Goal: Task Accomplishment & Management: Use online tool/utility

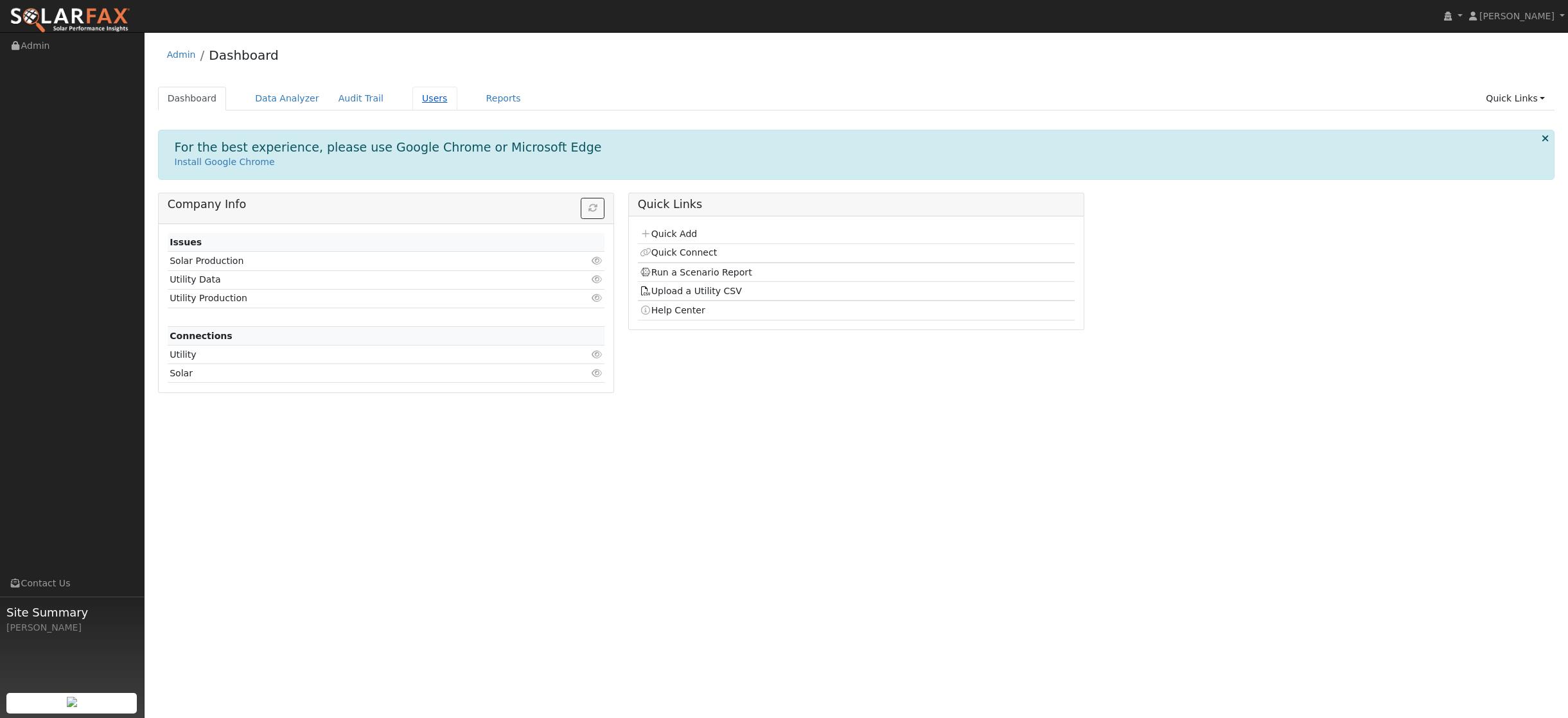
click at [425, 100] on link "Users" at bounding box center [434, 98] width 45 height 24
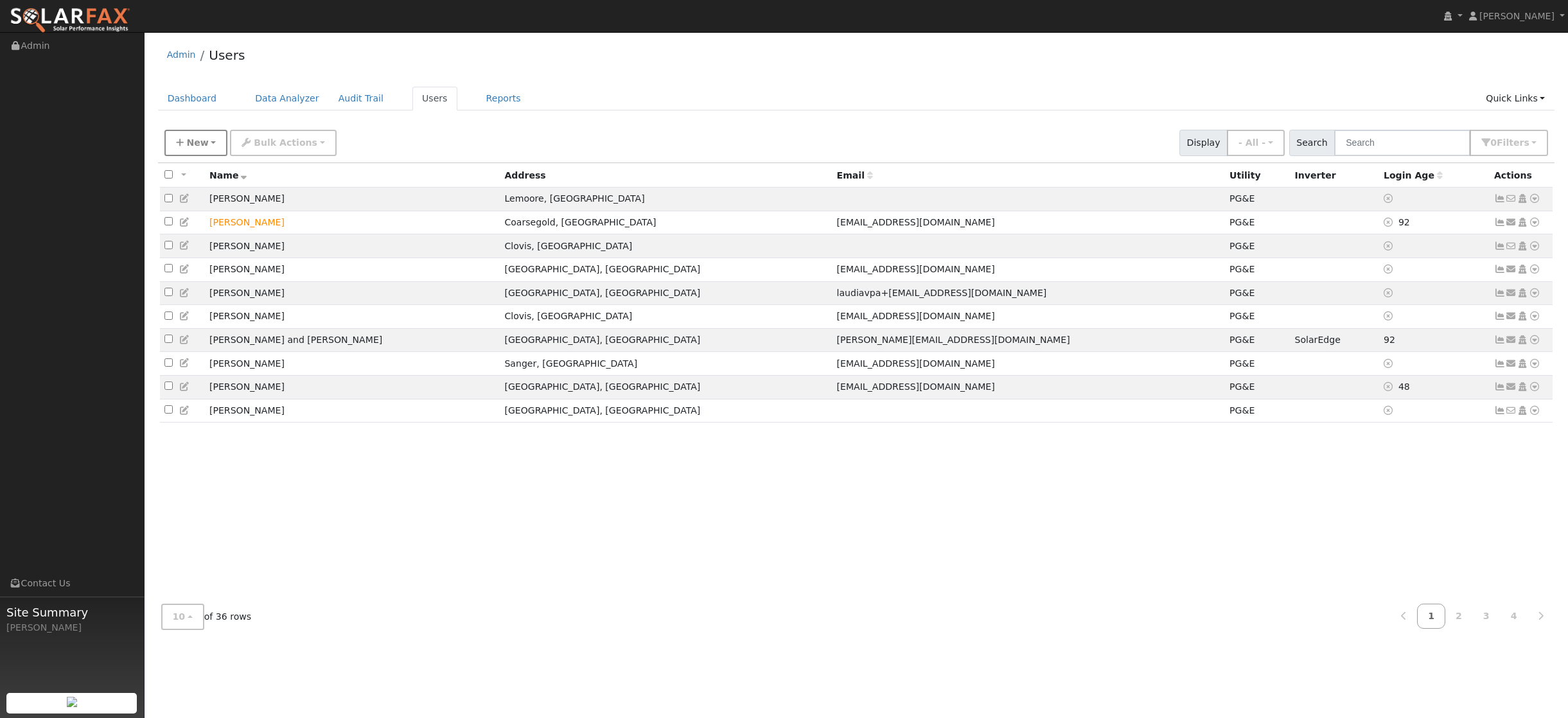
click at [202, 147] on span "New" at bounding box center [197, 143] width 22 height 10
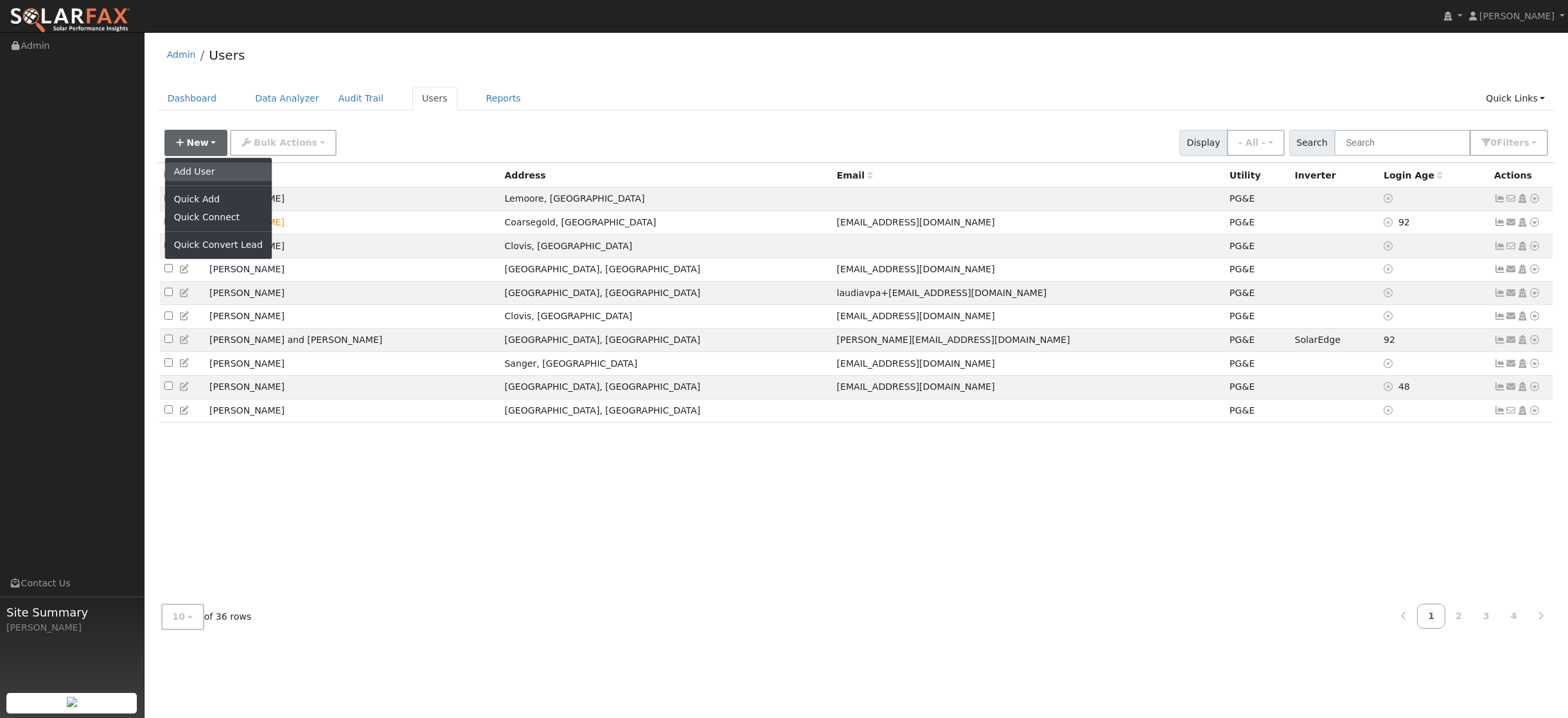
click at [201, 171] on link "Add User" at bounding box center [219, 172] width 107 height 18
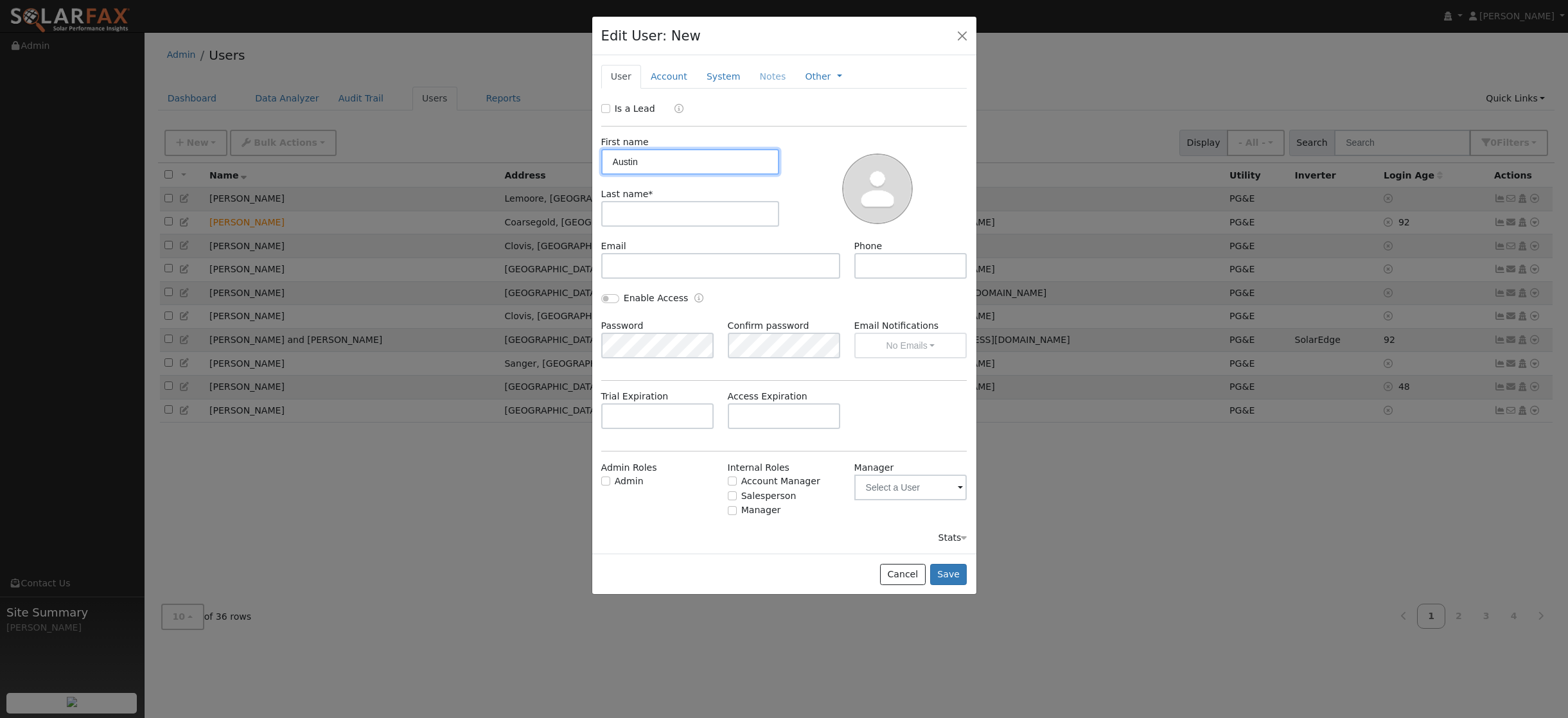
type input "Austin"
type input "Herzog"
type input "559-779-1834"
click at [951, 572] on button "Save" at bounding box center [948, 575] width 37 height 22
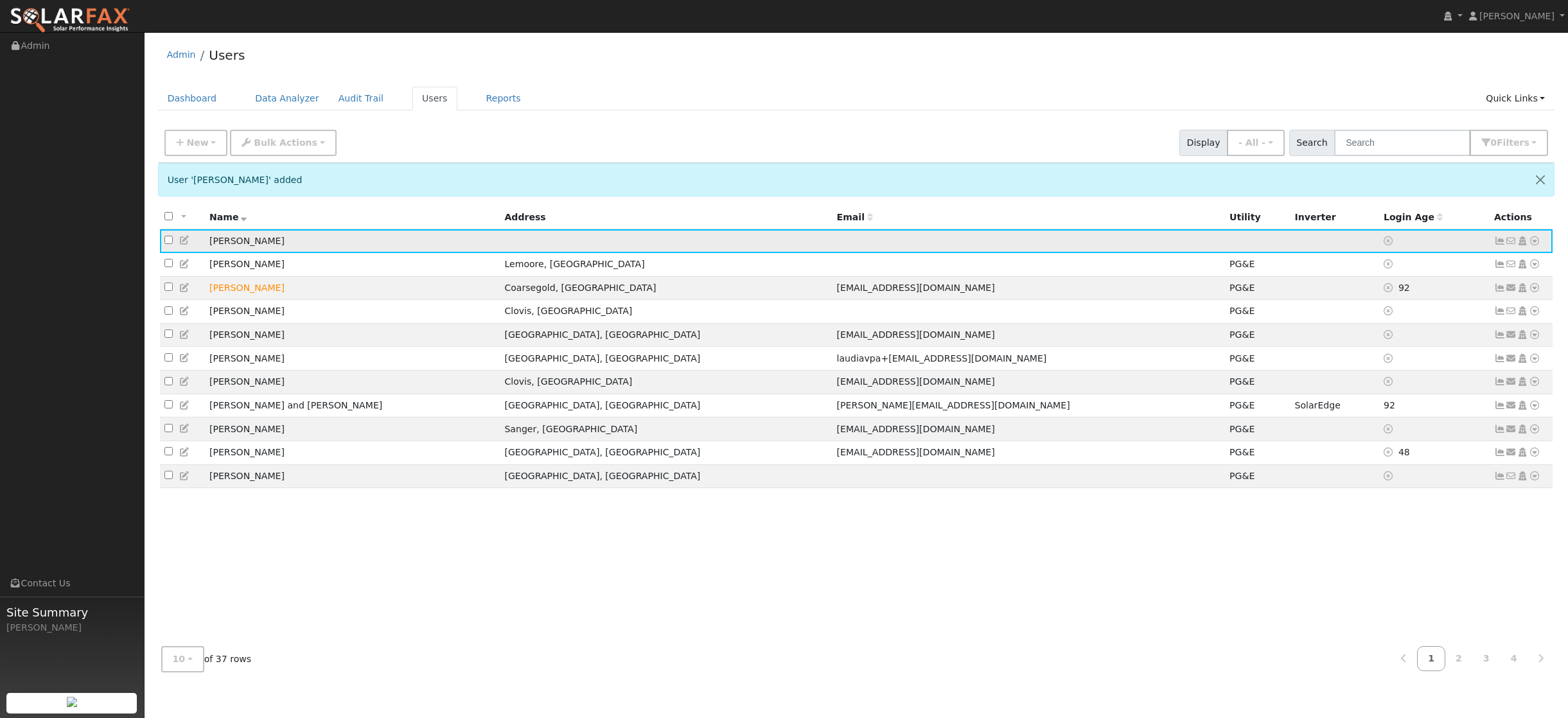
click at [1535, 243] on icon at bounding box center [1535, 241] width 12 height 9
click at [1398, 338] on link "Utility" at bounding box center [1401, 338] width 89 height 18
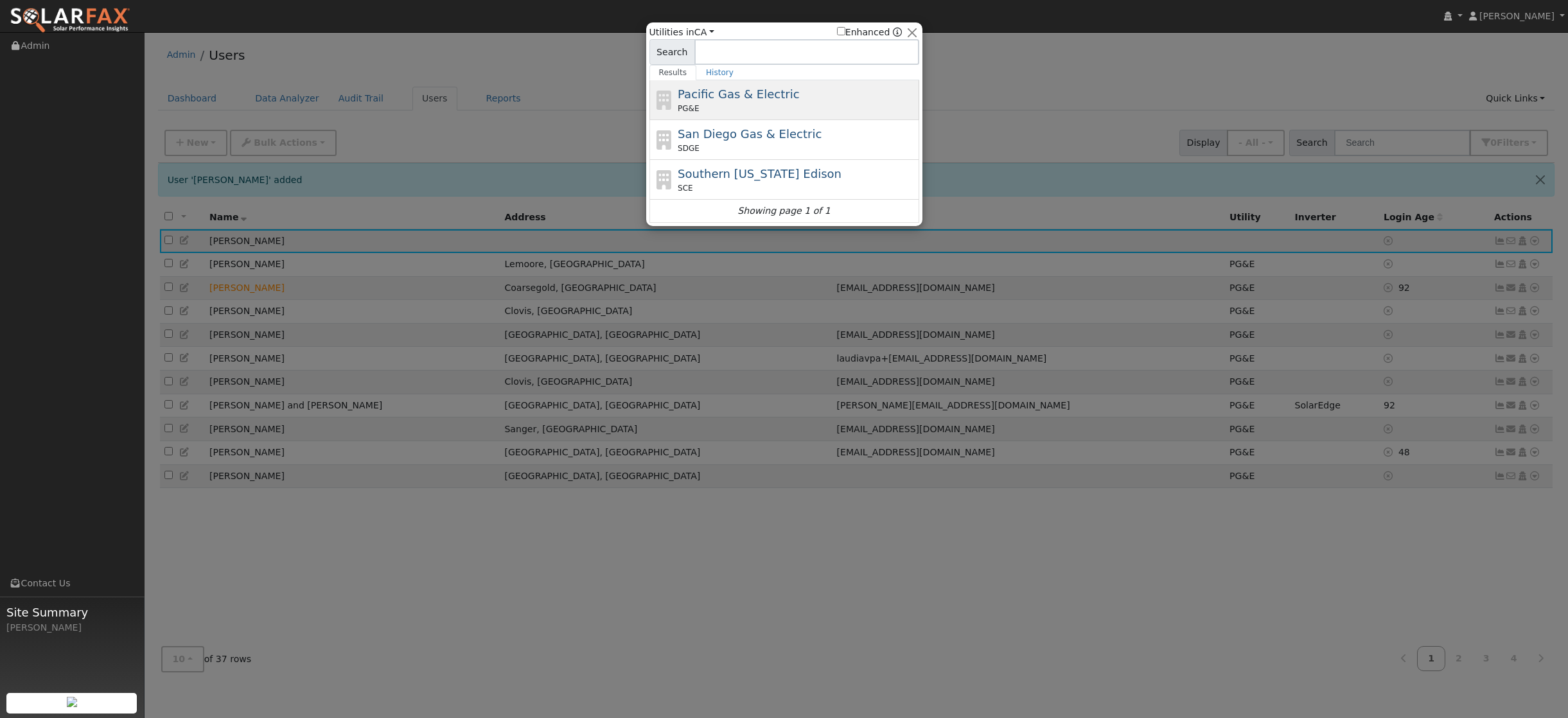
click at [726, 98] on span "Pacific Gas & Electric" at bounding box center [738, 94] width 121 height 14
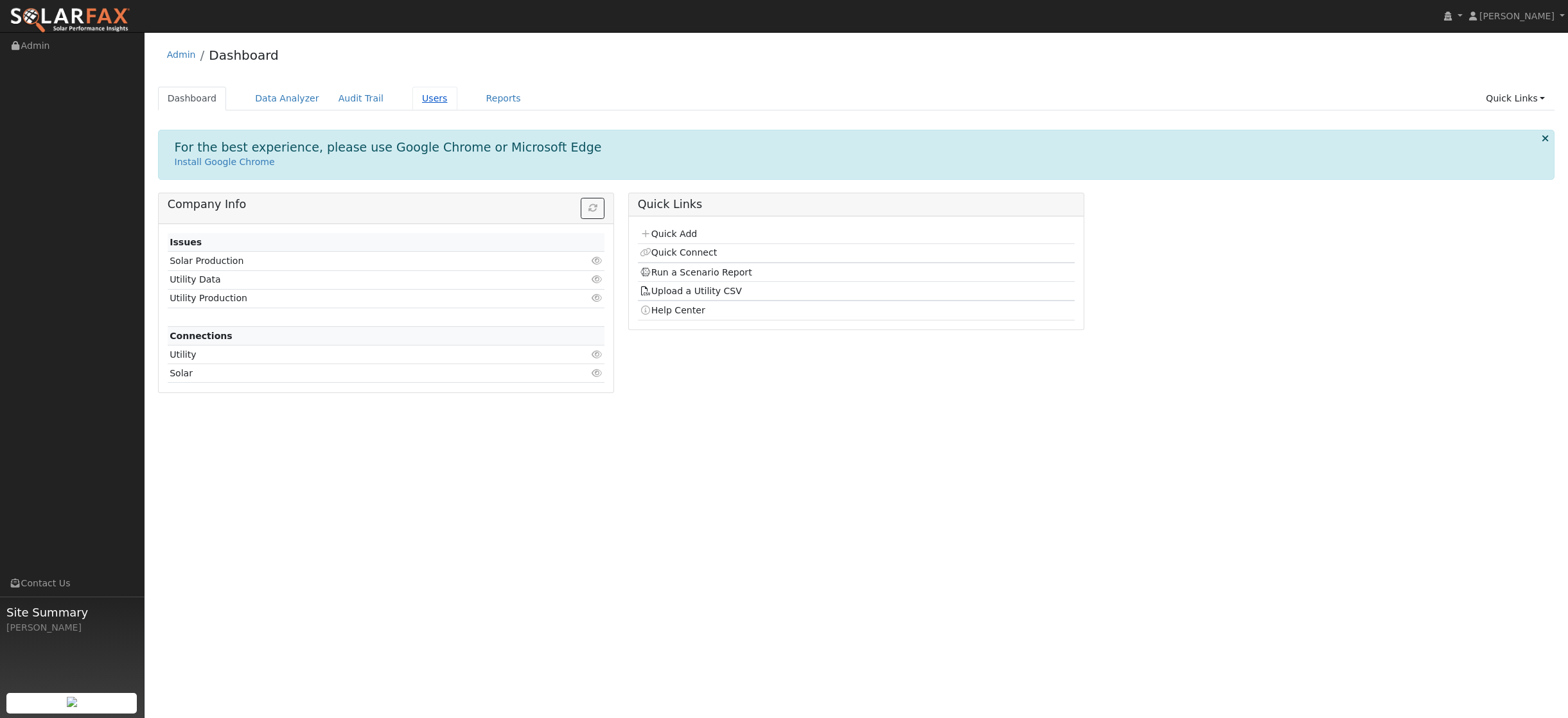
click at [423, 94] on link "Users" at bounding box center [434, 98] width 45 height 24
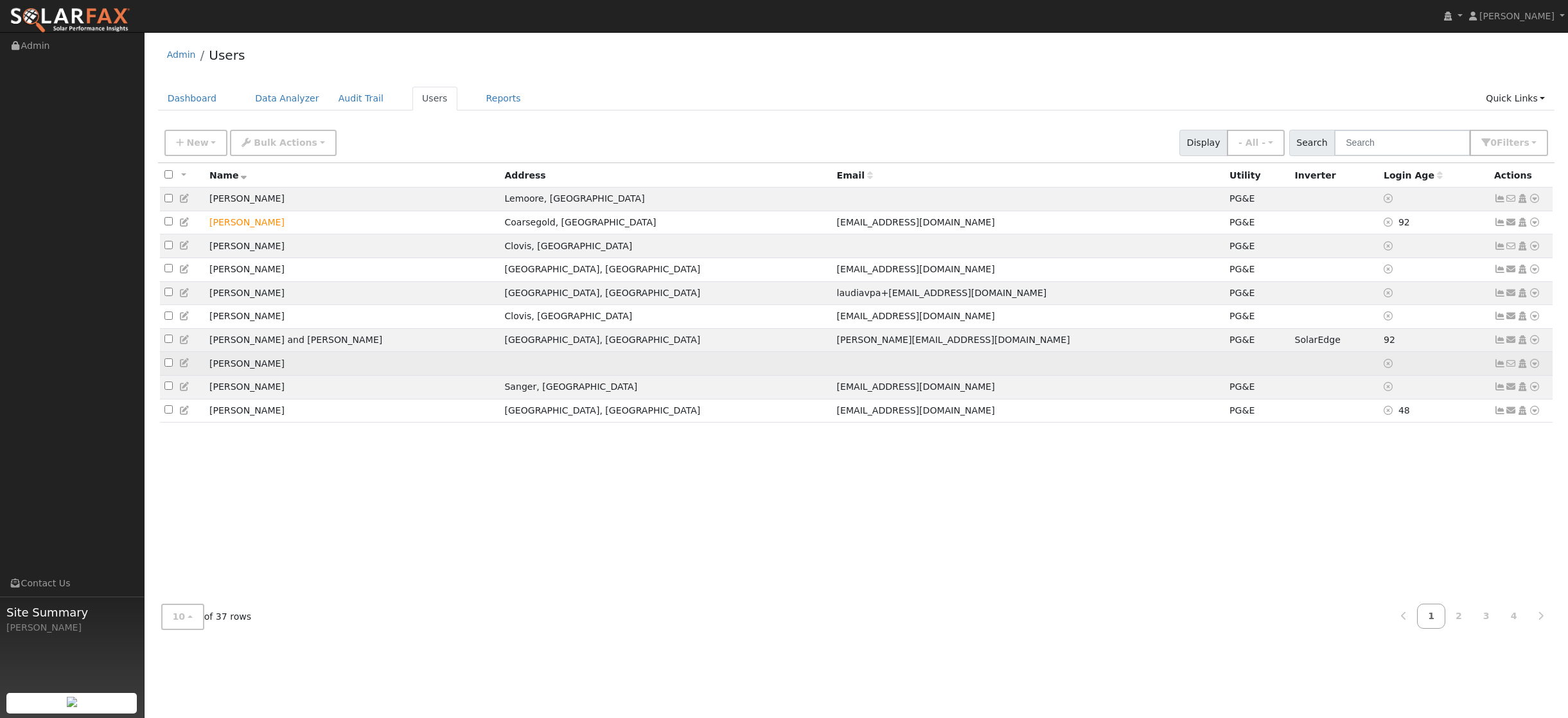
click at [1533, 368] on icon at bounding box center [1535, 363] width 12 height 9
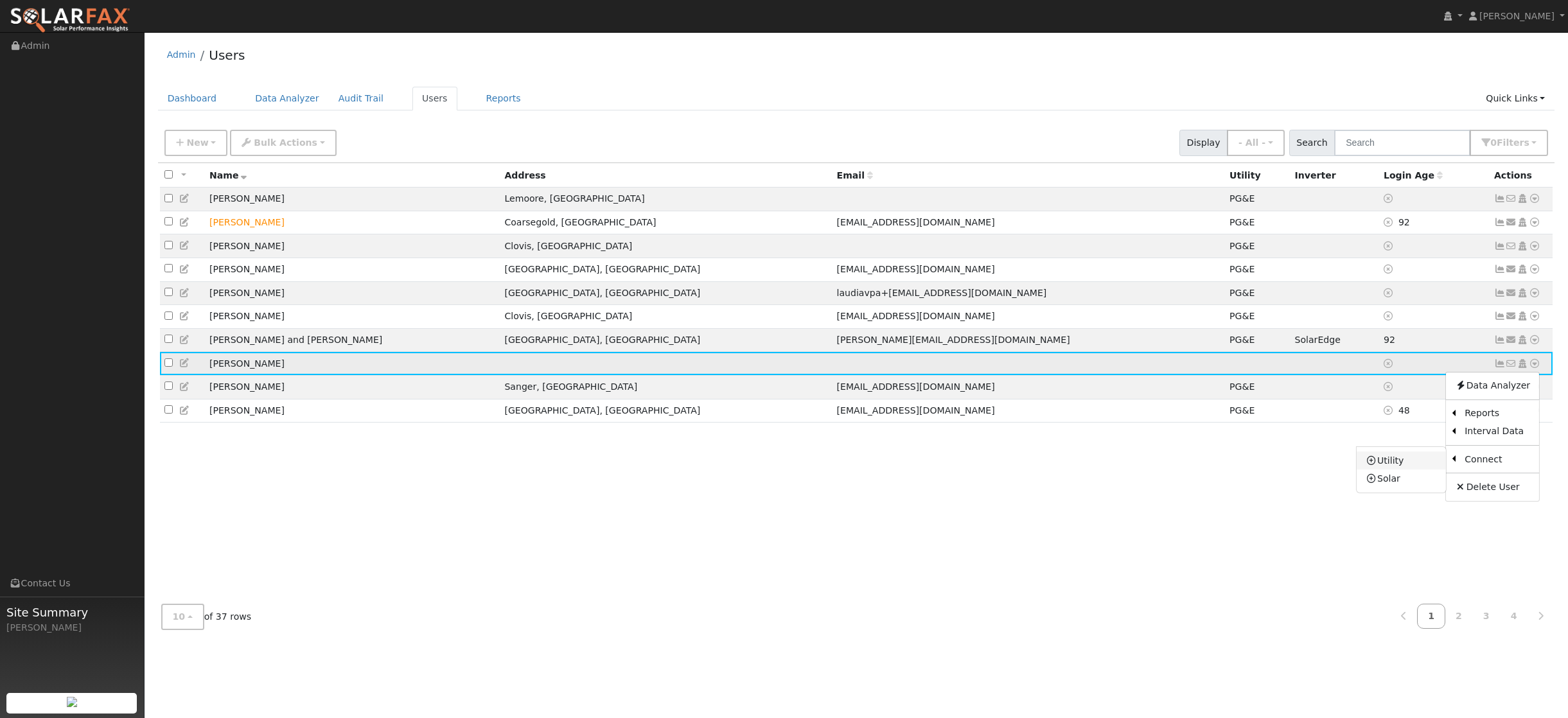
click at [1403, 467] on link "Utility" at bounding box center [1401, 461] width 89 height 18
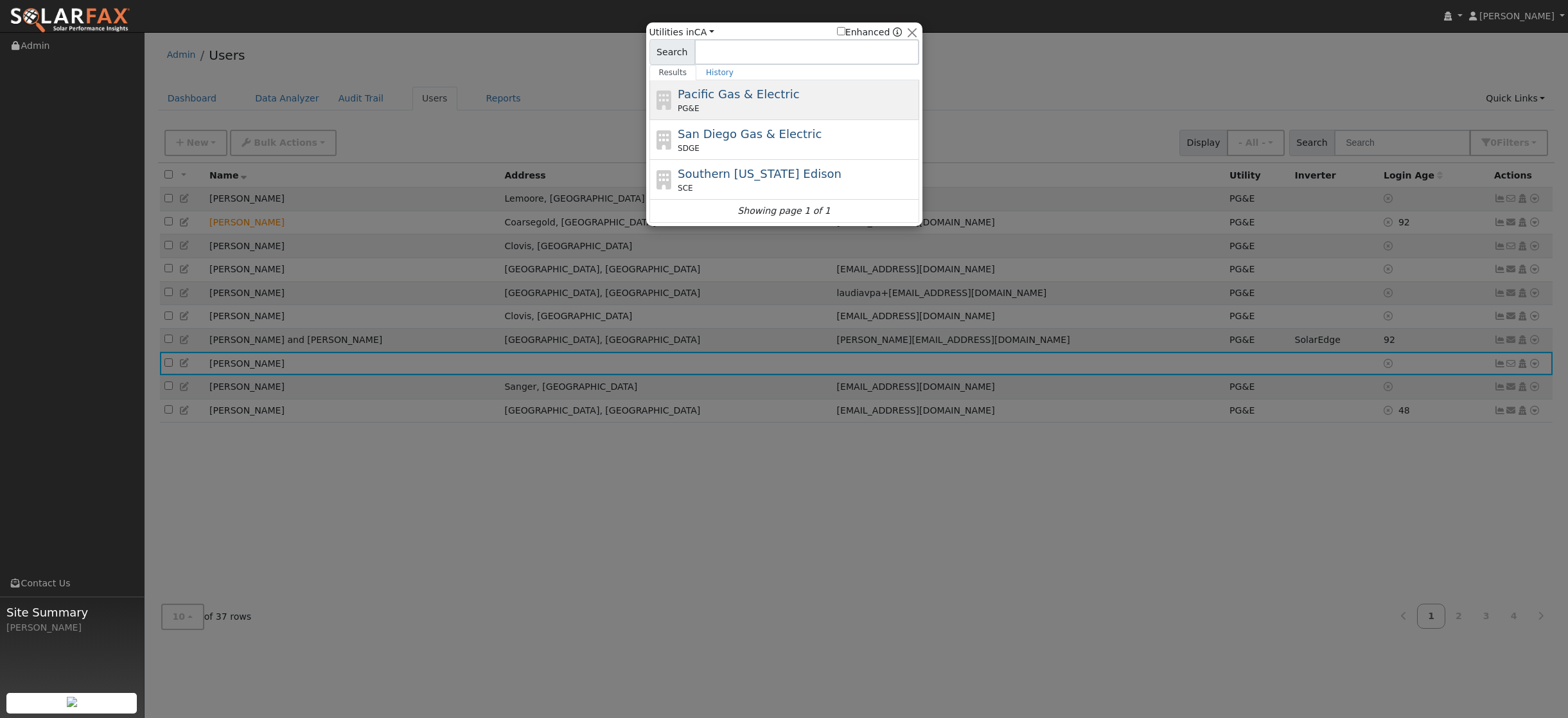
click at [749, 94] on span "Pacific Gas & Electric" at bounding box center [738, 94] width 121 height 14
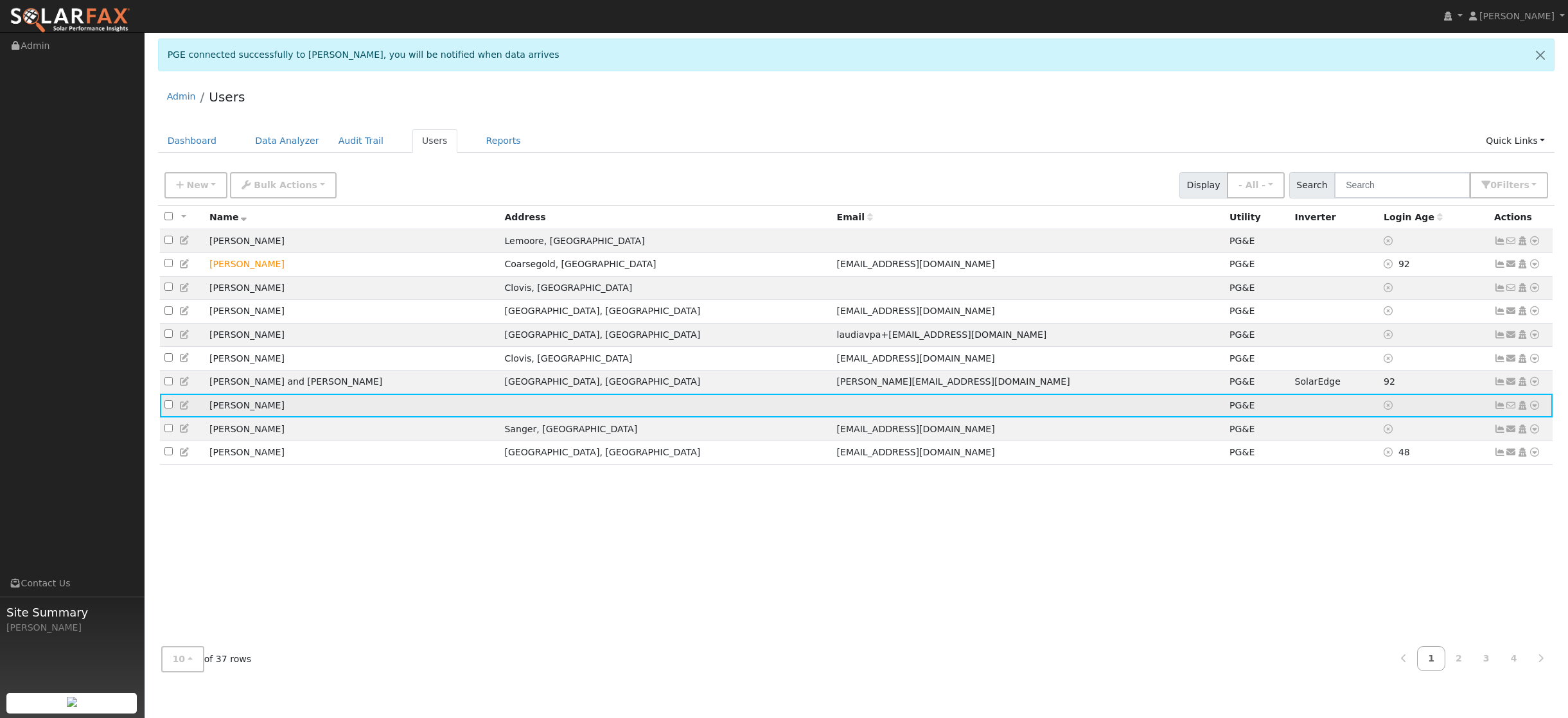
click at [1500, 409] on icon at bounding box center [1500, 406] width 12 height 9
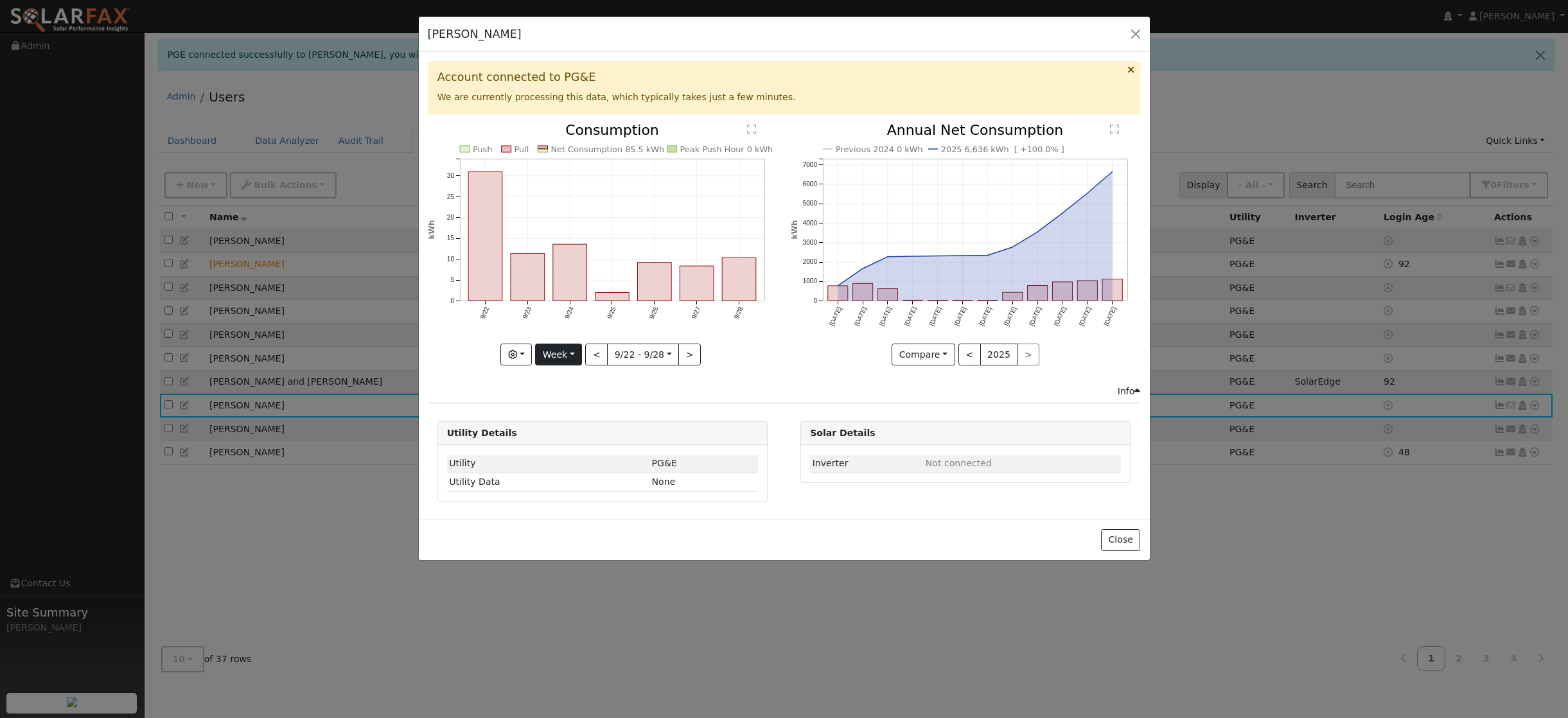
click at [578, 355] on button "Week" at bounding box center [559, 355] width 47 height 22
click at [561, 436] on link "Year" at bounding box center [580, 435] width 89 height 18
type input "2024-09-01"
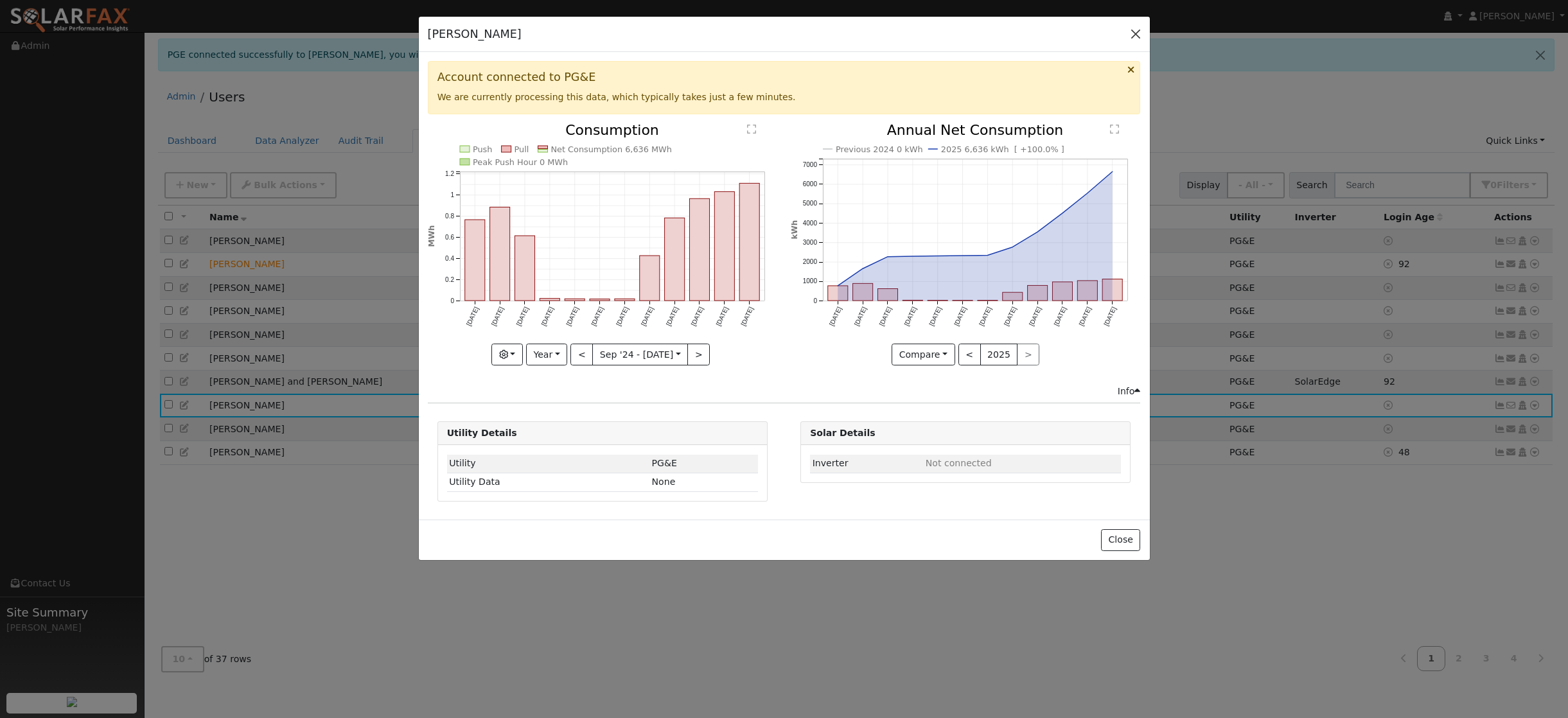
click at [1137, 36] on button "button" at bounding box center [1136, 34] width 18 height 18
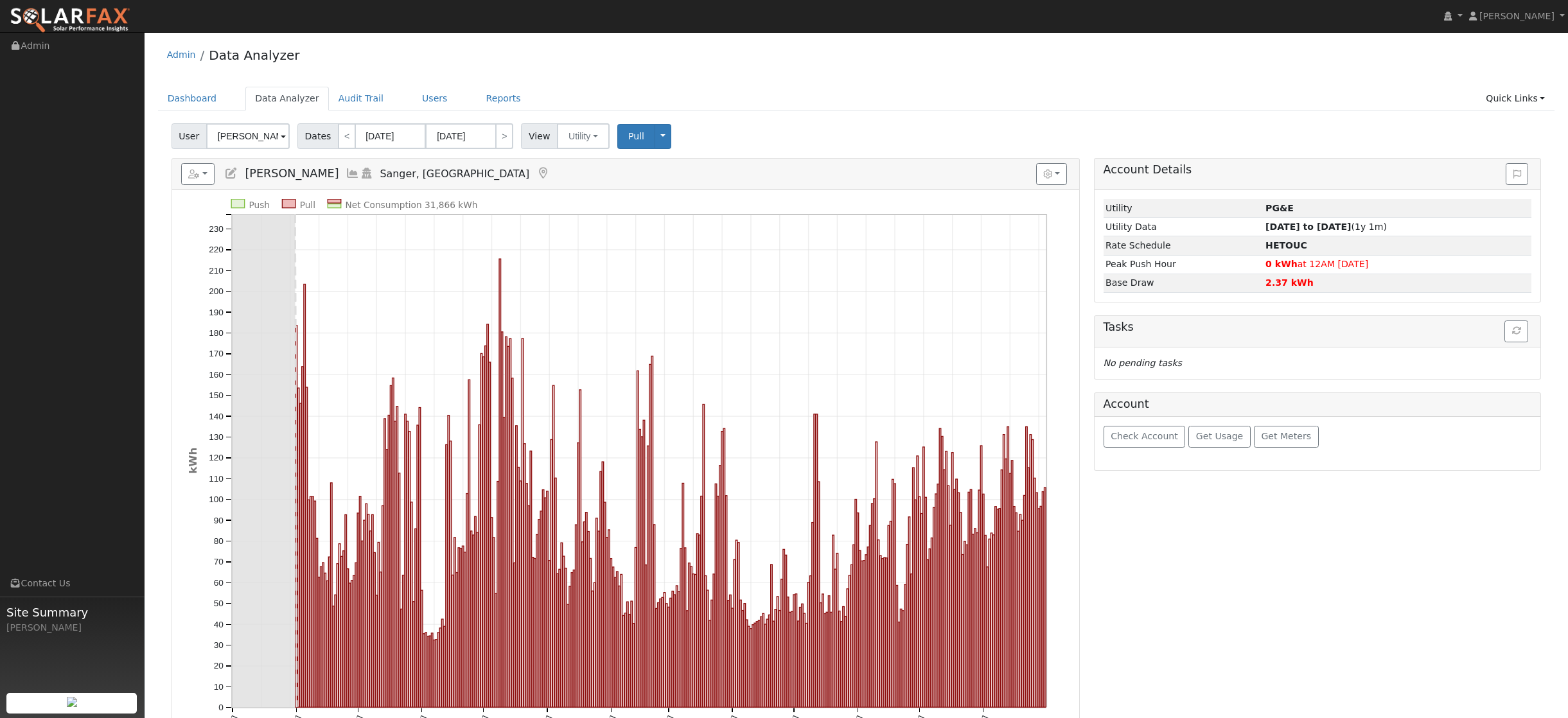
scroll to position [35, 0]
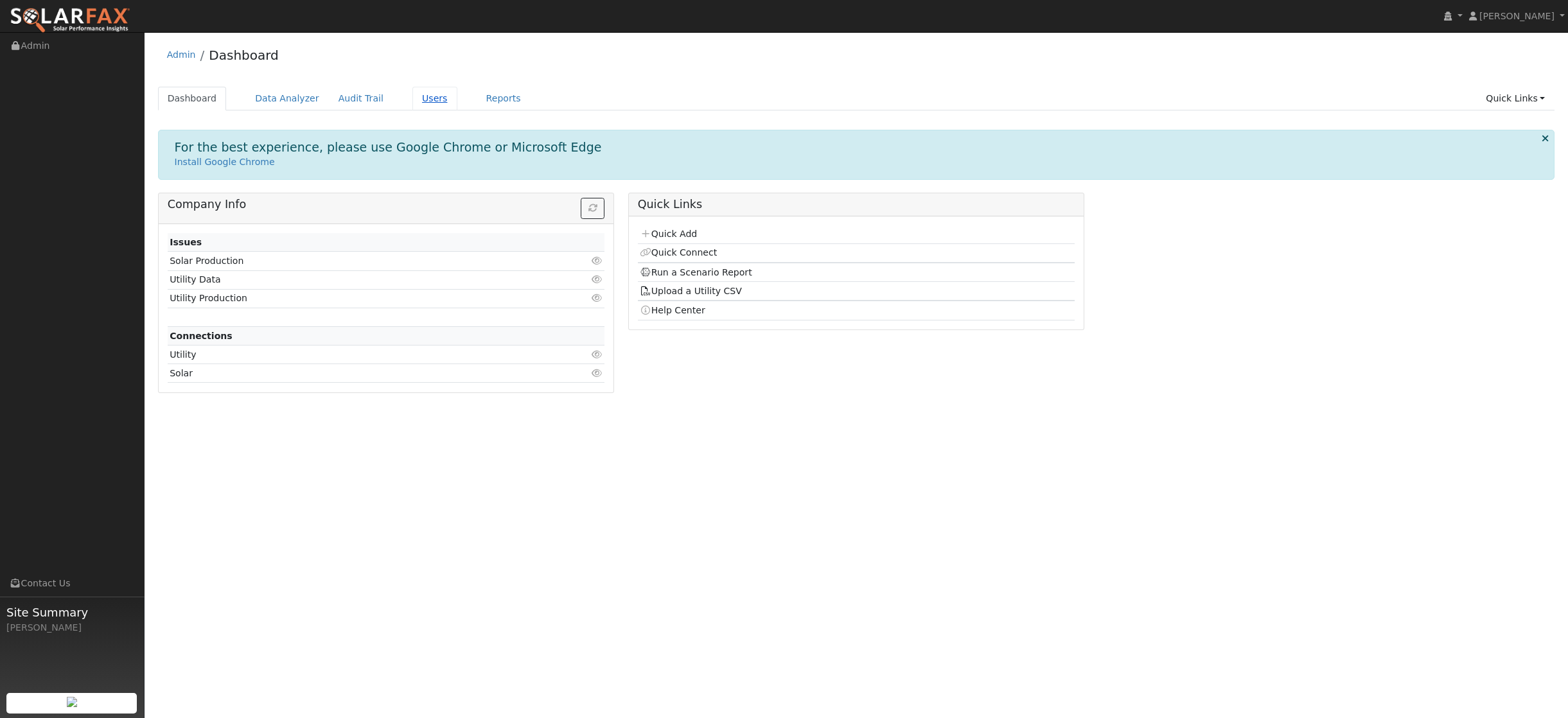
click at [417, 102] on link "Users" at bounding box center [434, 98] width 45 height 24
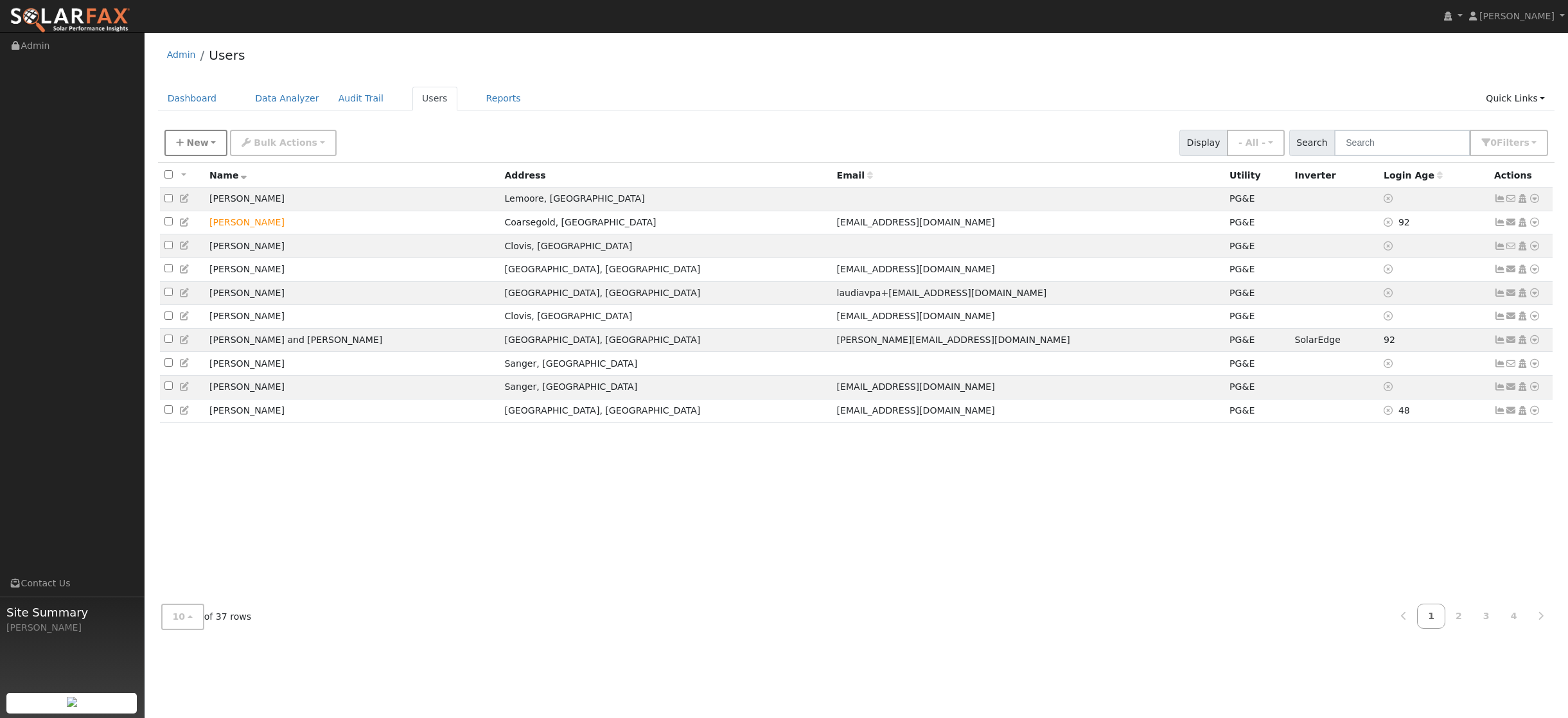
click at [201, 140] on span "New" at bounding box center [197, 143] width 22 height 10
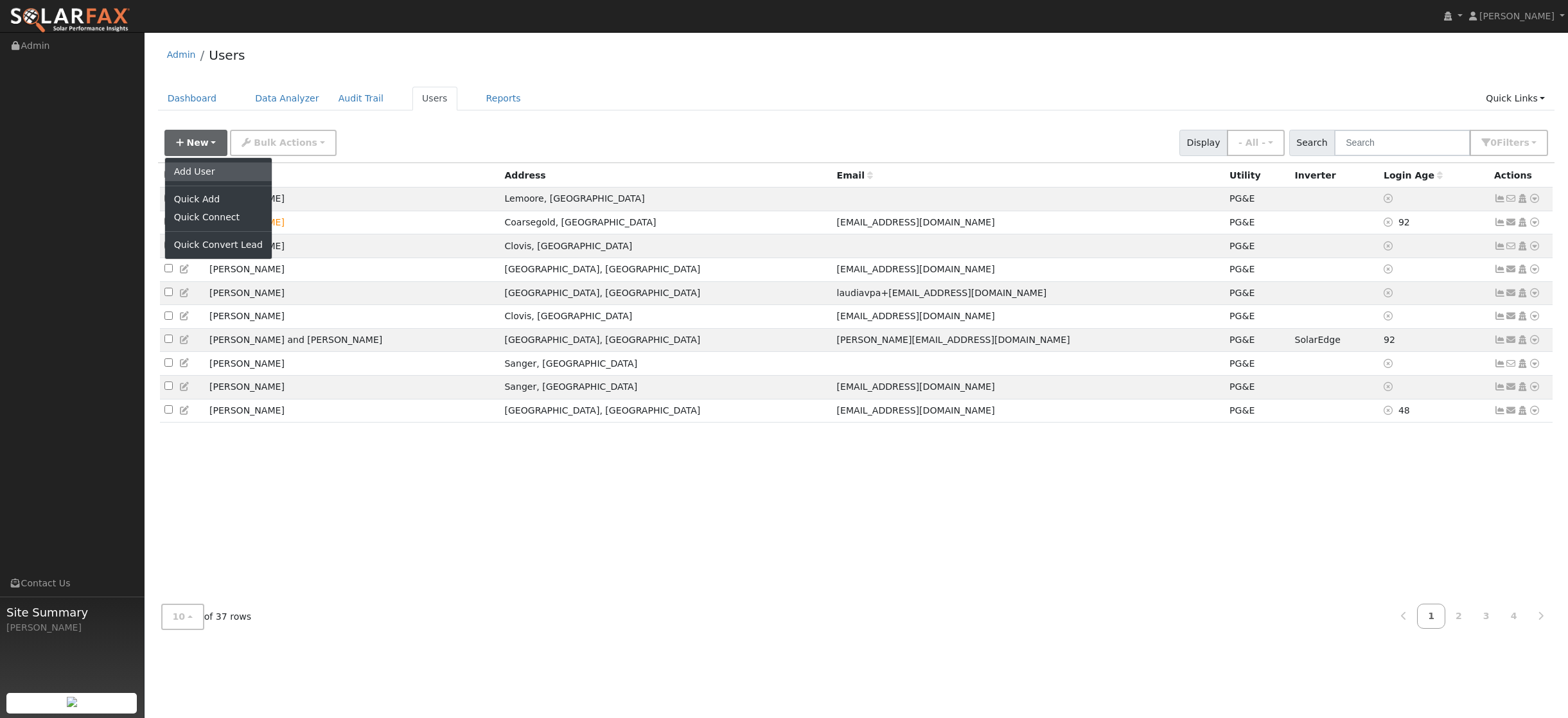
click at [203, 173] on link "Add User" at bounding box center [219, 172] width 107 height 18
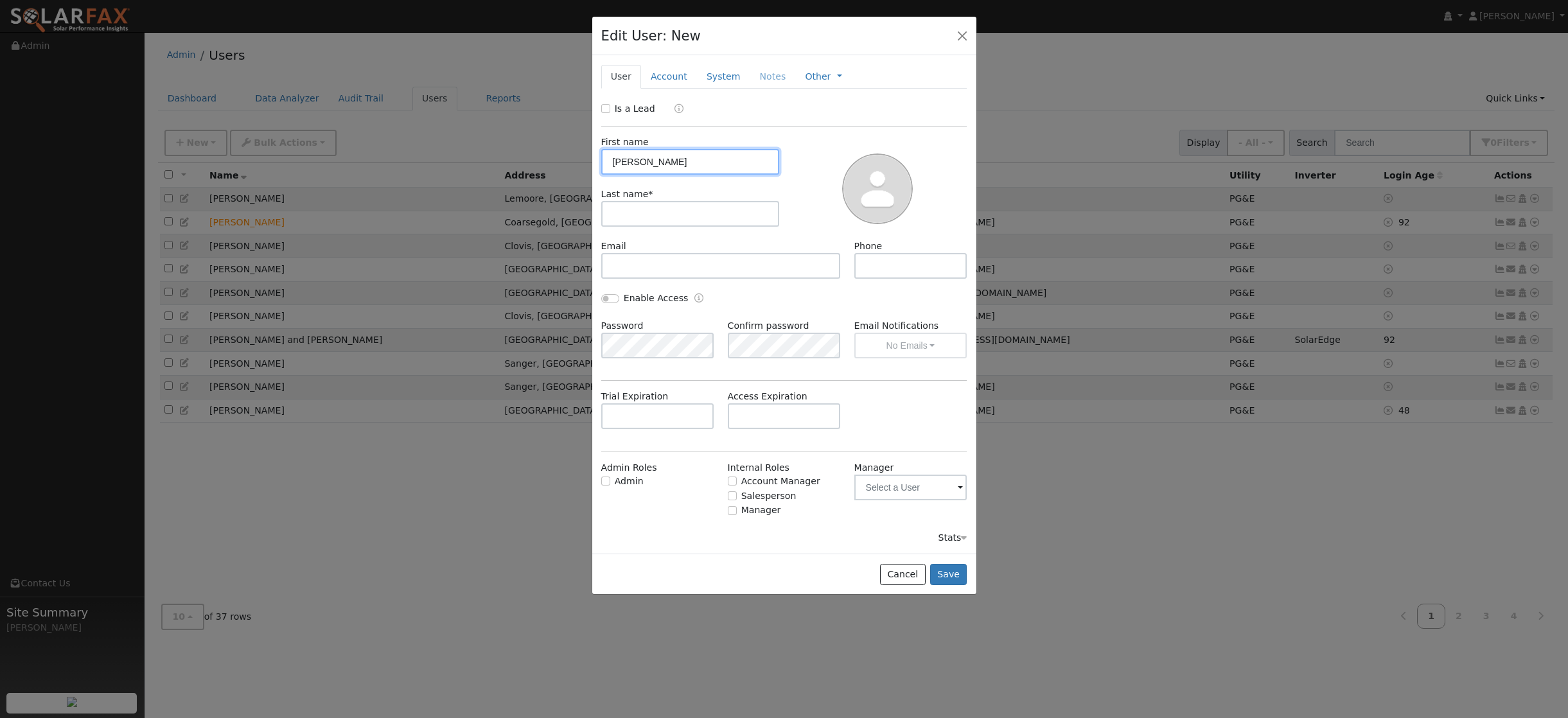
type input "Cody"
type input "Herzog"
type input "559 284 6927"
click at [951, 568] on button "Save" at bounding box center [948, 575] width 37 height 22
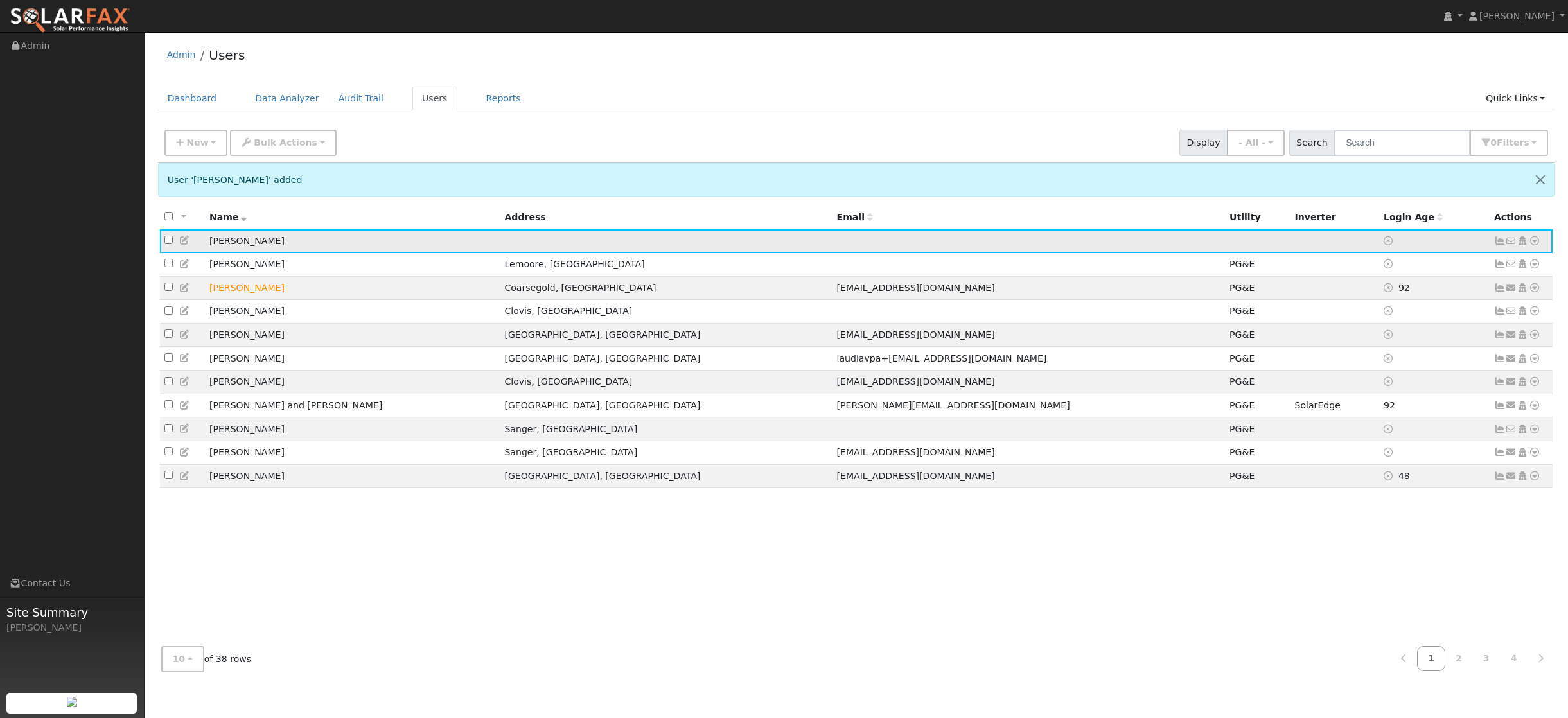
click at [1533, 241] on icon at bounding box center [1535, 241] width 12 height 9
click at [1388, 339] on link "Utility" at bounding box center [1401, 338] width 89 height 18
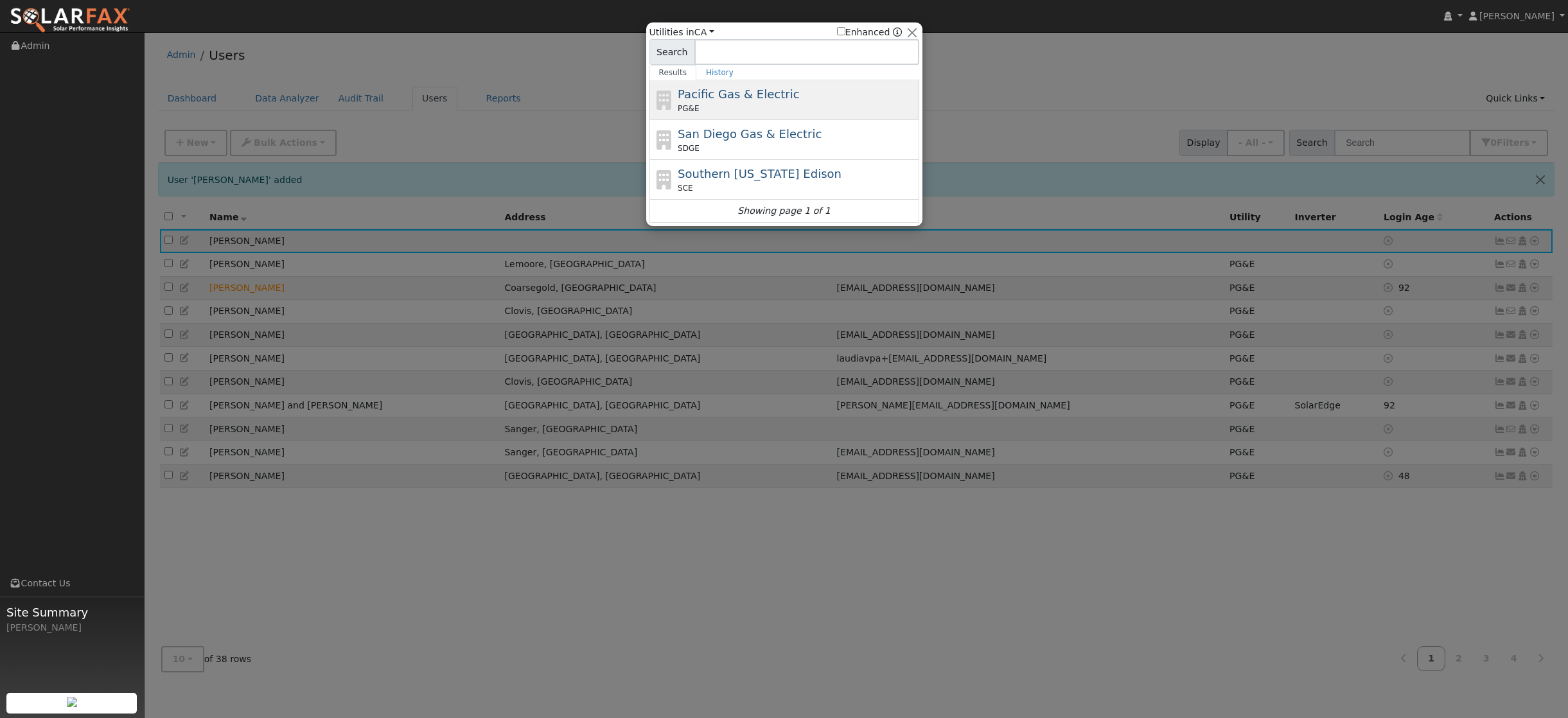
click at [775, 93] on span "Pacific Gas & Electric" at bounding box center [738, 94] width 121 height 14
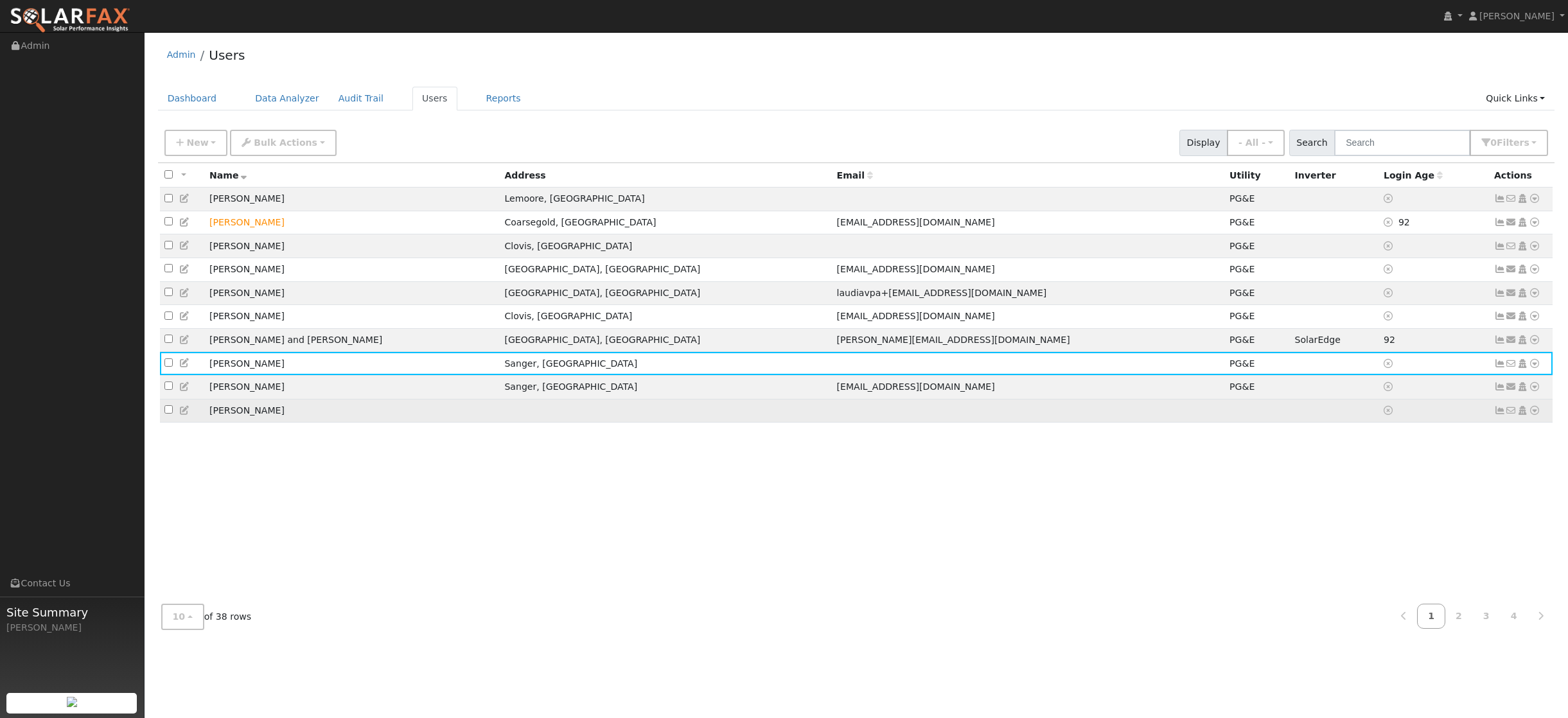
click at [1535, 415] on icon at bounding box center [1535, 410] width 12 height 9
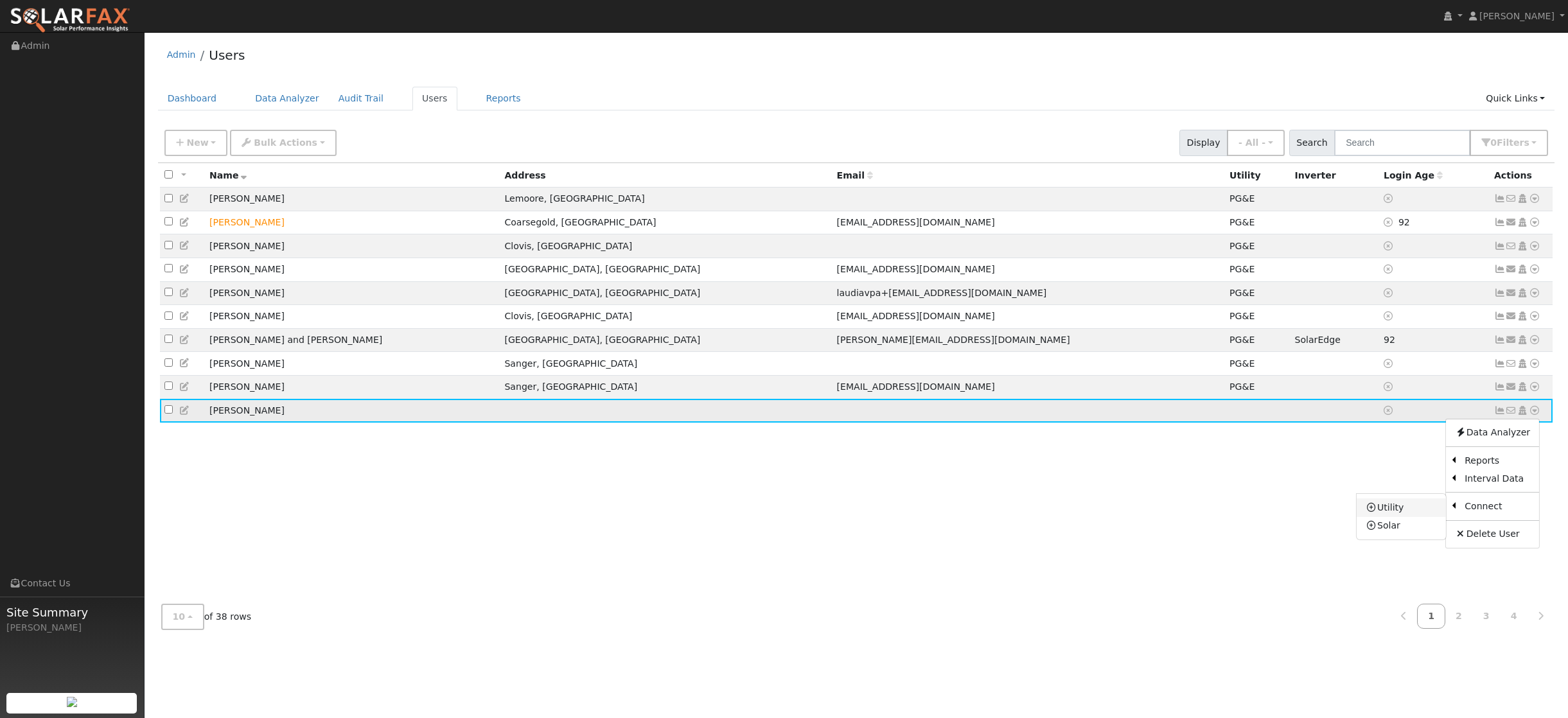
click at [1395, 516] on link "Utility" at bounding box center [1401, 508] width 89 height 18
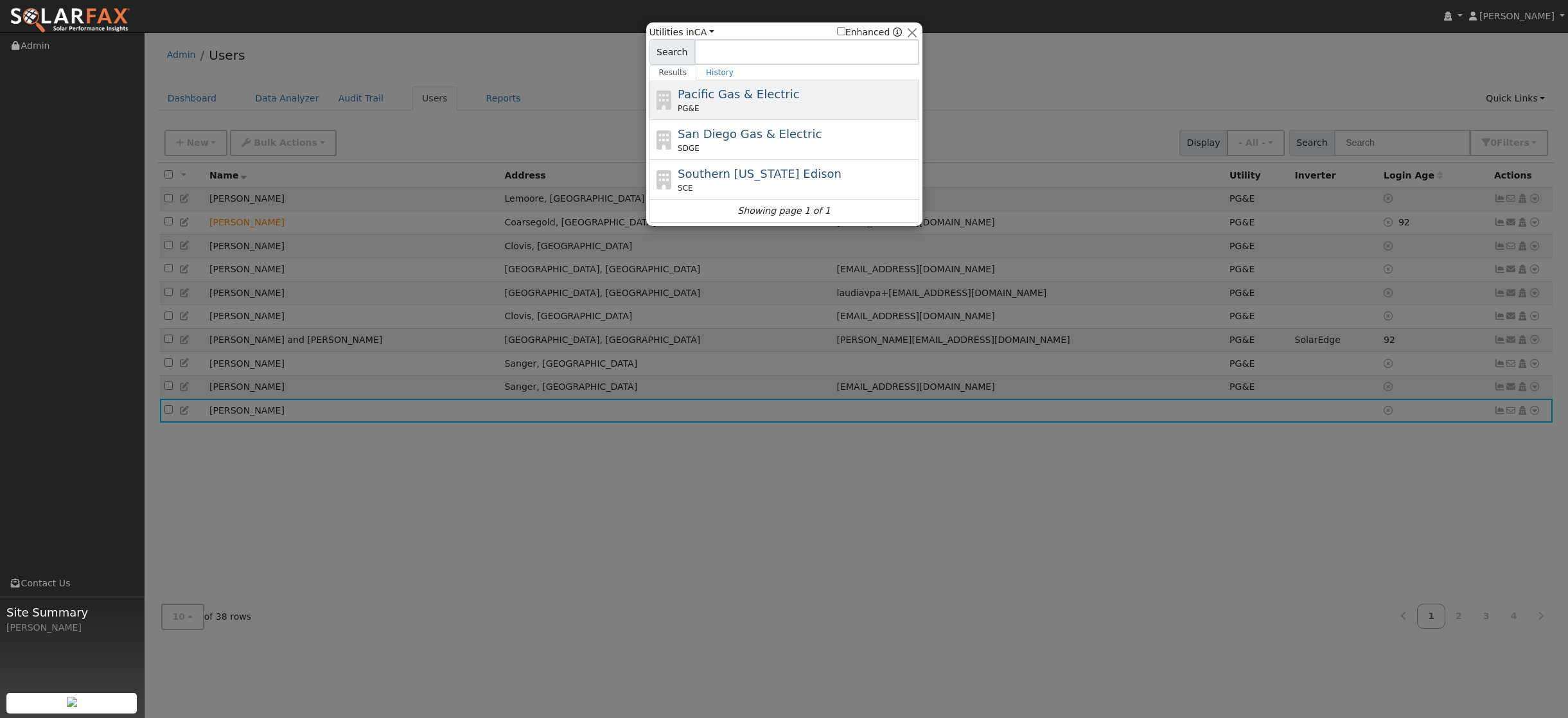
click at [710, 100] on span "Pacific Gas & Electric" at bounding box center [738, 94] width 121 height 14
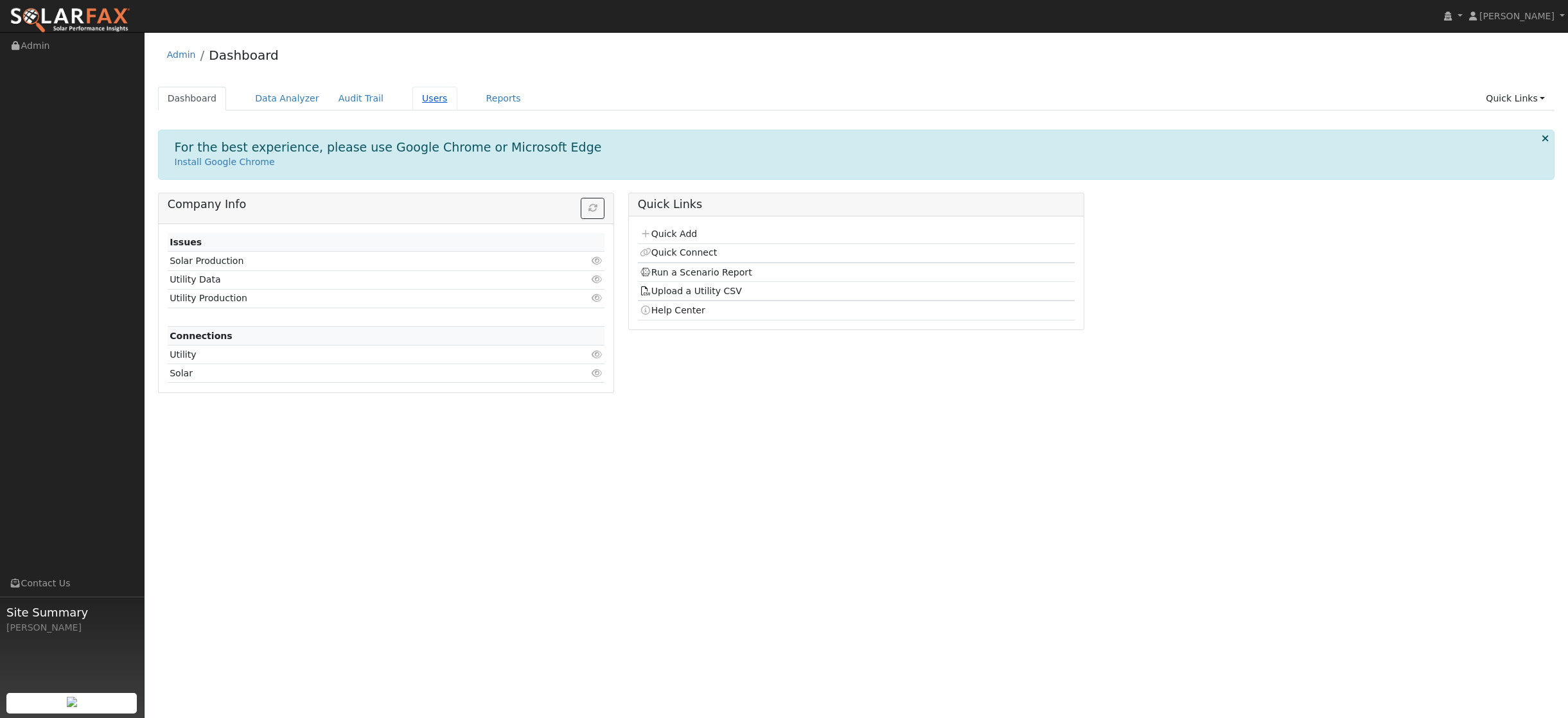
click at [421, 102] on link "Users" at bounding box center [434, 98] width 45 height 24
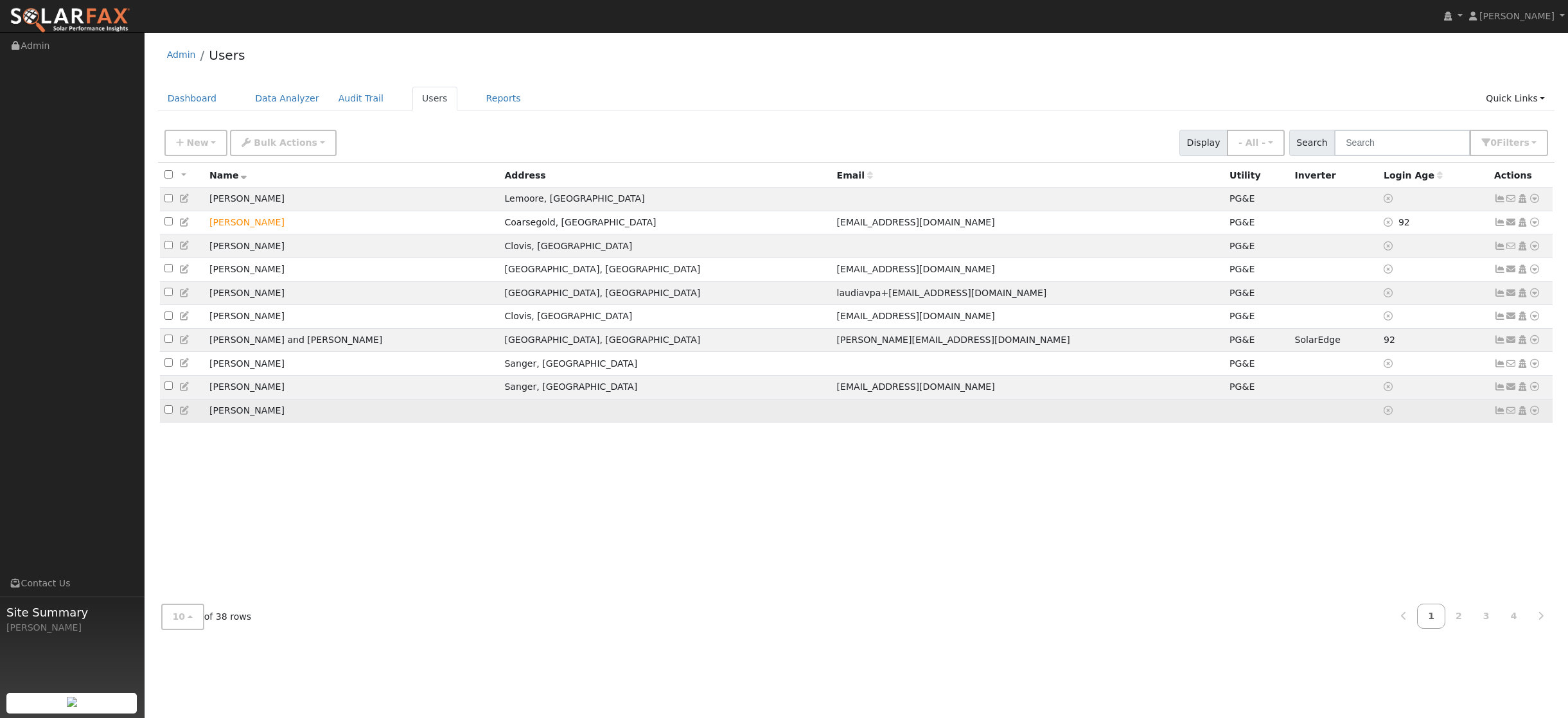
click at [1537, 415] on icon at bounding box center [1535, 410] width 12 height 9
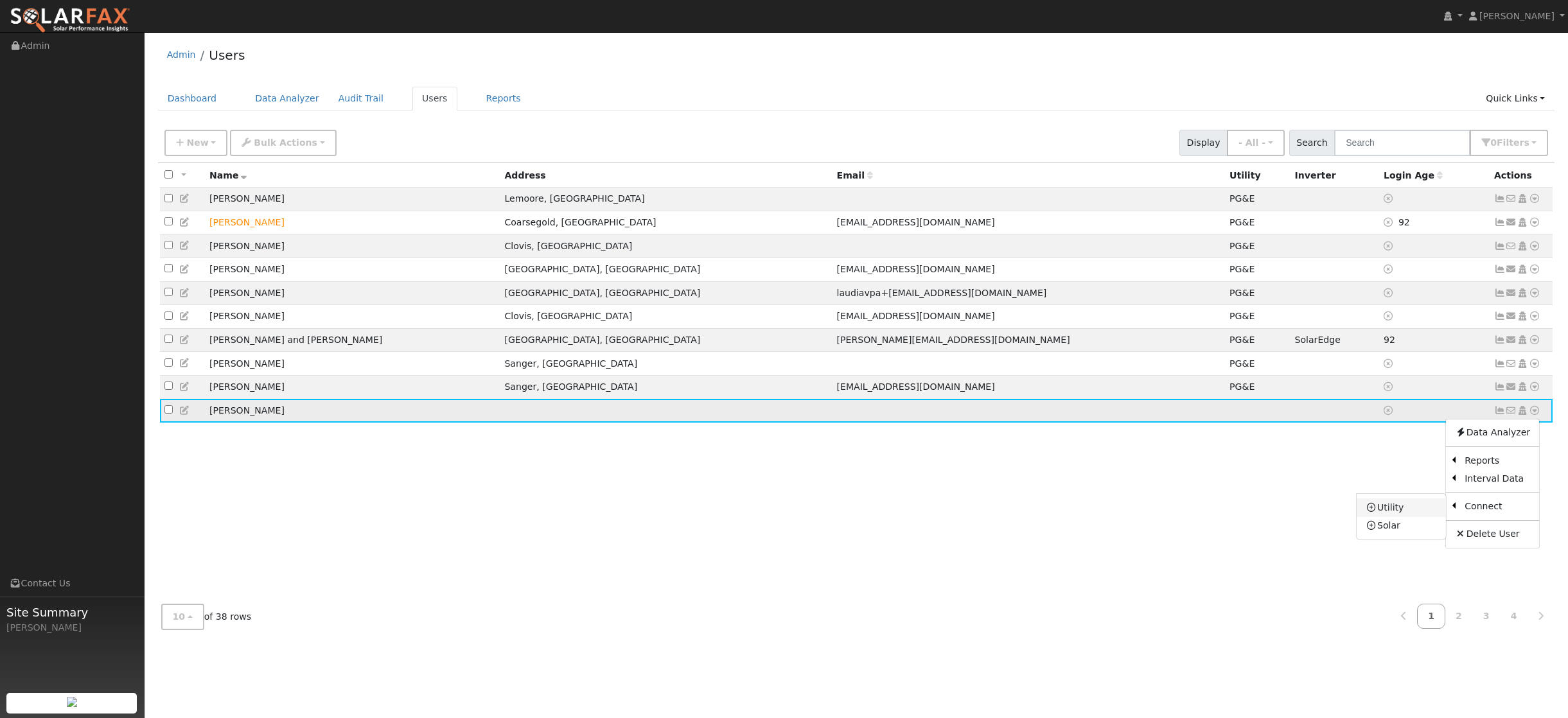
click at [1400, 515] on link "Utility" at bounding box center [1401, 508] width 89 height 18
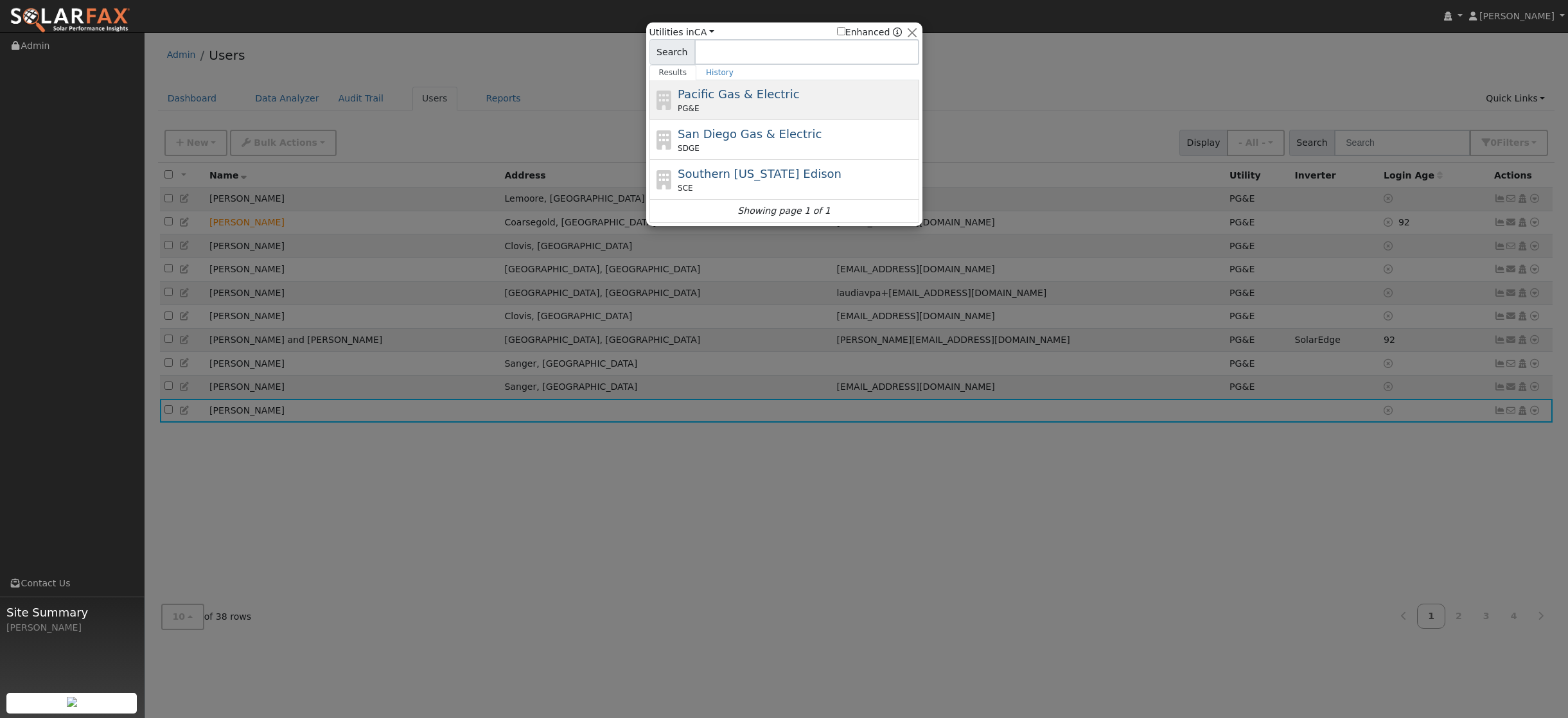
click at [723, 90] on span "Pacific Gas & Electric" at bounding box center [738, 94] width 121 height 14
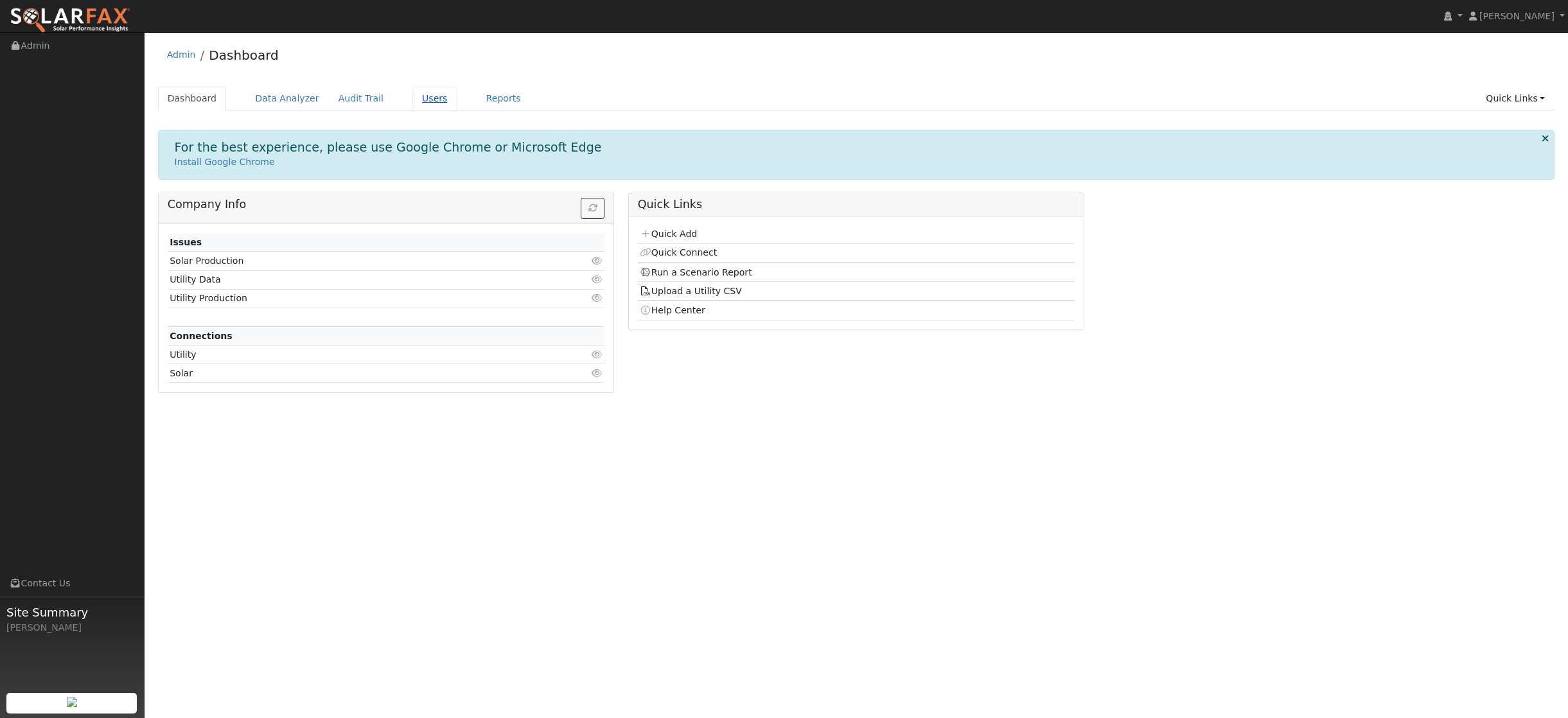
click at [415, 103] on link "Users" at bounding box center [434, 98] width 45 height 24
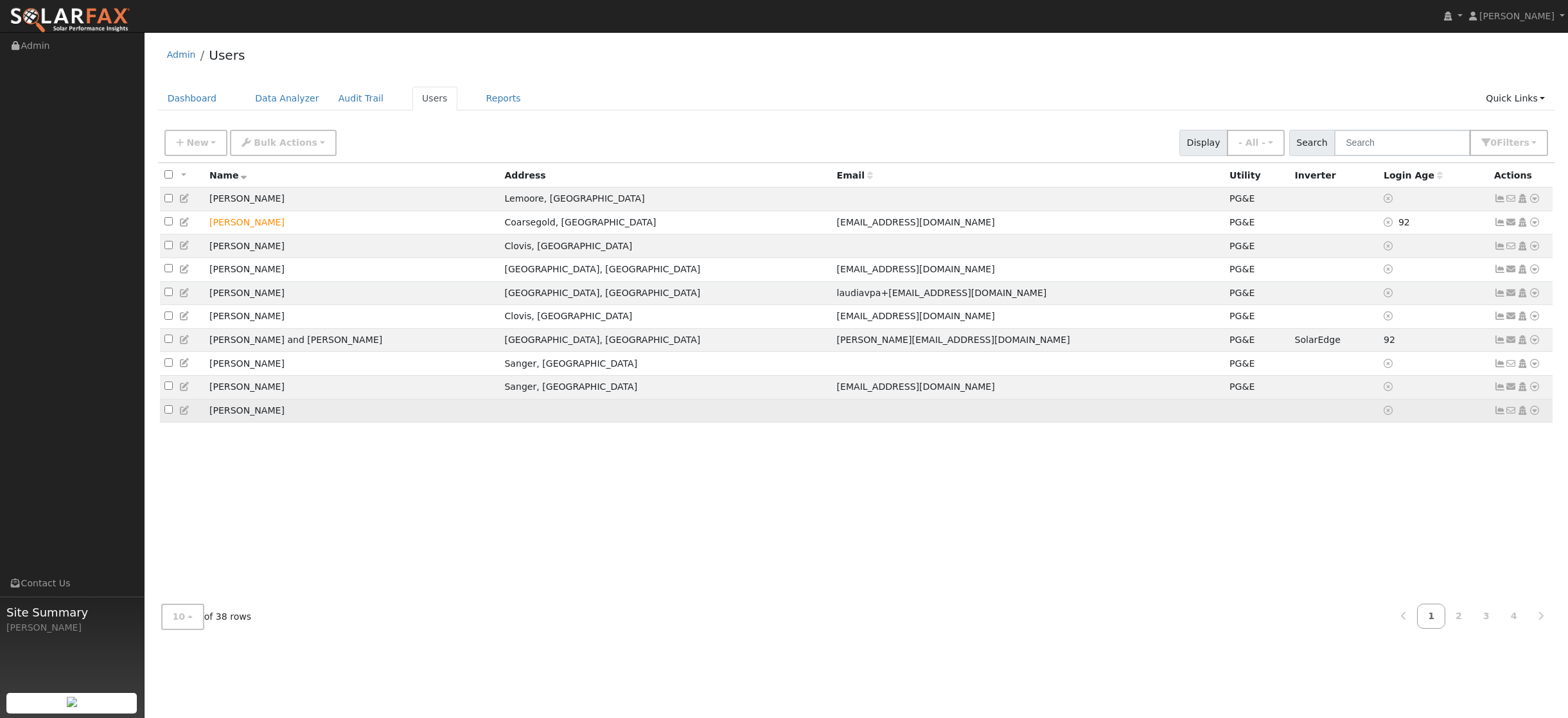
click at [1533, 415] on icon at bounding box center [1535, 410] width 12 height 9
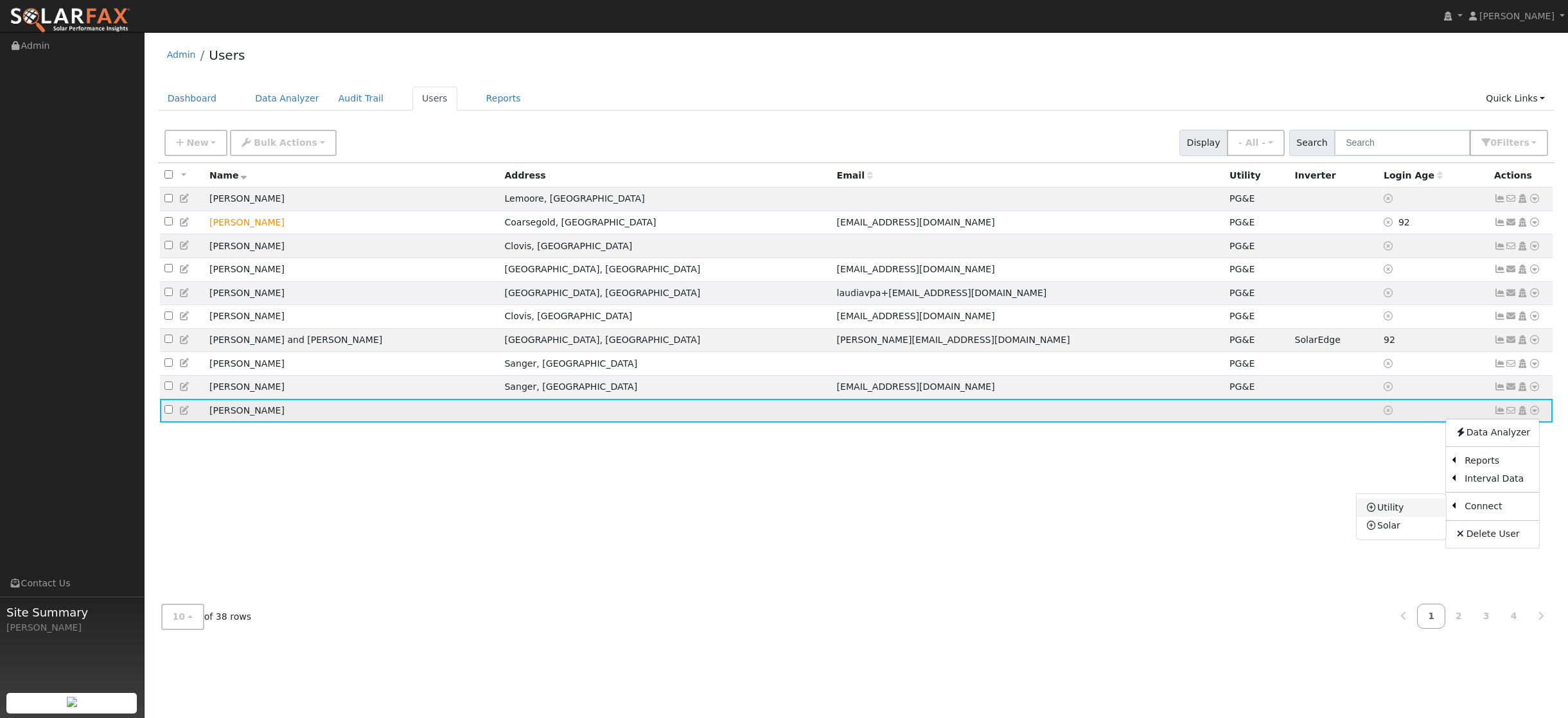
click at [1393, 516] on link "Utility" at bounding box center [1401, 508] width 89 height 18
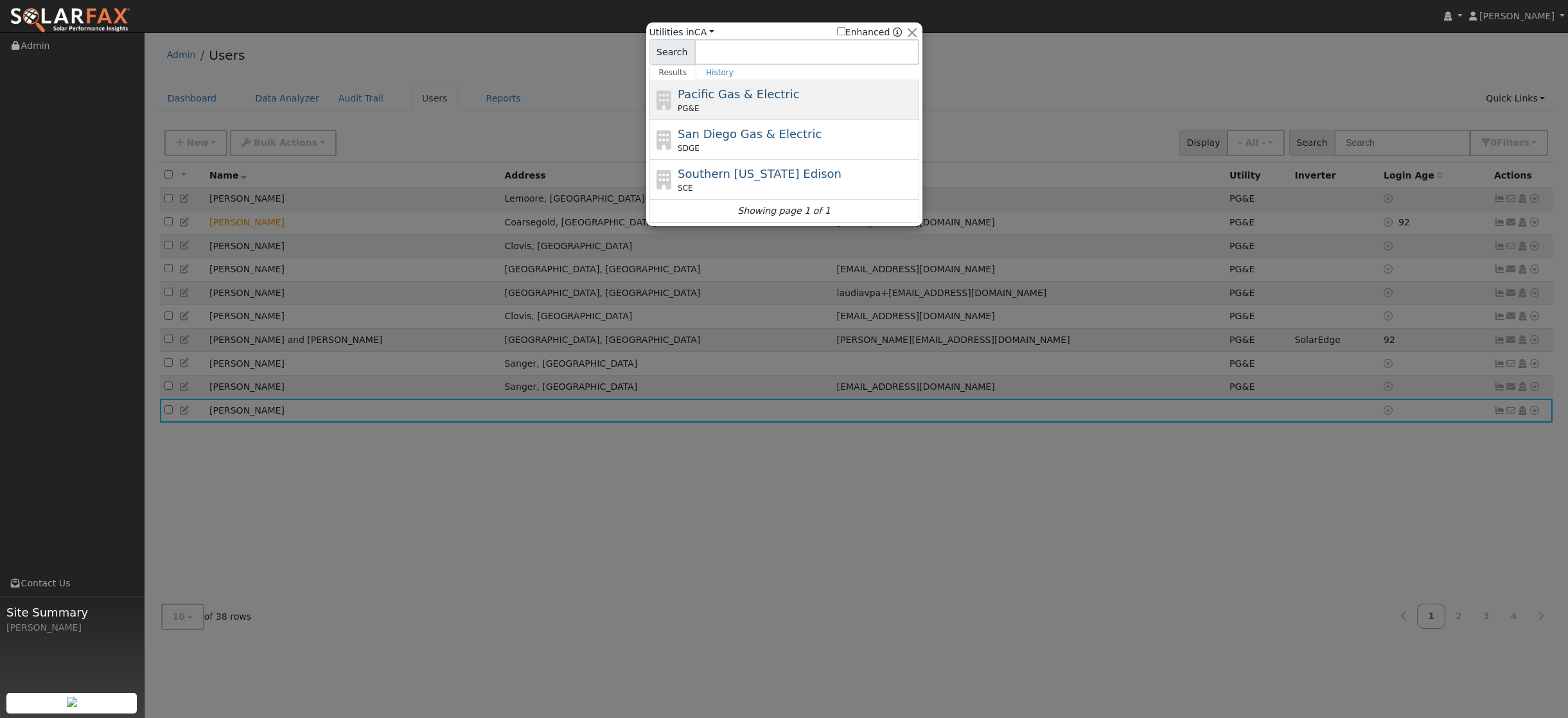
click at [741, 94] on span "Pacific Gas & Electric" at bounding box center [738, 94] width 121 height 14
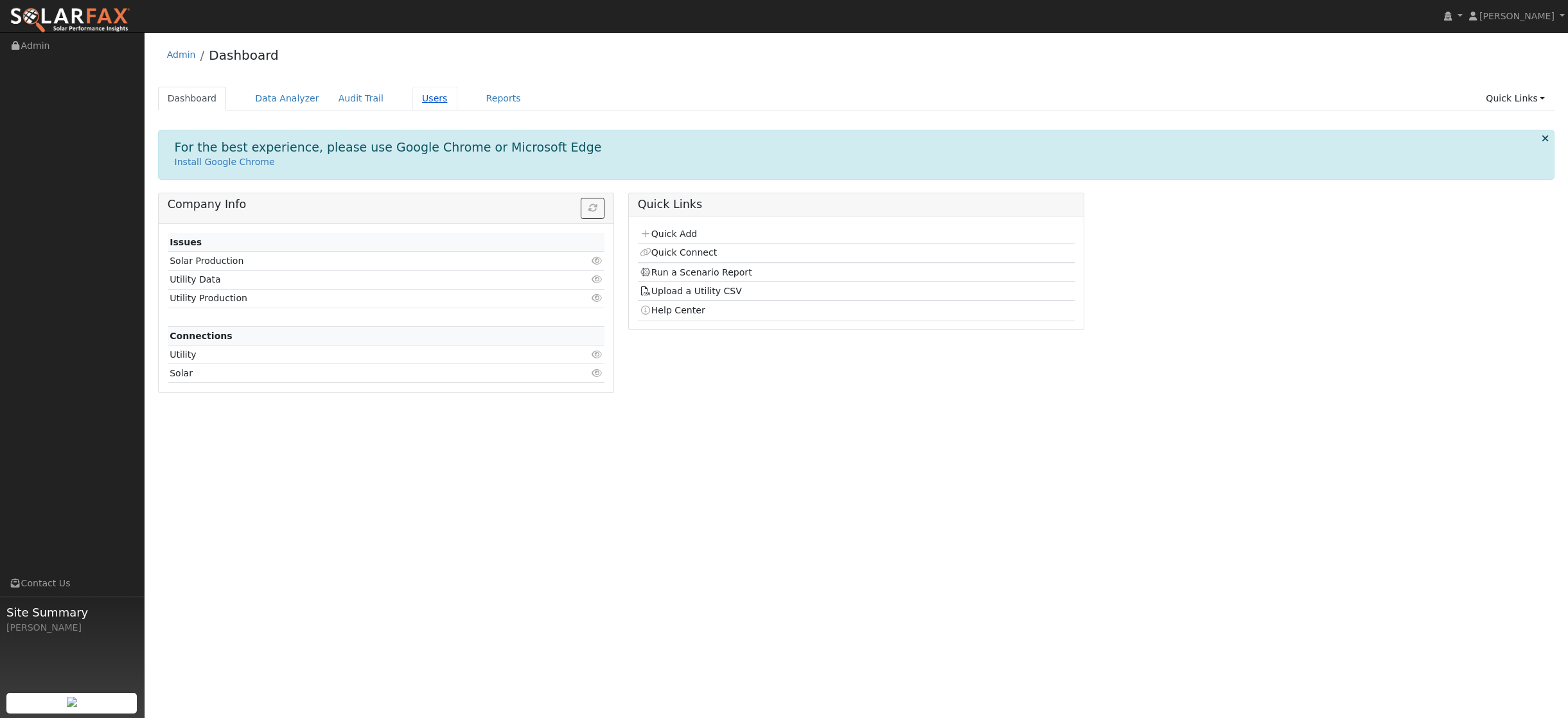
click at [425, 101] on link "Users" at bounding box center [434, 98] width 45 height 24
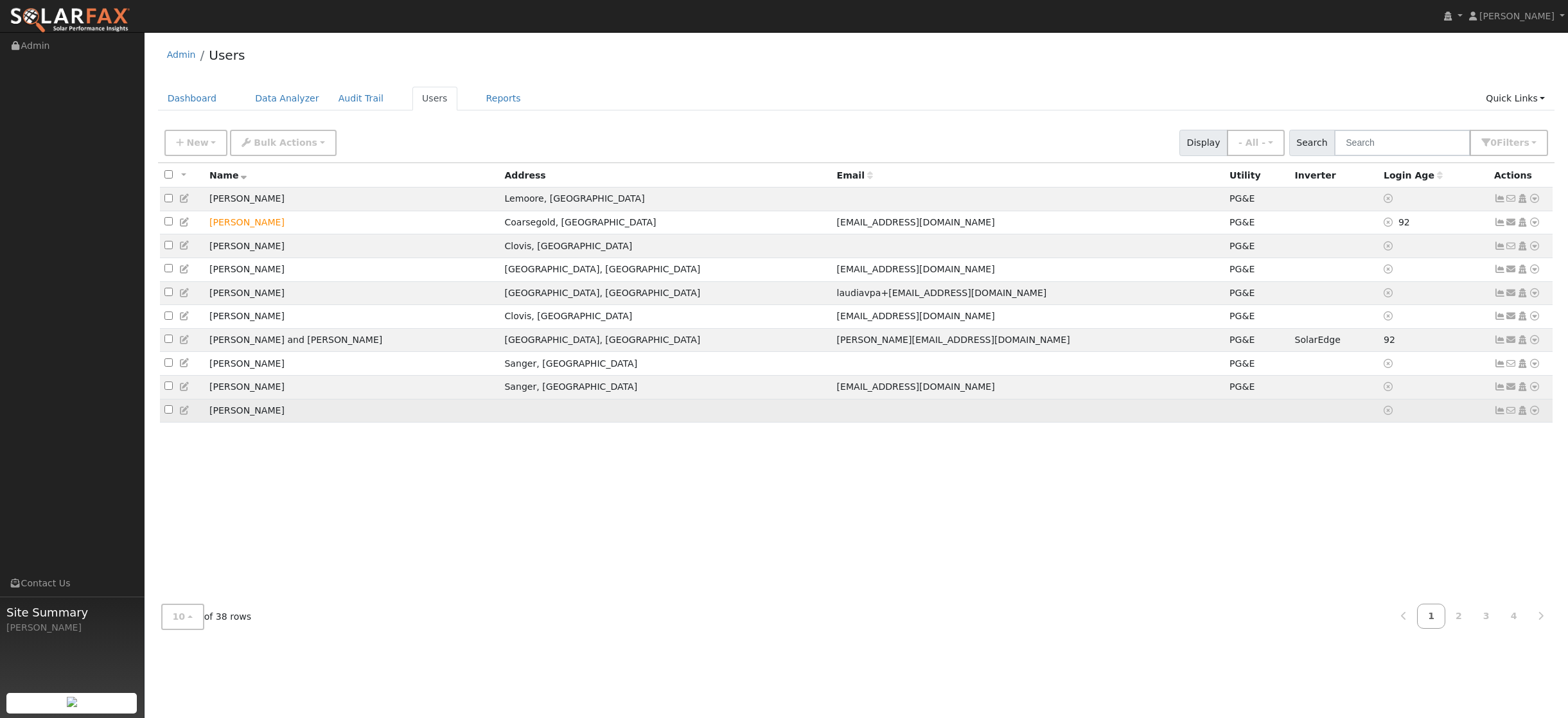
click at [226, 422] on td "[PERSON_NAME]" at bounding box center [352, 411] width 295 height 24
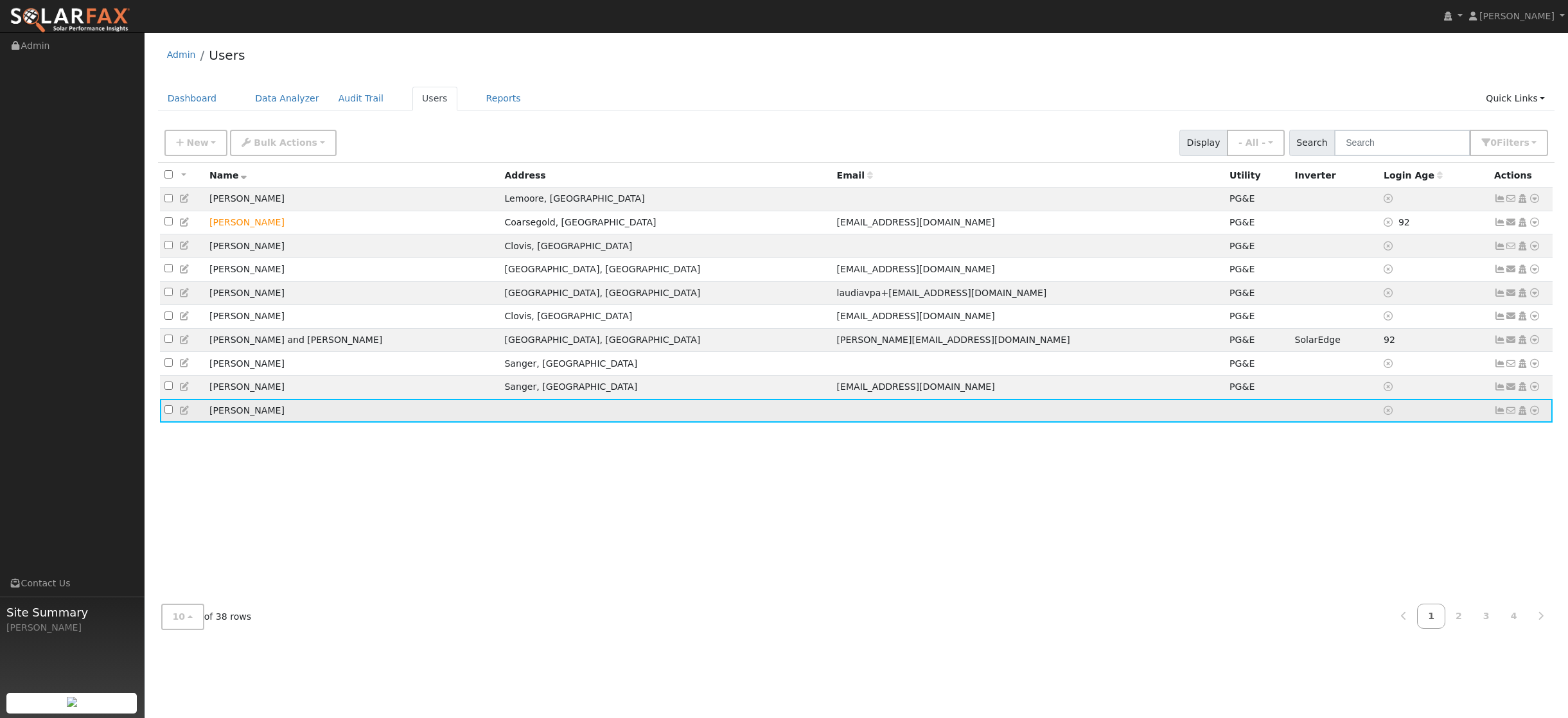
click at [169, 413] on input "checkbox" at bounding box center [169, 409] width 8 height 8
click at [224, 422] on td "[PERSON_NAME]" at bounding box center [352, 411] width 295 height 24
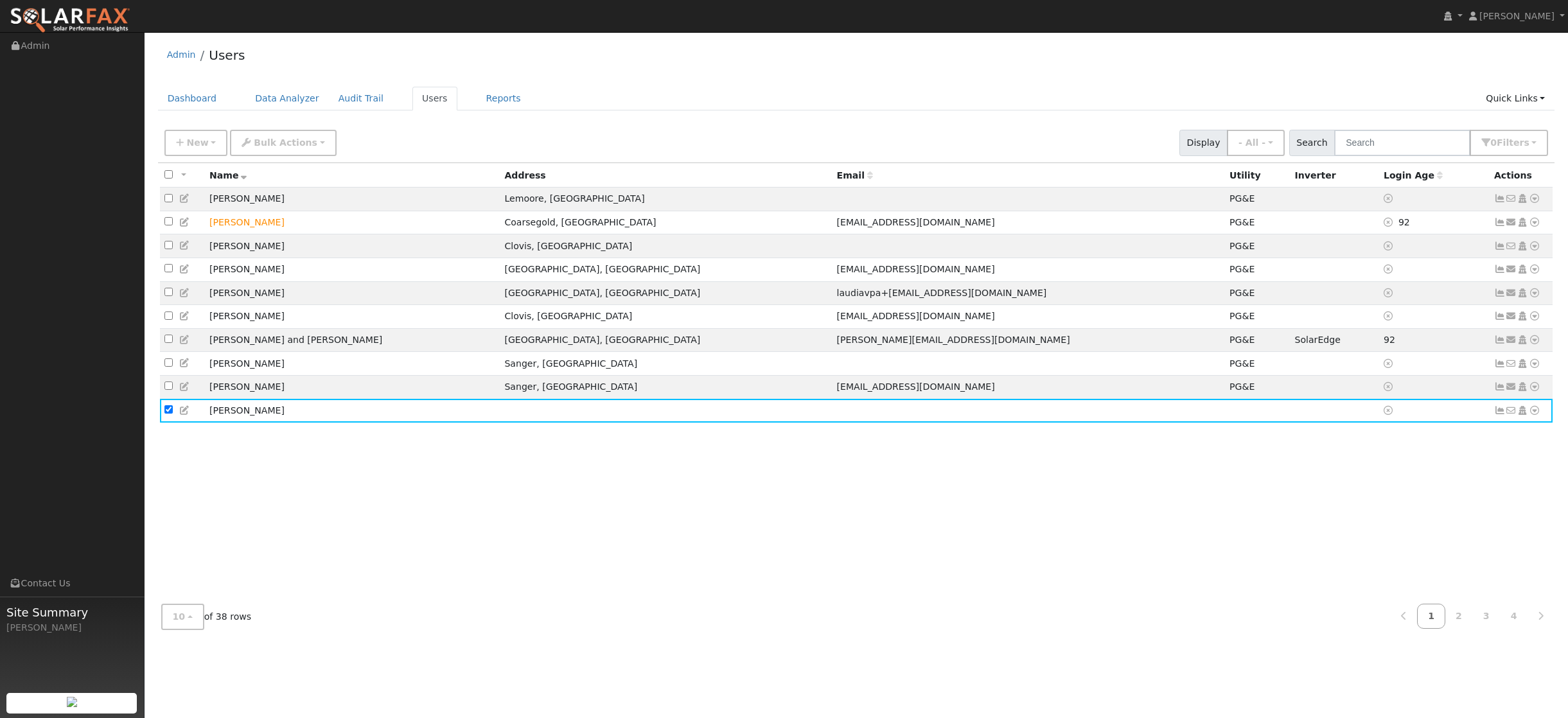
click at [279, 472] on div "All None All on page None on page Name Address Email Utility Inverter Login Age…" at bounding box center [857, 379] width 1397 height 431
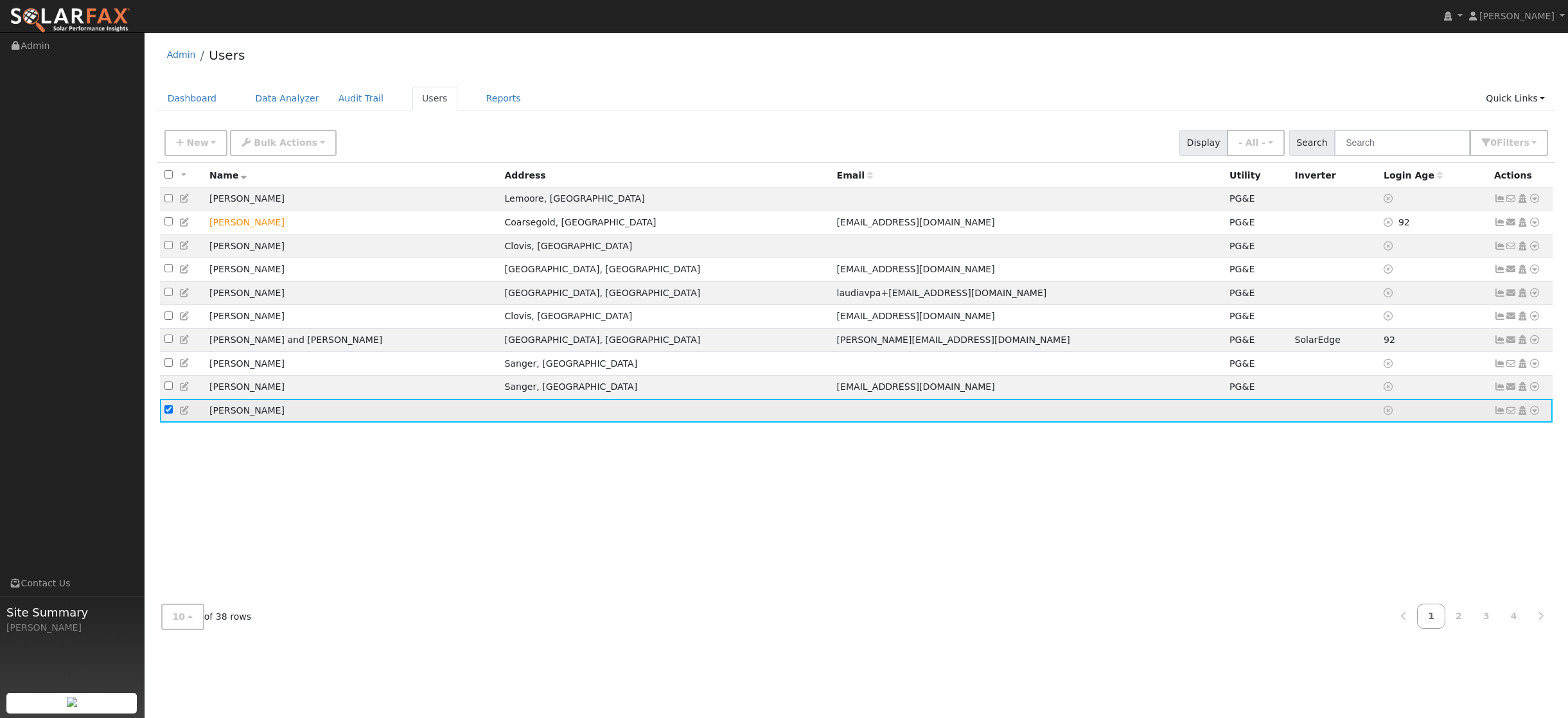
click at [223, 418] on td "[PERSON_NAME]" at bounding box center [352, 411] width 295 height 24
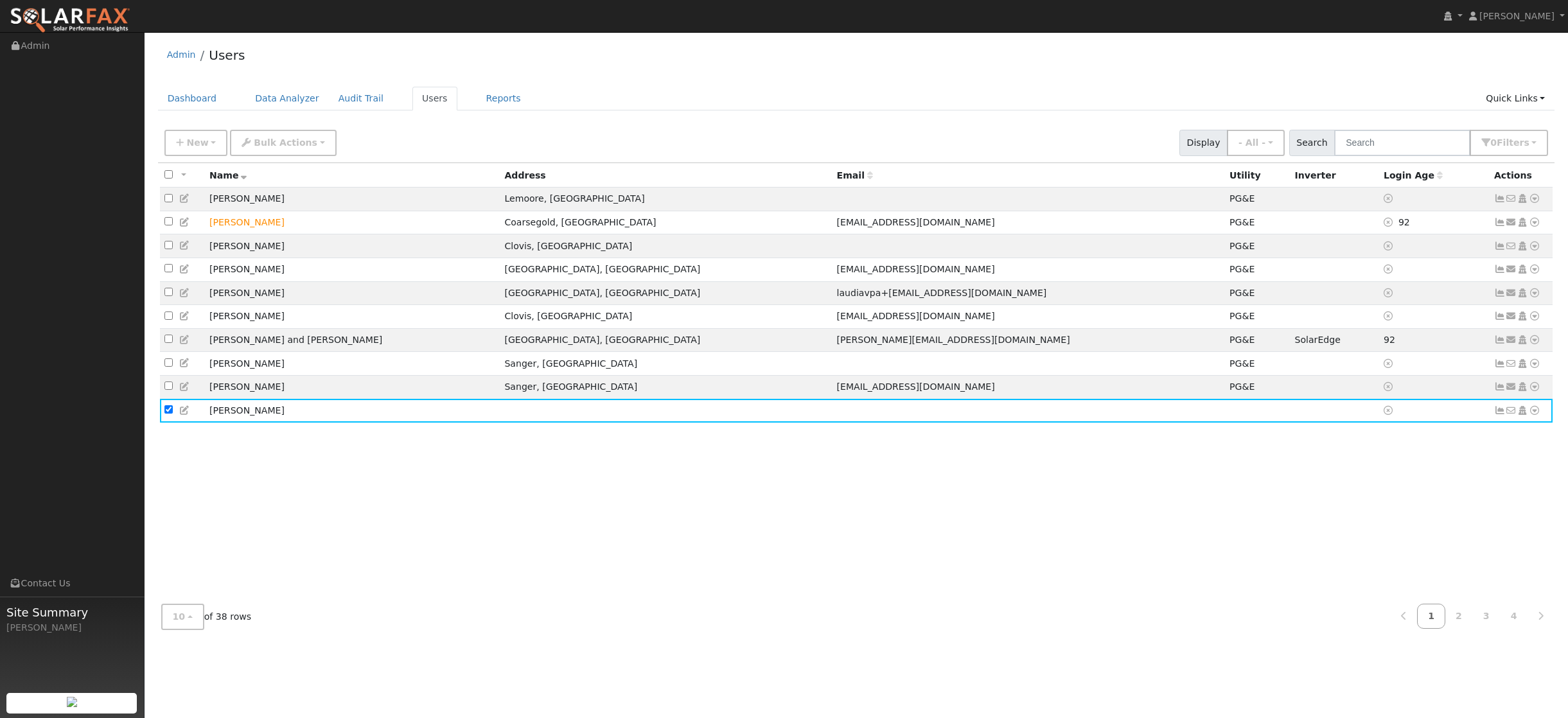
click at [437, 475] on div "All None All on page None on page Name Address Email Utility Inverter Login Age…" at bounding box center [857, 379] width 1397 height 431
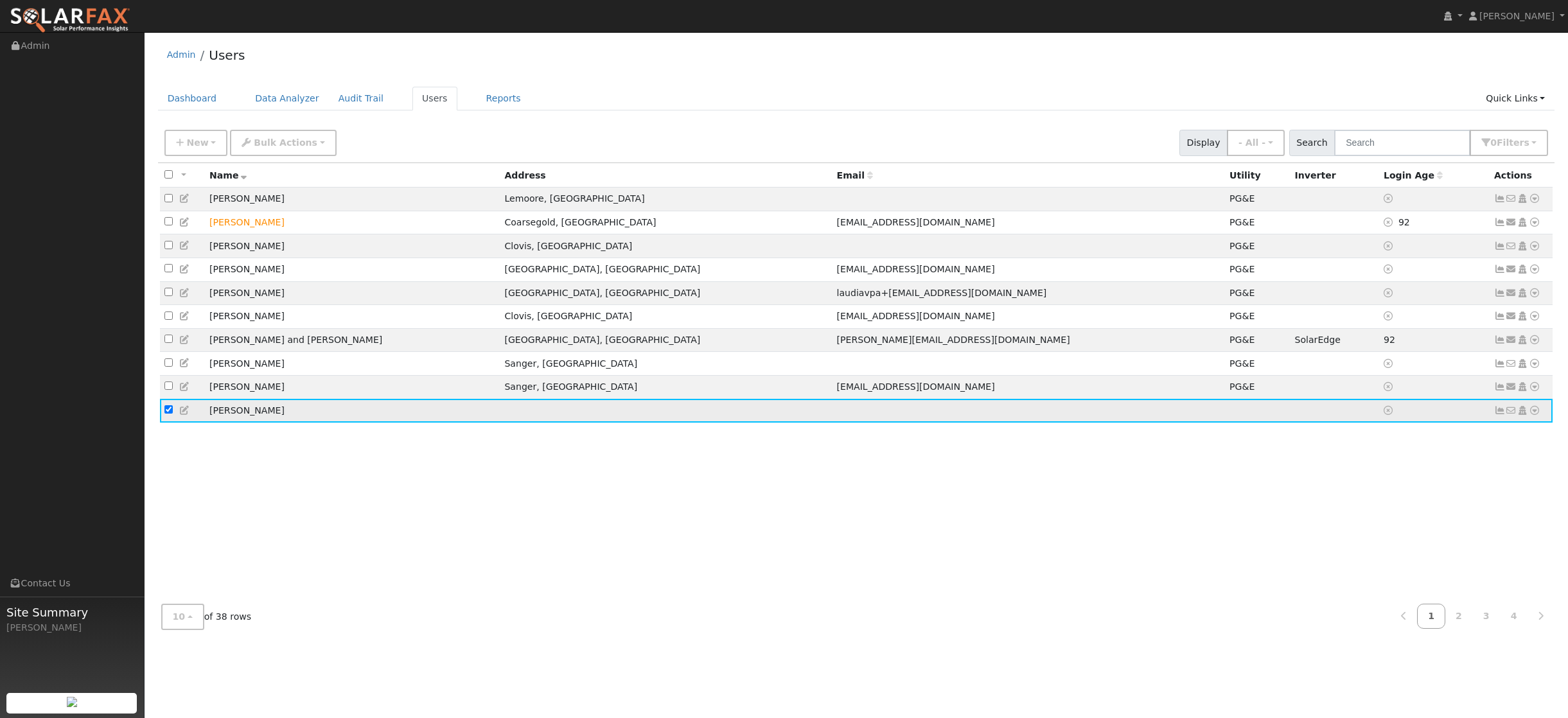
click at [1293, 422] on td at bounding box center [1335, 411] width 89 height 24
click at [1533, 415] on icon at bounding box center [1535, 410] width 12 height 9
click at [170, 417] on label at bounding box center [169, 411] width 8 height 14
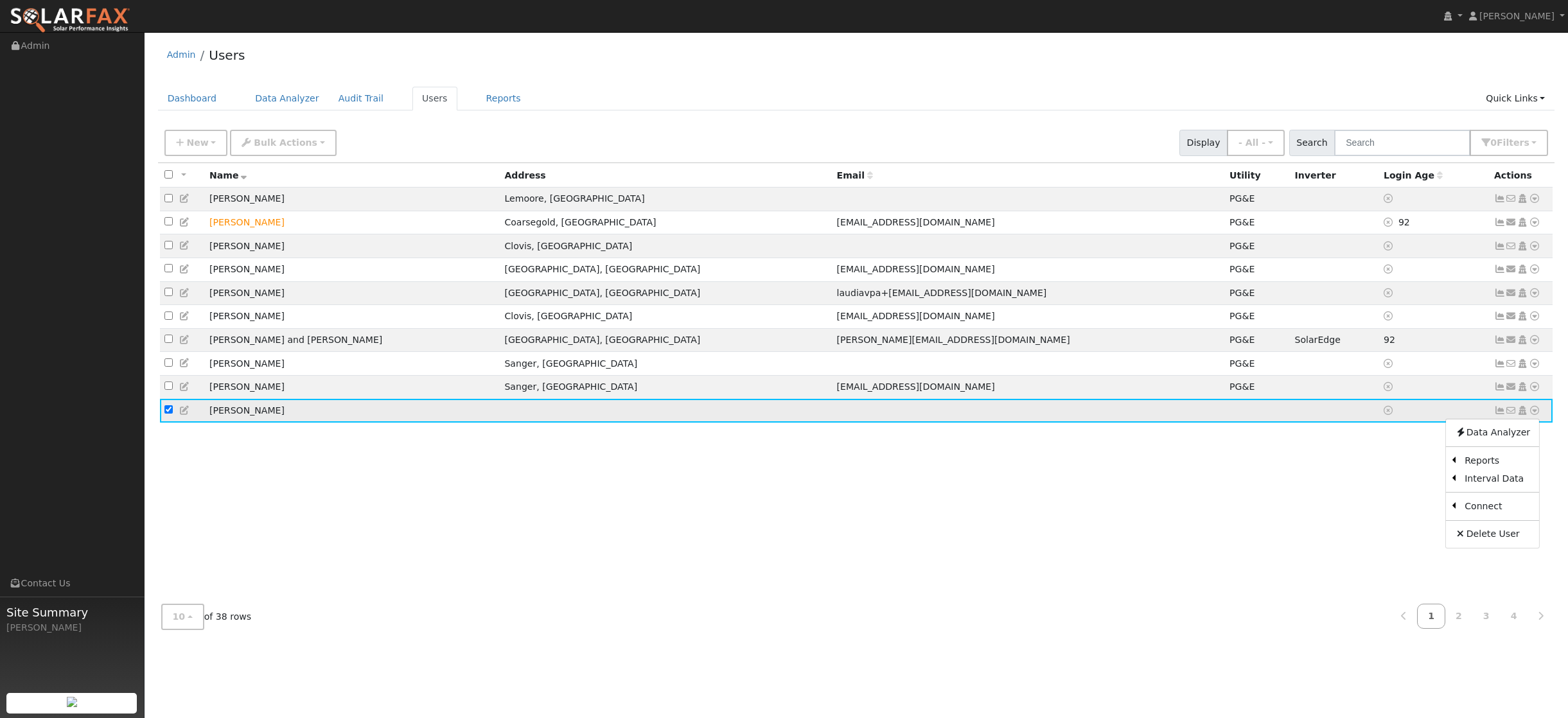
click at [170, 413] on input "checkbox" at bounding box center [169, 409] width 8 height 8
checkbox input "false"
click at [186, 415] on icon at bounding box center [185, 410] width 12 height 9
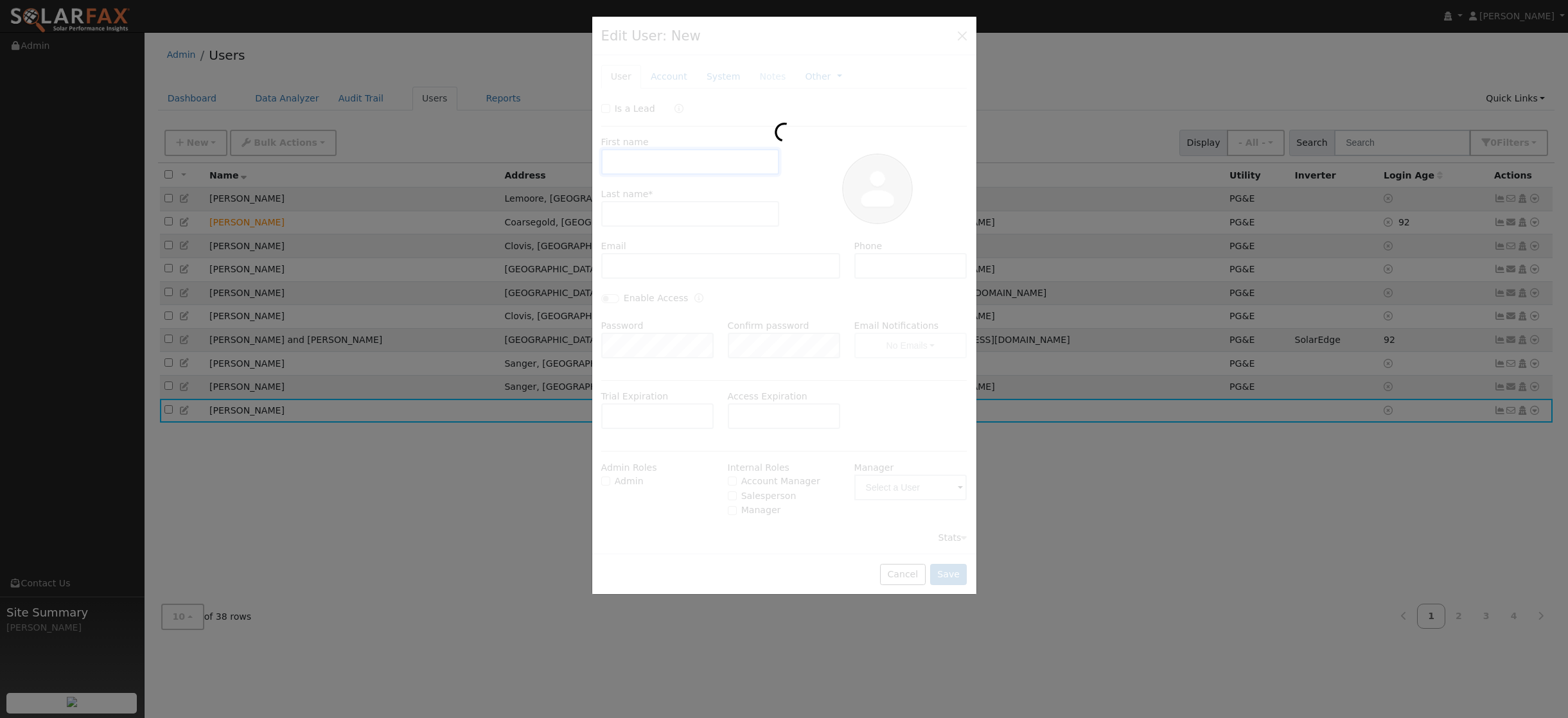
type input "Cody"
type input "Herzog"
type input "559 284 6927"
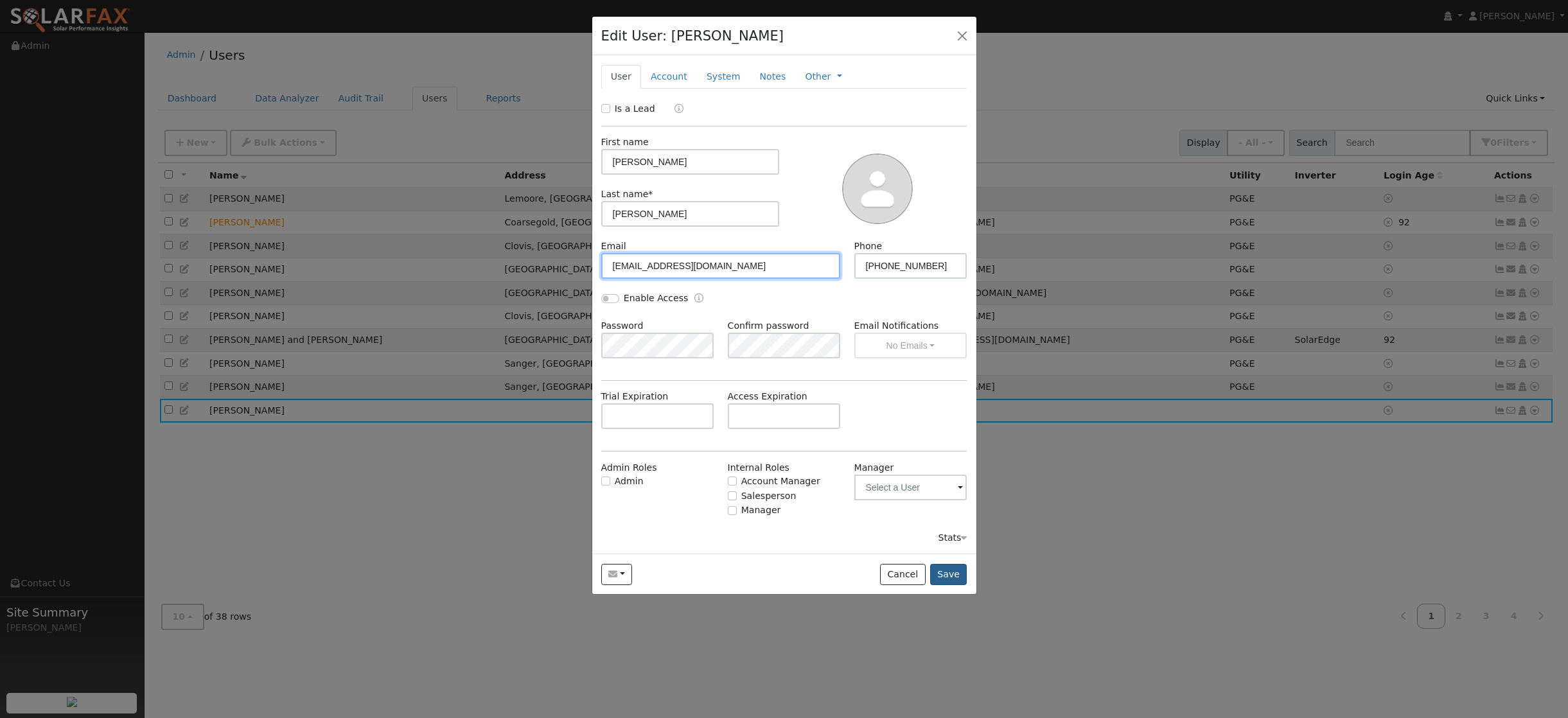
type input "codyh@yahoo.com"
click at [955, 575] on button "Save" at bounding box center [948, 575] width 37 height 22
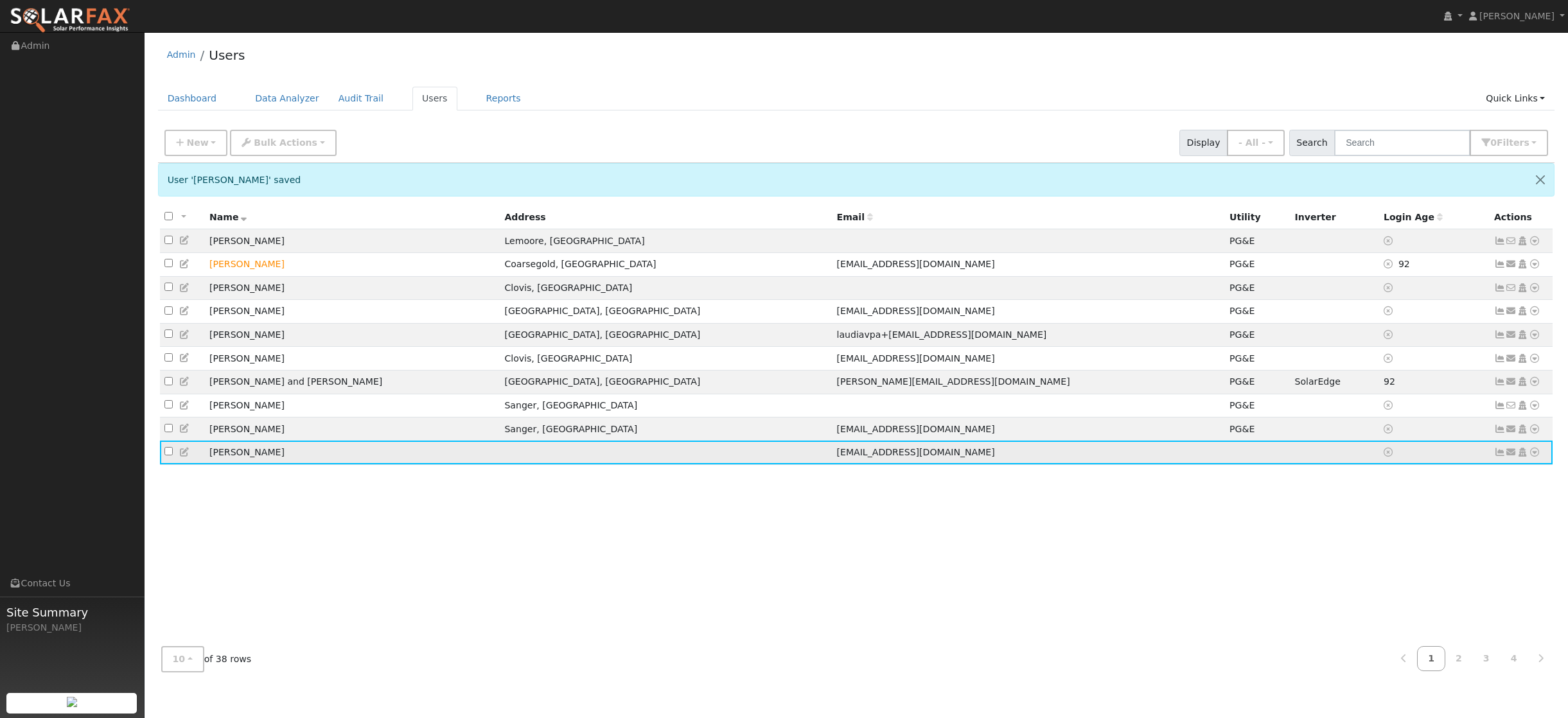
click at [1536, 456] on icon at bounding box center [1535, 452] width 12 height 9
click at [1395, 559] on link "Utility" at bounding box center [1401, 550] width 89 height 18
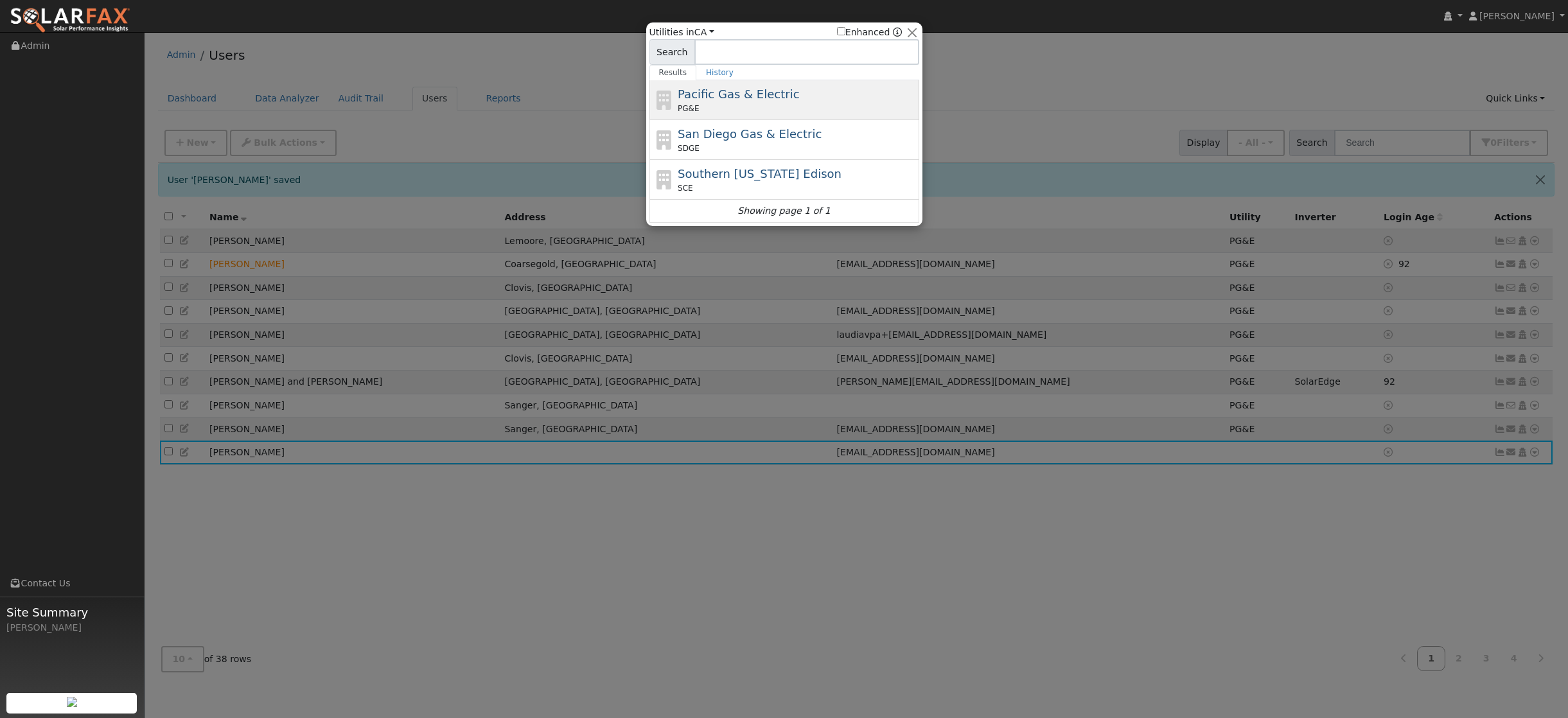
click at [753, 105] on div "PG&E" at bounding box center [797, 109] width 238 height 12
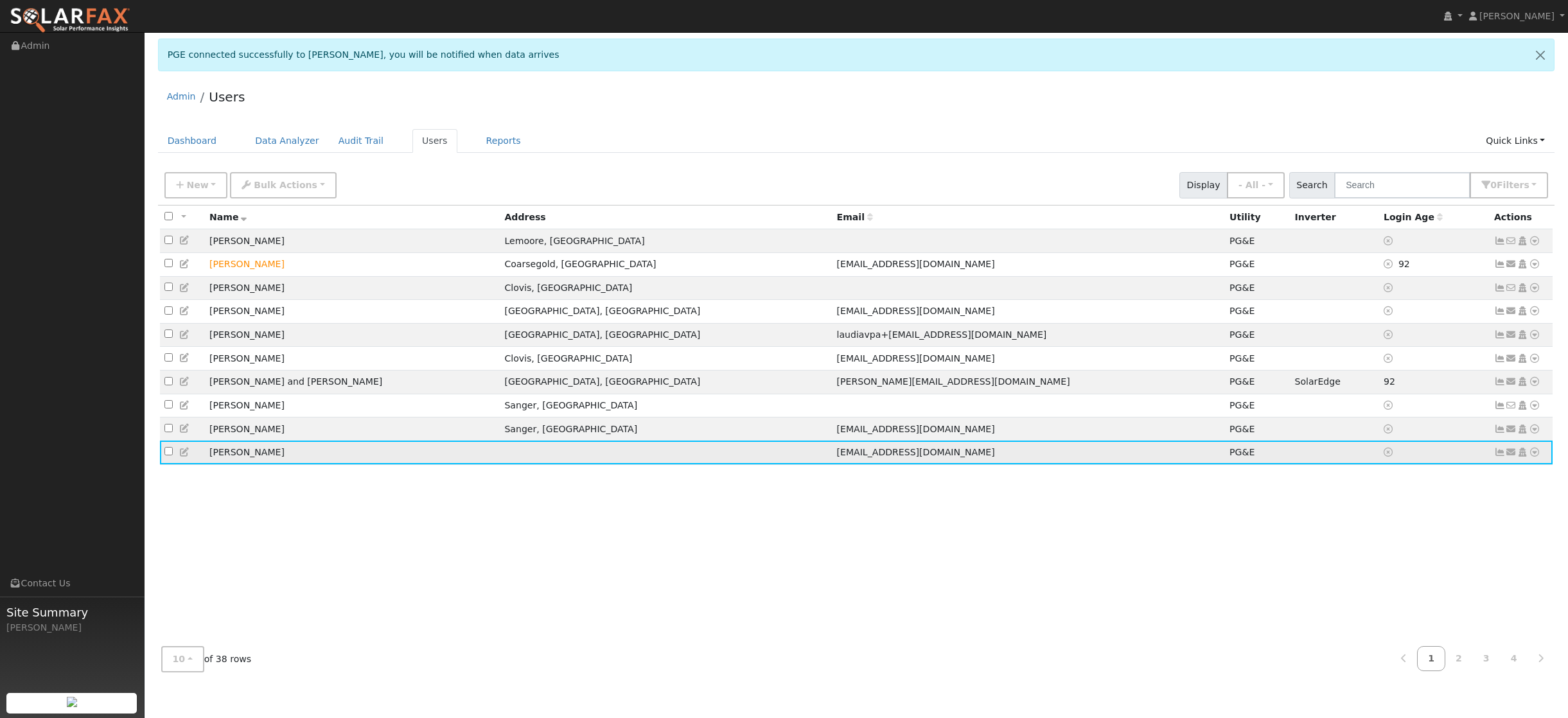
click at [1533, 456] on icon at bounding box center [1535, 452] width 12 height 9
click at [1485, 482] on link "Data Analyzer" at bounding box center [1492, 475] width 93 height 18
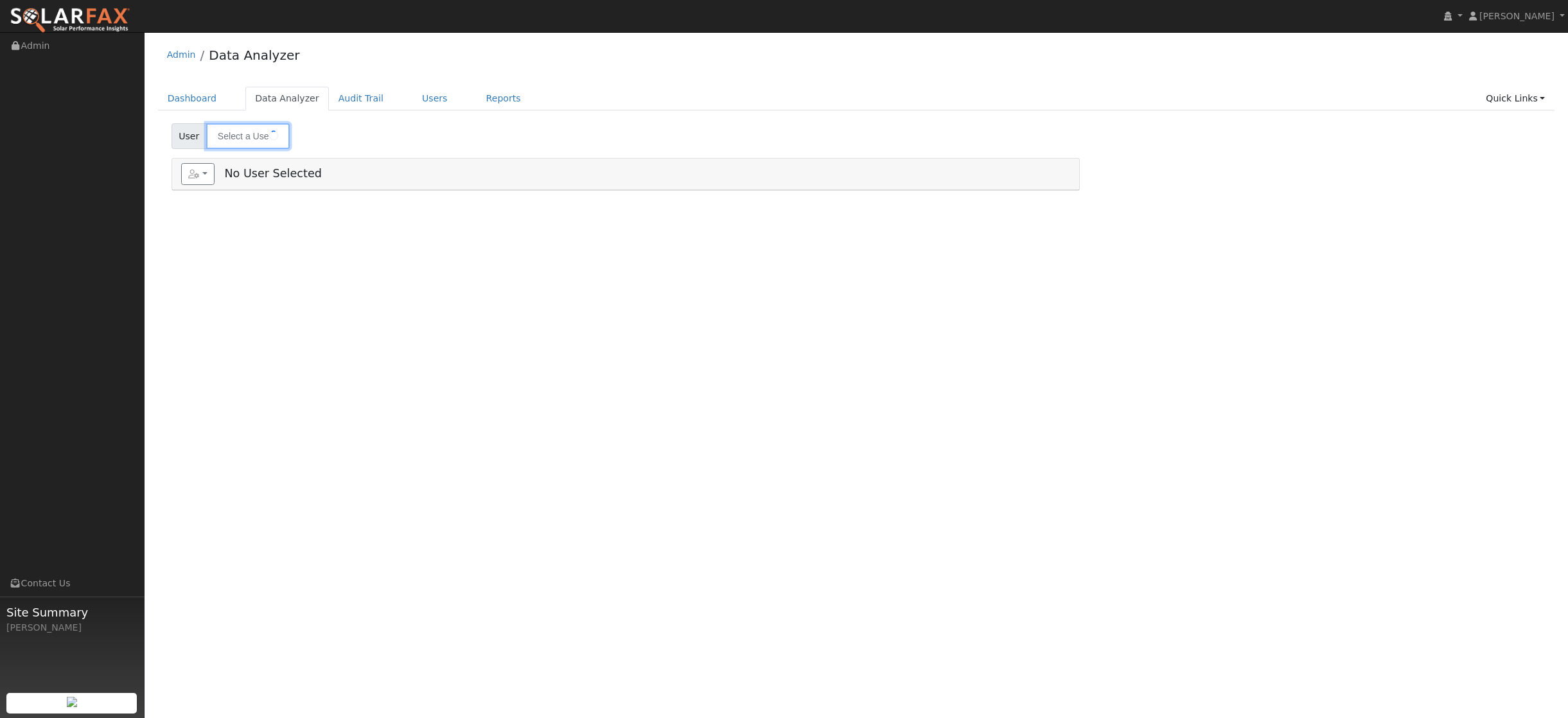
type input "[PERSON_NAME]"
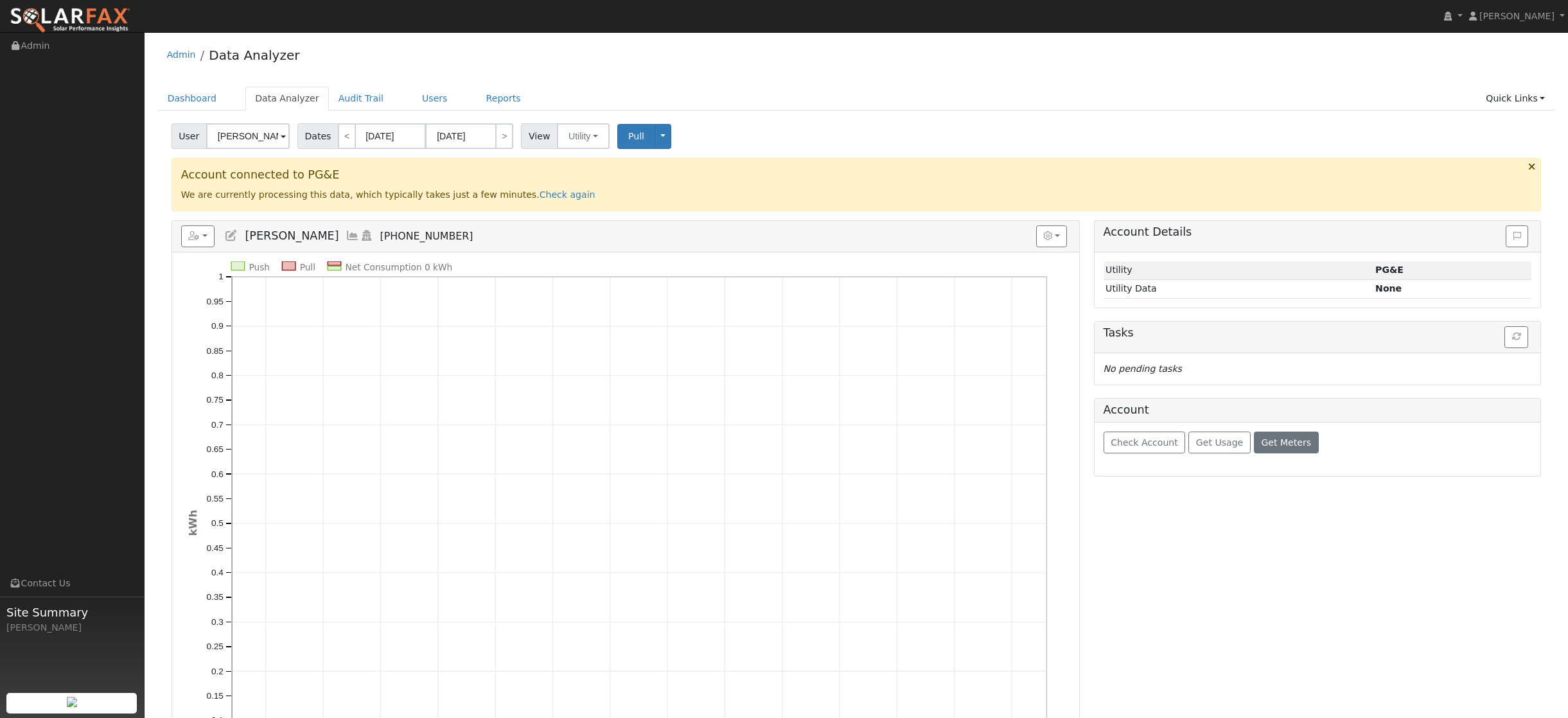
click at [1293, 441] on span "Get Meters" at bounding box center [1285, 443] width 50 height 10
click at [1143, 493] on icon at bounding box center [1146, 494] width 12 height 9
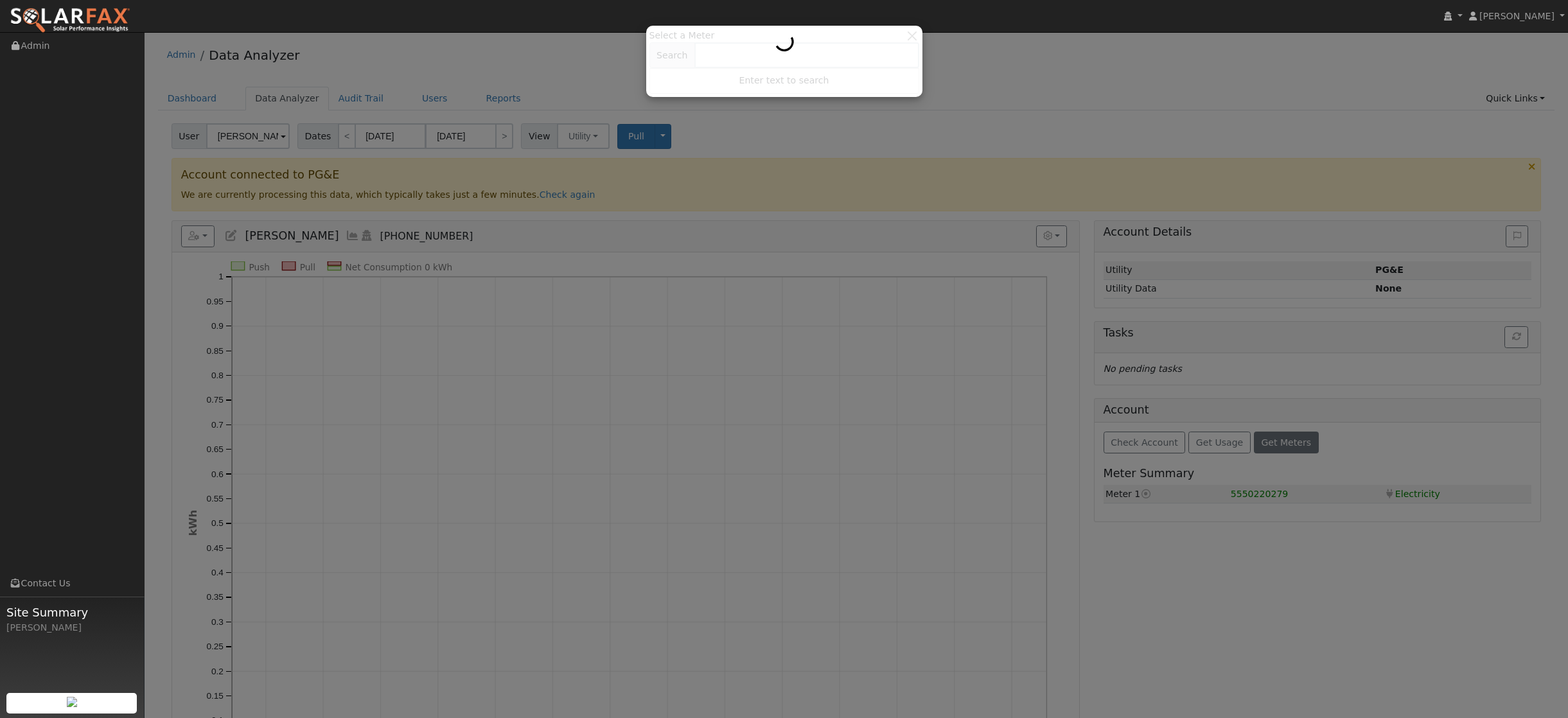
click at [915, 35] on div at bounding box center [784, 61] width 270 height 65
click at [909, 36] on div at bounding box center [784, 61] width 270 height 65
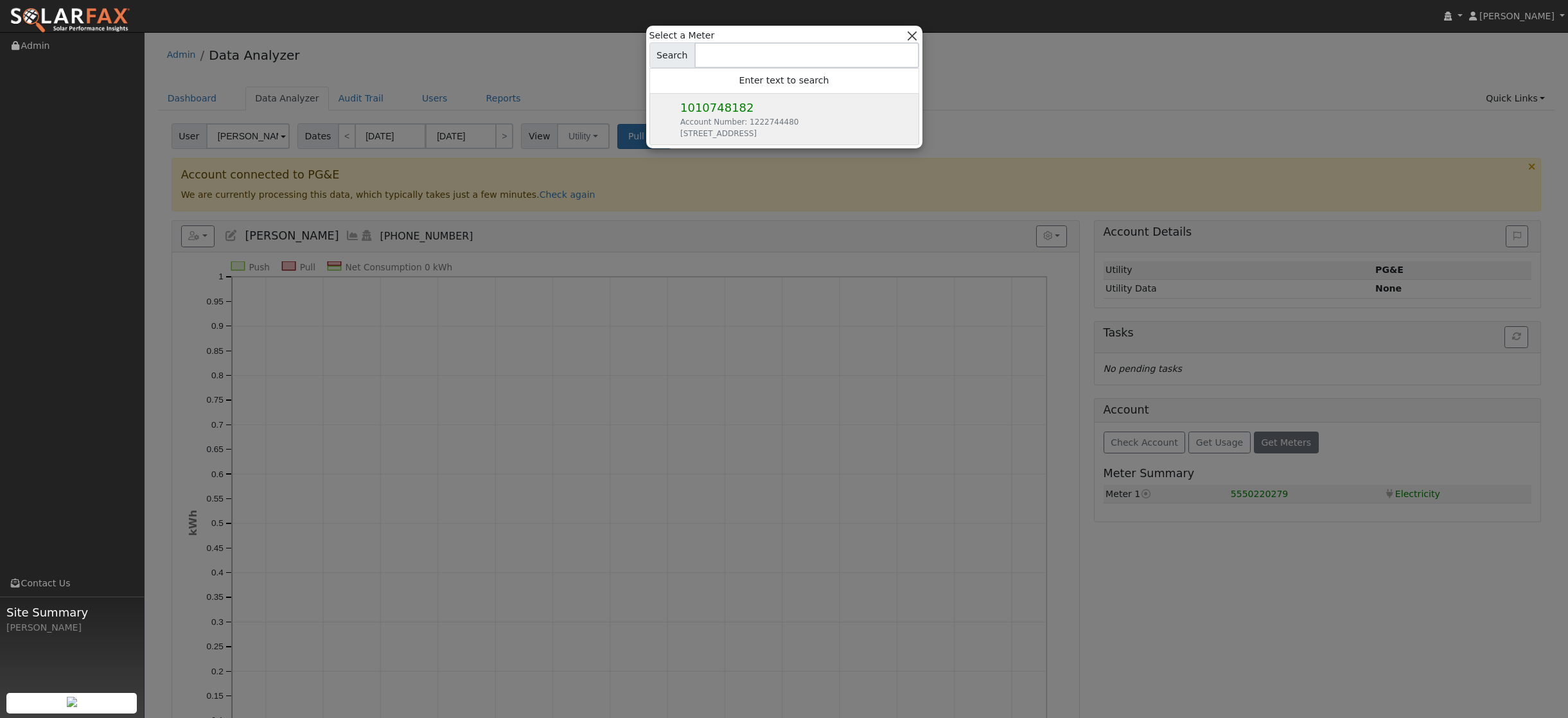
click at [912, 36] on button "button" at bounding box center [912, 35] width 14 height 14
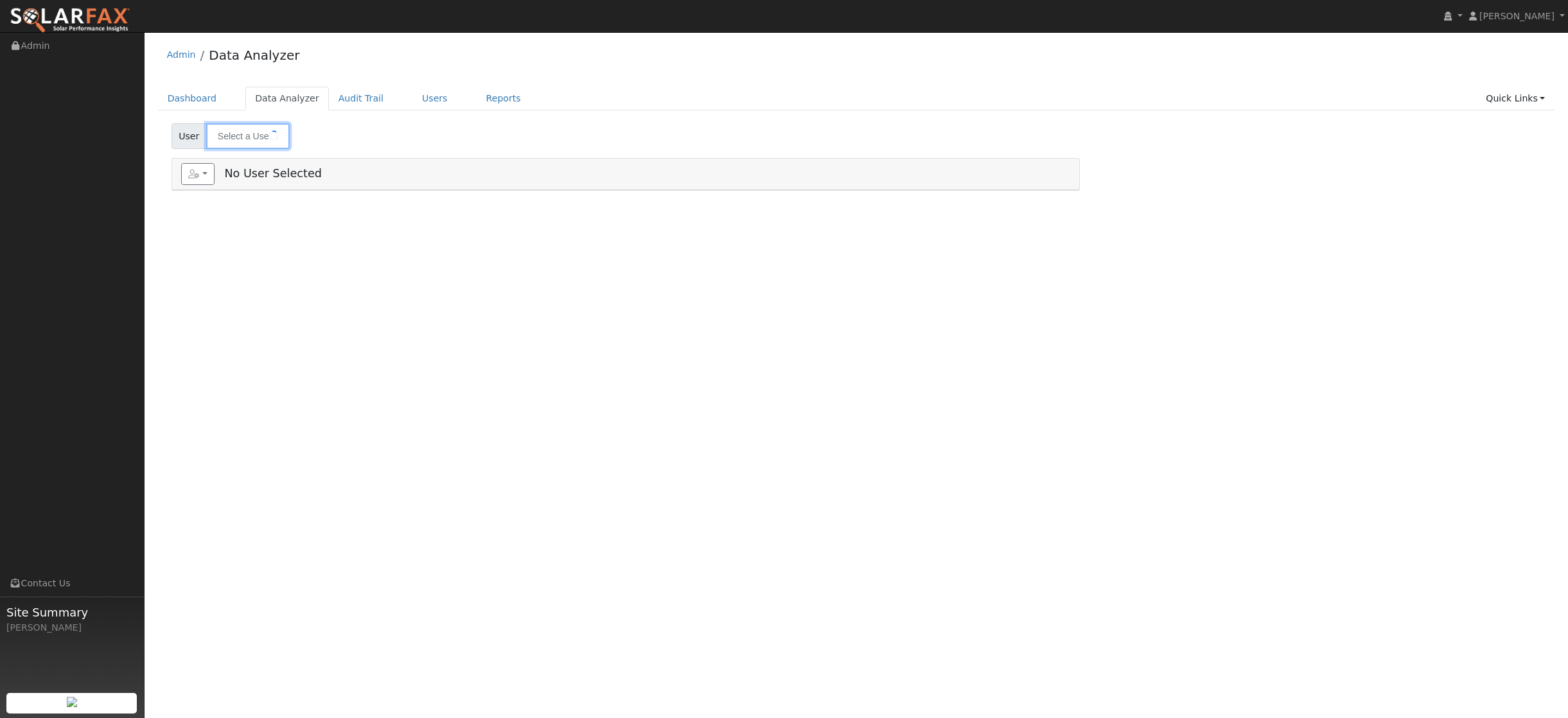
type input "[PERSON_NAME]"
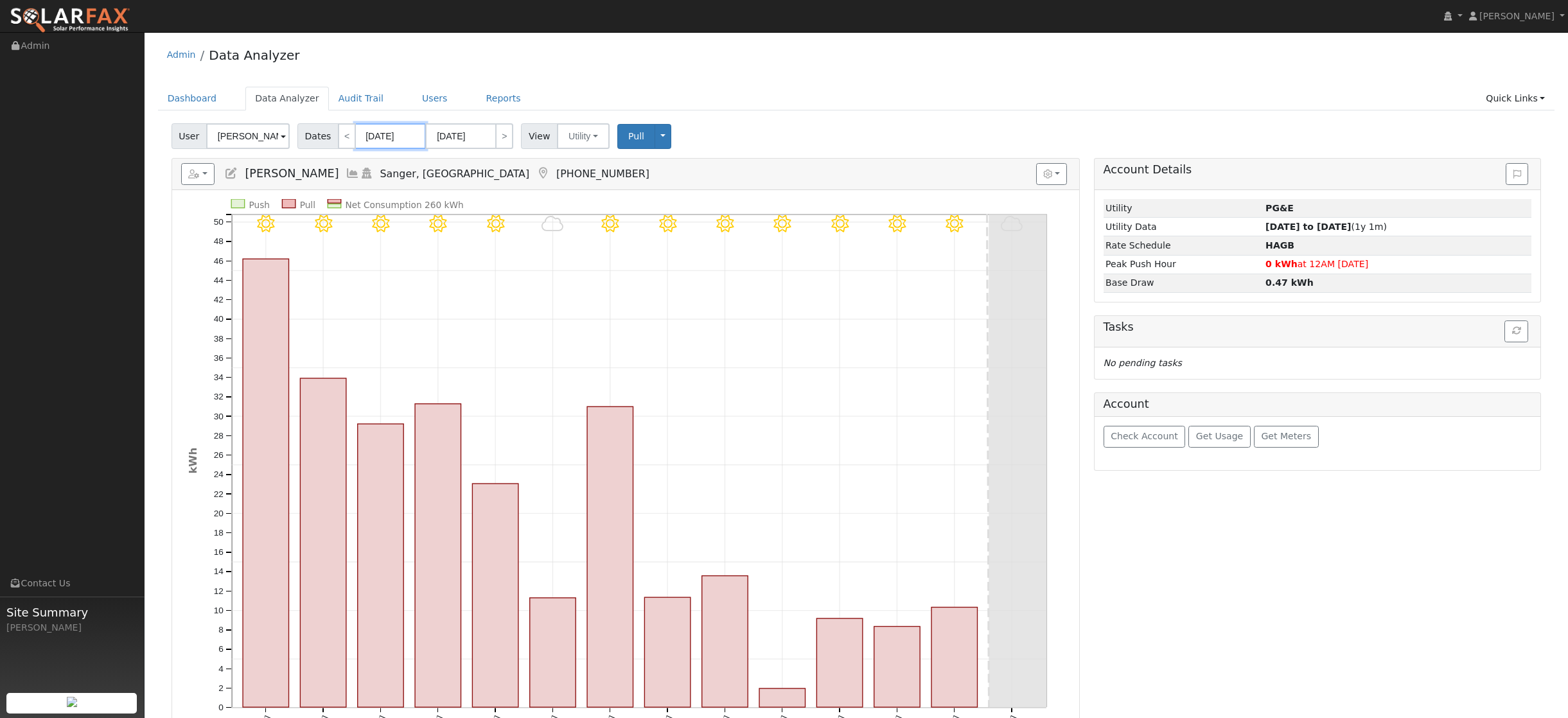
click at [388, 141] on input "[DATE]" at bounding box center [391, 135] width 71 height 25
click at [361, 167] on icon at bounding box center [363, 165] width 9 height 9
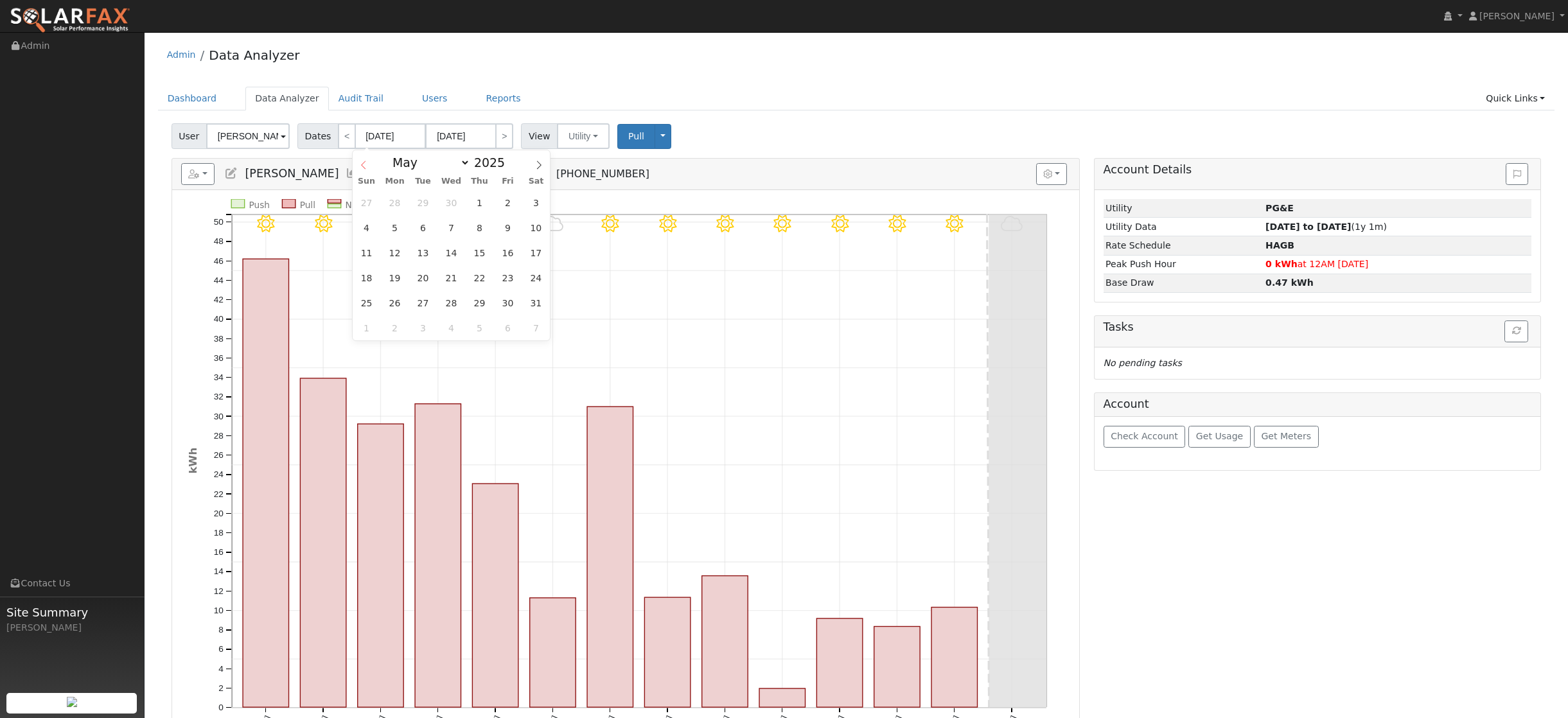
click at [361, 167] on icon at bounding box center [363, 165] width 9 height 9
select select "0"
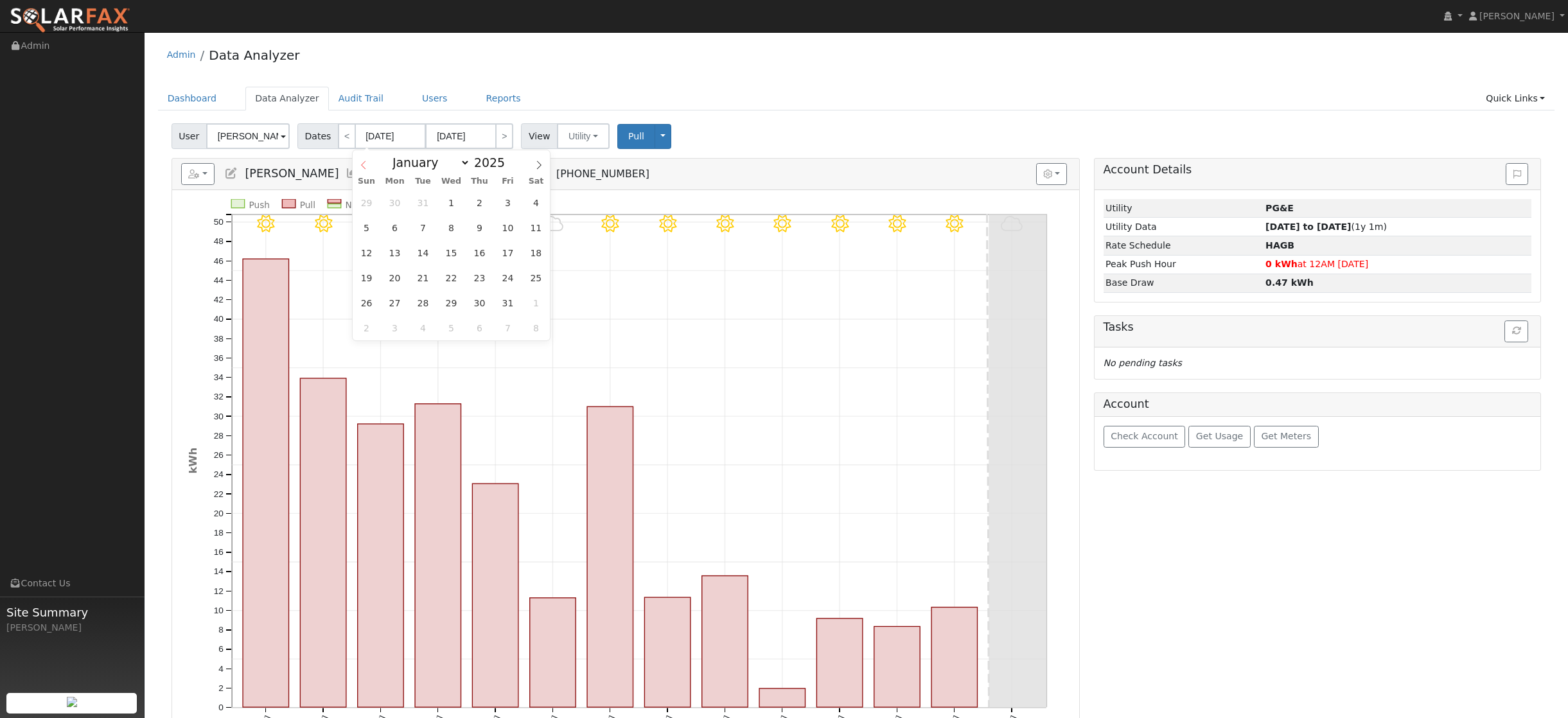
click at [361, 167] on icon at bounding box center [363, 165] width 9 height 9
type input "2024"
click at [361, 167] on icon at bounding box center [363, 165] width 9 height 9
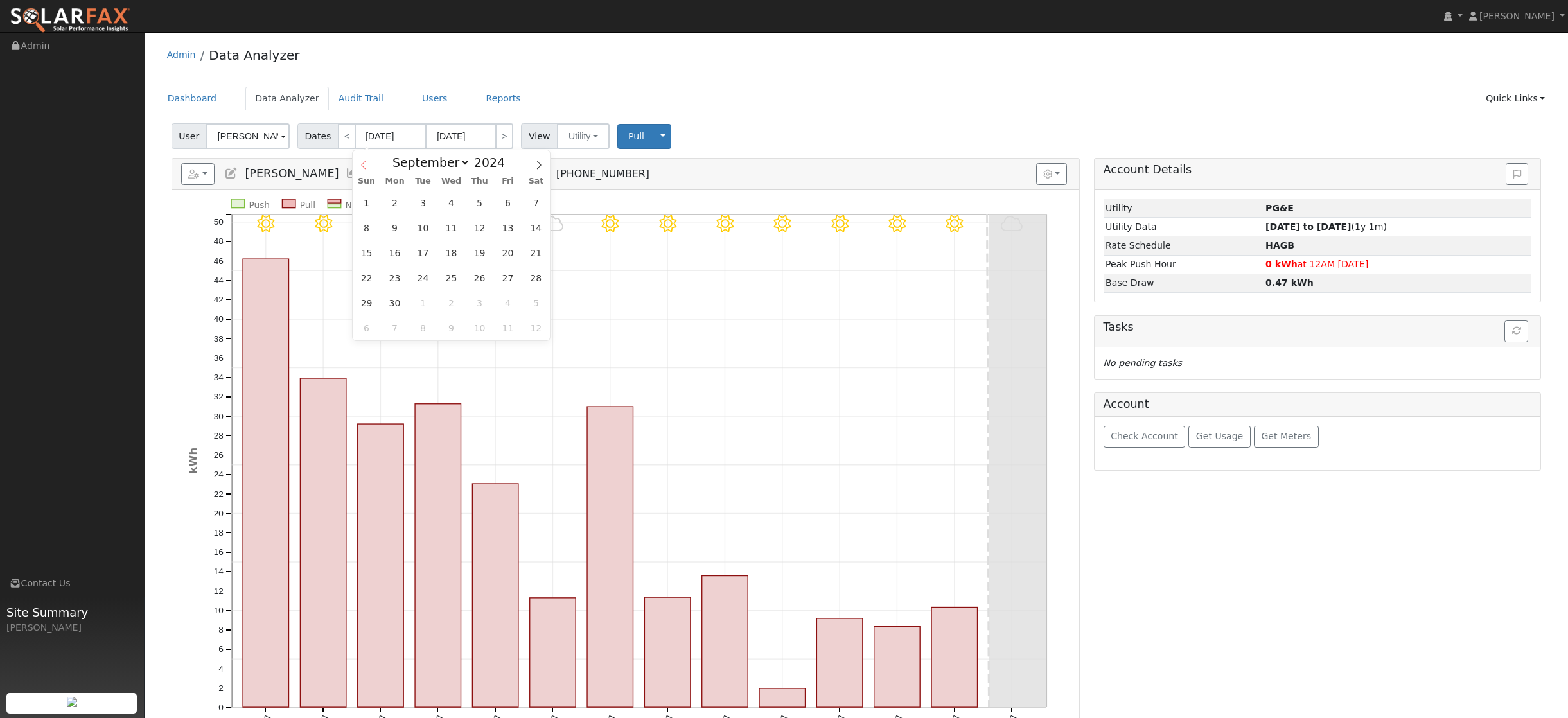
click at [361, 167] on icon at bounding box center [363, 165] width 9 height 9
click at [537, 167] on icon at bounding box center [539, 165] width 9 height 9
select select "8"
type input "2025"
click at [763, 95] on ul "Dashboard Data Analyzer Audit Trail Users Reports Quick Links Quick Add Quick C…" at bounding box center [857, 98] width 1397 height 24
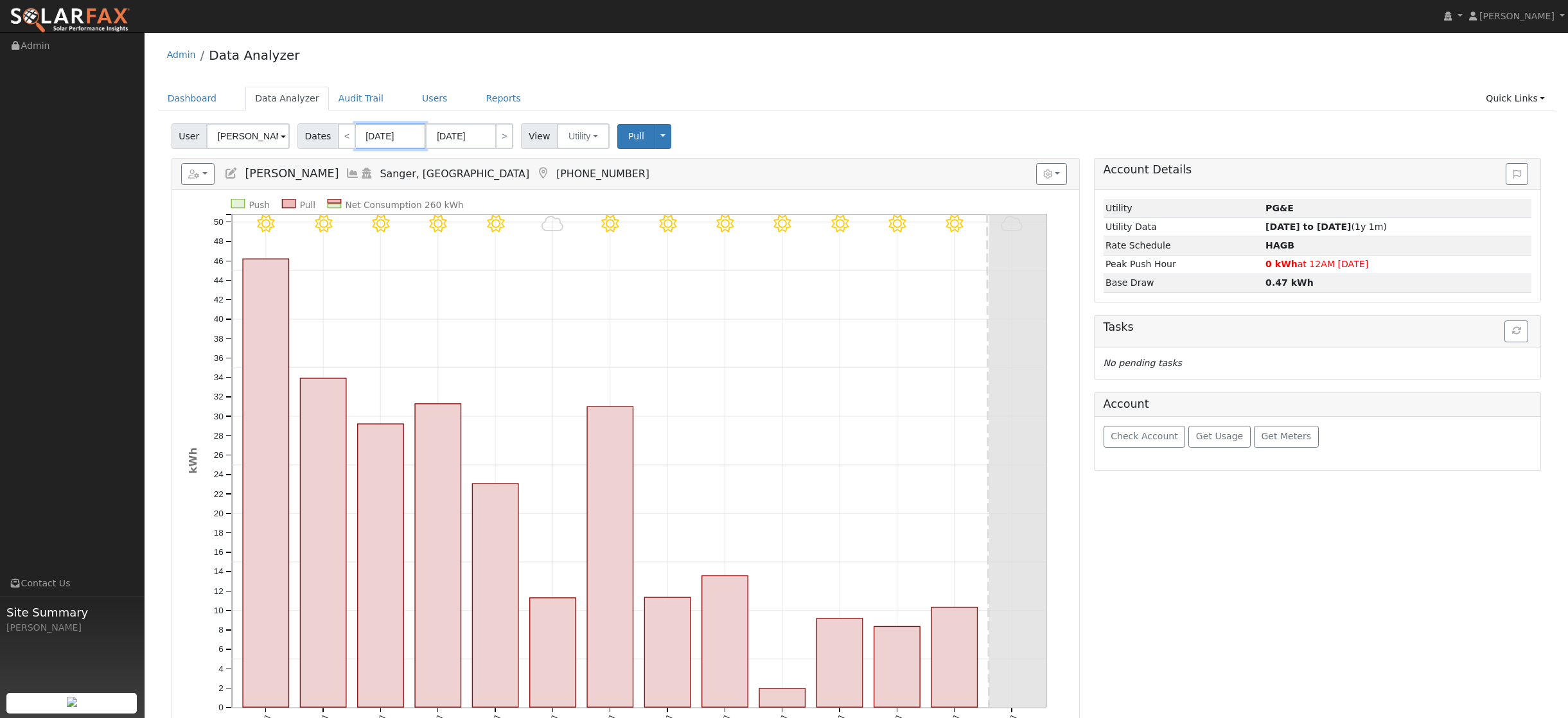
click at [374, 140] on input "[DATE]" at bounding box center [391, 135] width 71 height 25
click at [363, 169] on icon at bounding box center [363, 165] width 9 height 9
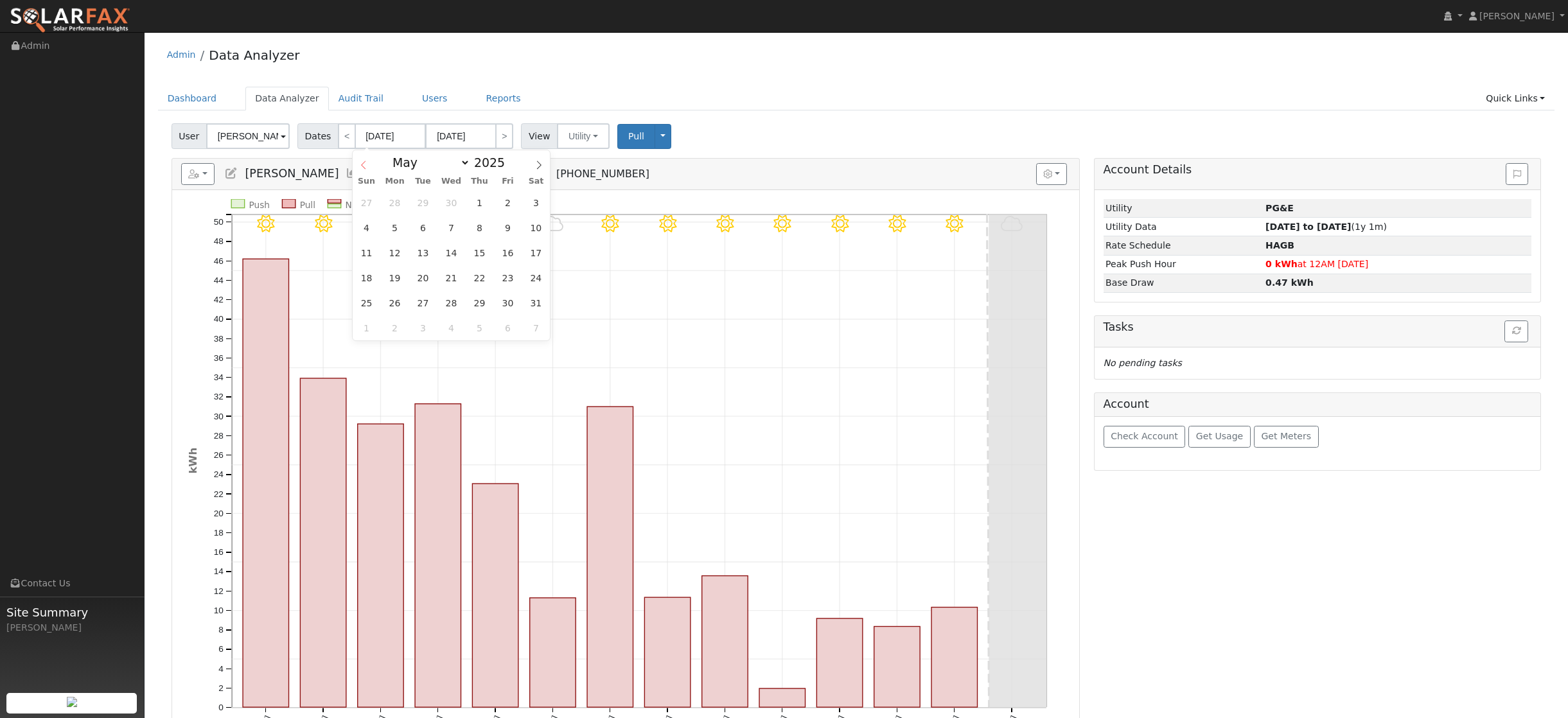
click at [363, 169] on icon at bounding box center [363, 165] width 9 height 9
select select "0"
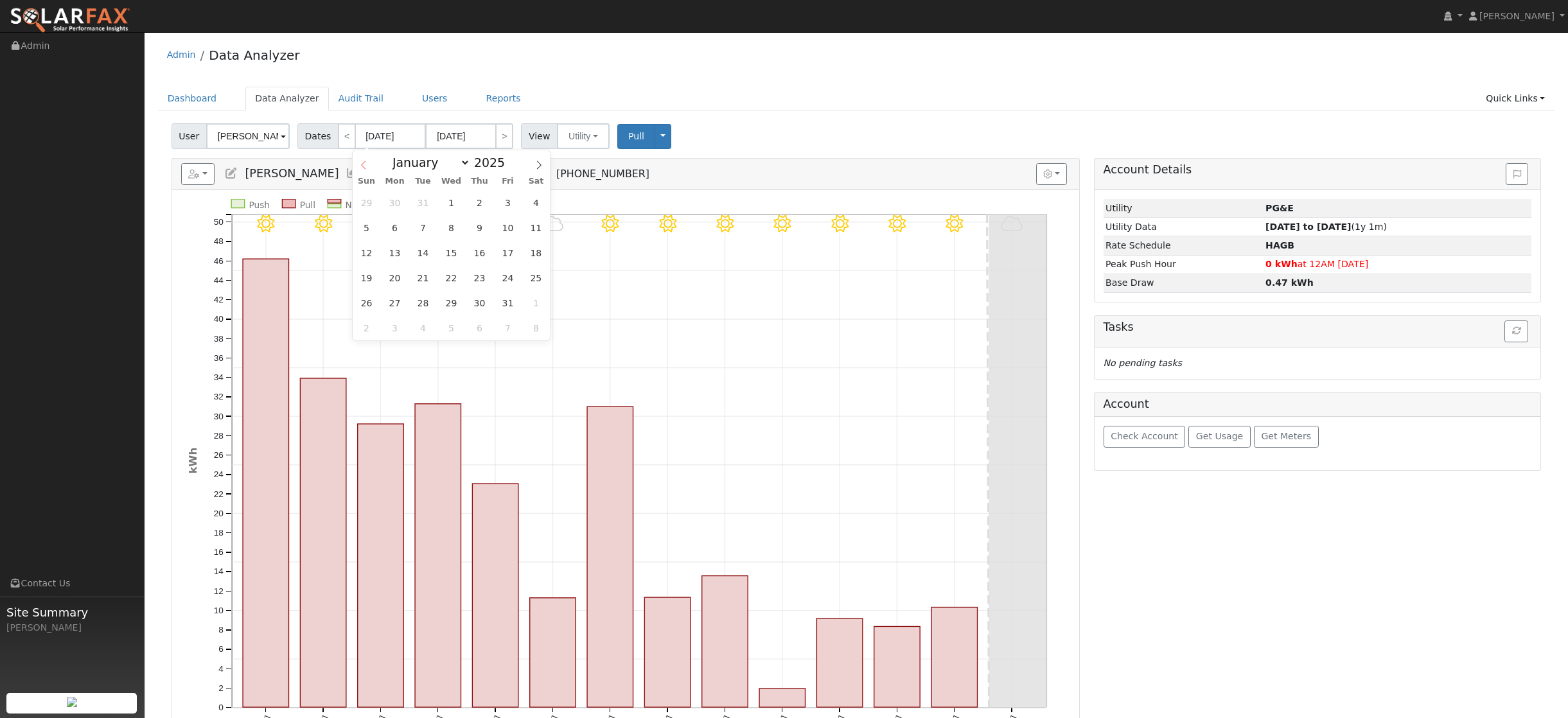
click at [363, 169] on icon at bounding box center [363, 165] width 9 height 9
type input "2024"
click at [363, 169] on icon at bounding box center [363, 165] width 9 height 9
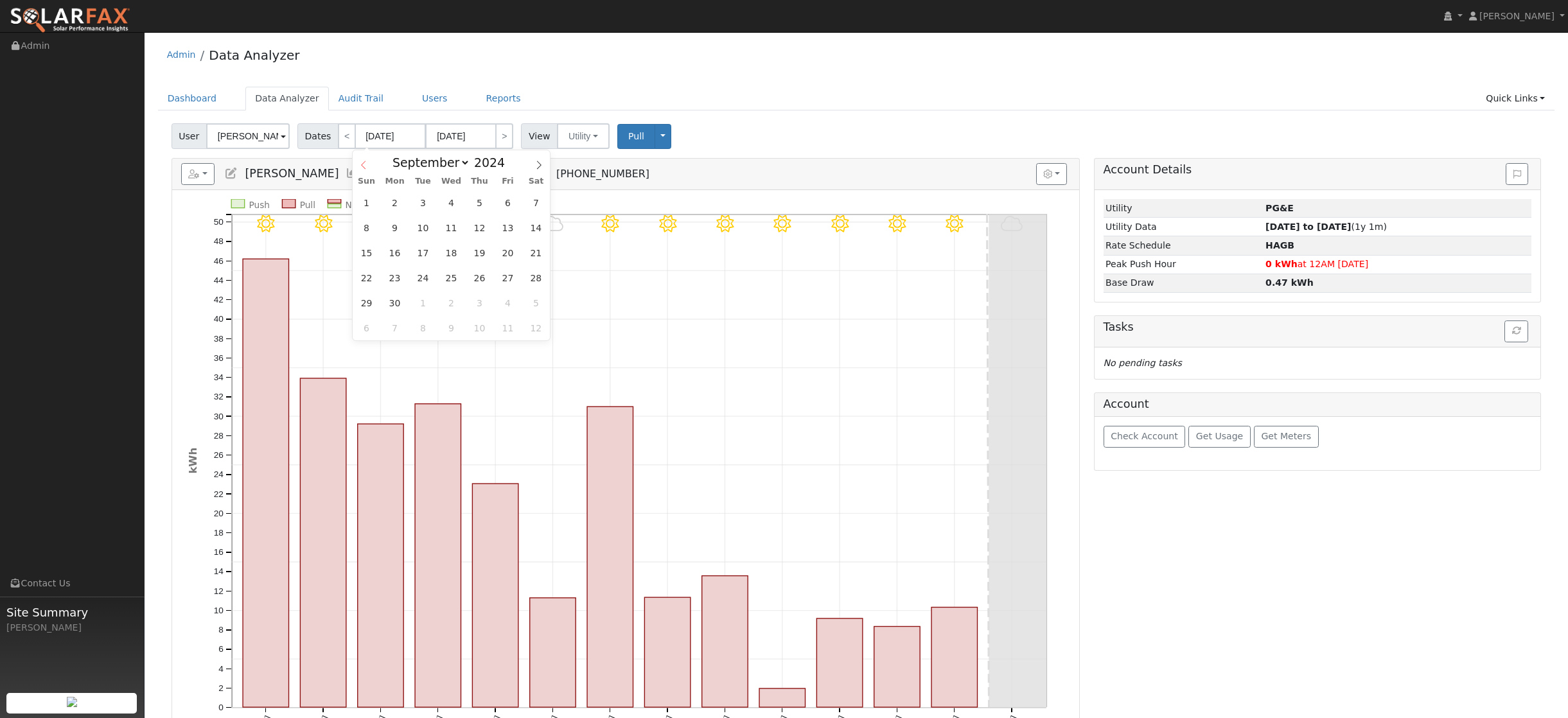
click at [363, 169] on icon at bounding box center [363, 165] width 9 height 9
click at [542, 162] on icon at bounding box center [539, 162] width 9 height 9
select select "8"
click at [363, 198] on span "1" at bounding box center [367, 199] width 25 height 25
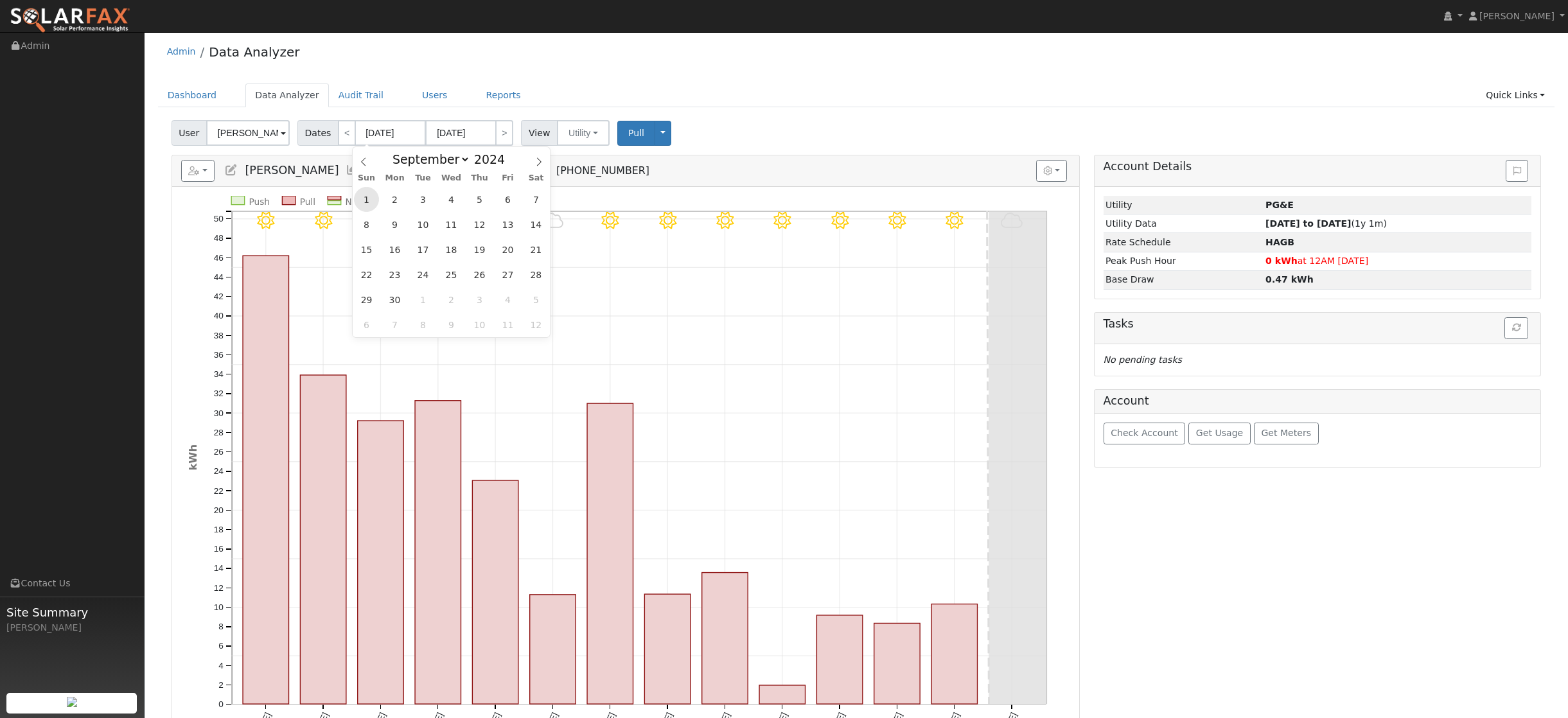
type input "[DATE]"
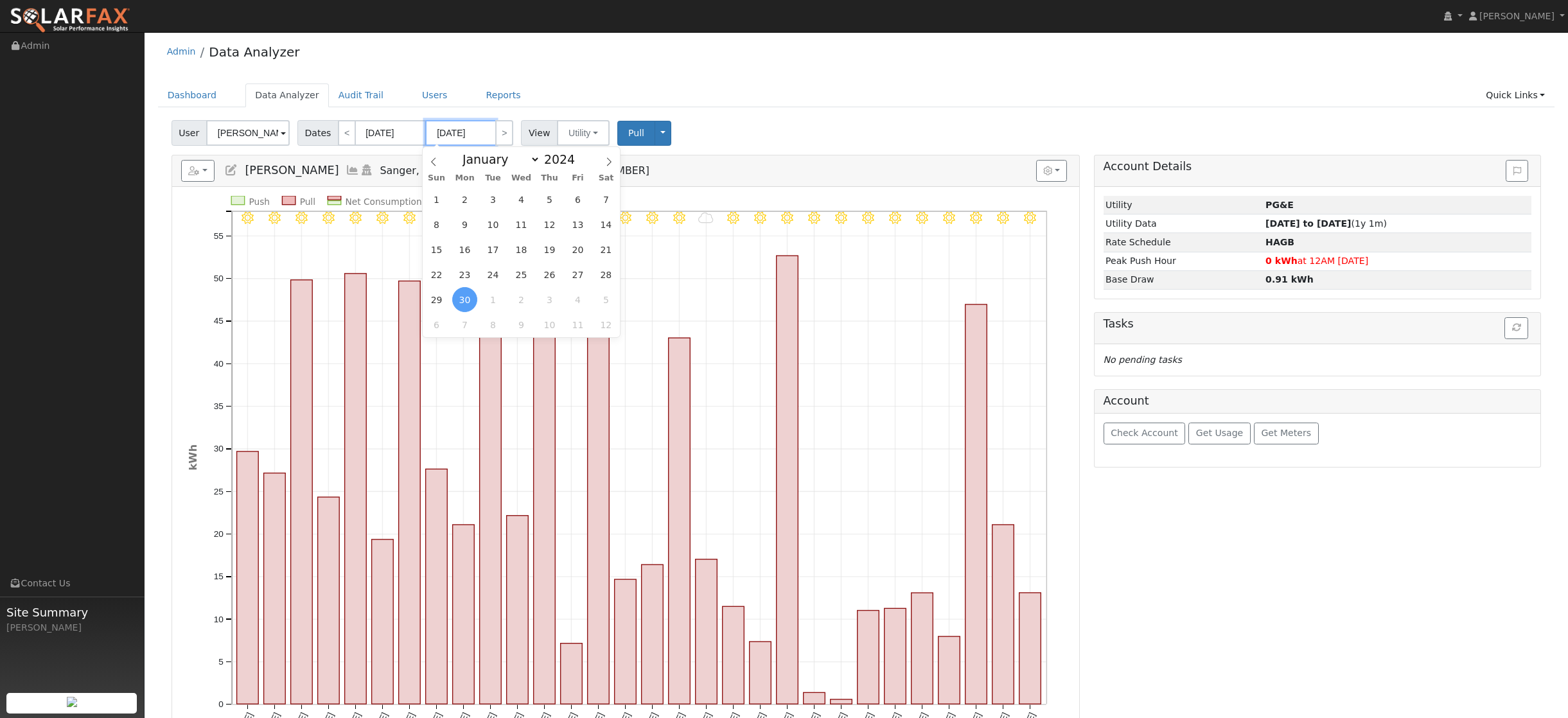
click at [471, 133] on input "[DATE]" at bounding box center [460, 132] width 71 height 25
click at [611, 163] on icon at bounding box center [609, 162] width 5 height 8
select select "11"
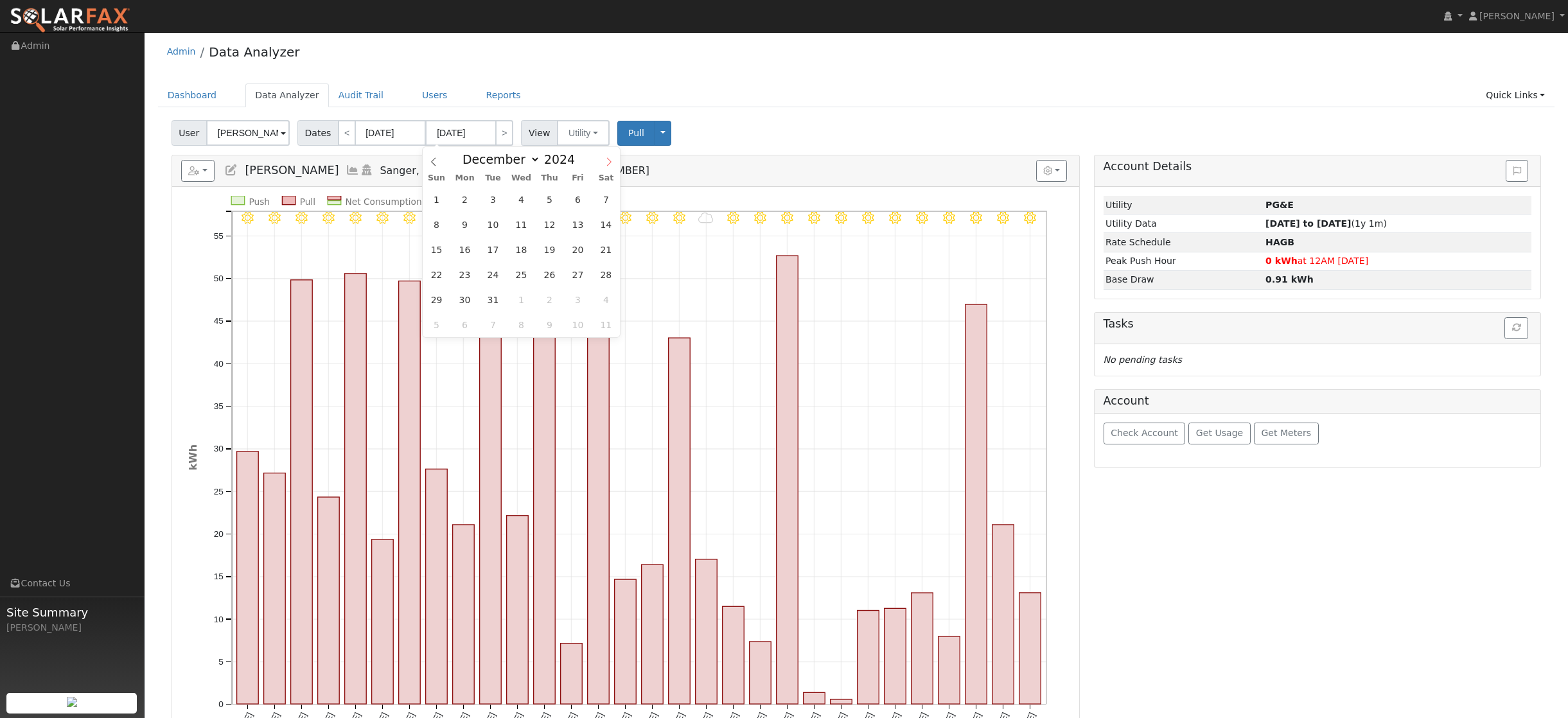
click at [611, 163] on icon at bounding box center [609, 162] width 5 height 8
type input "2025"
click at [611, 163] on icon at bounding box center [609, 162] width 5 height 8
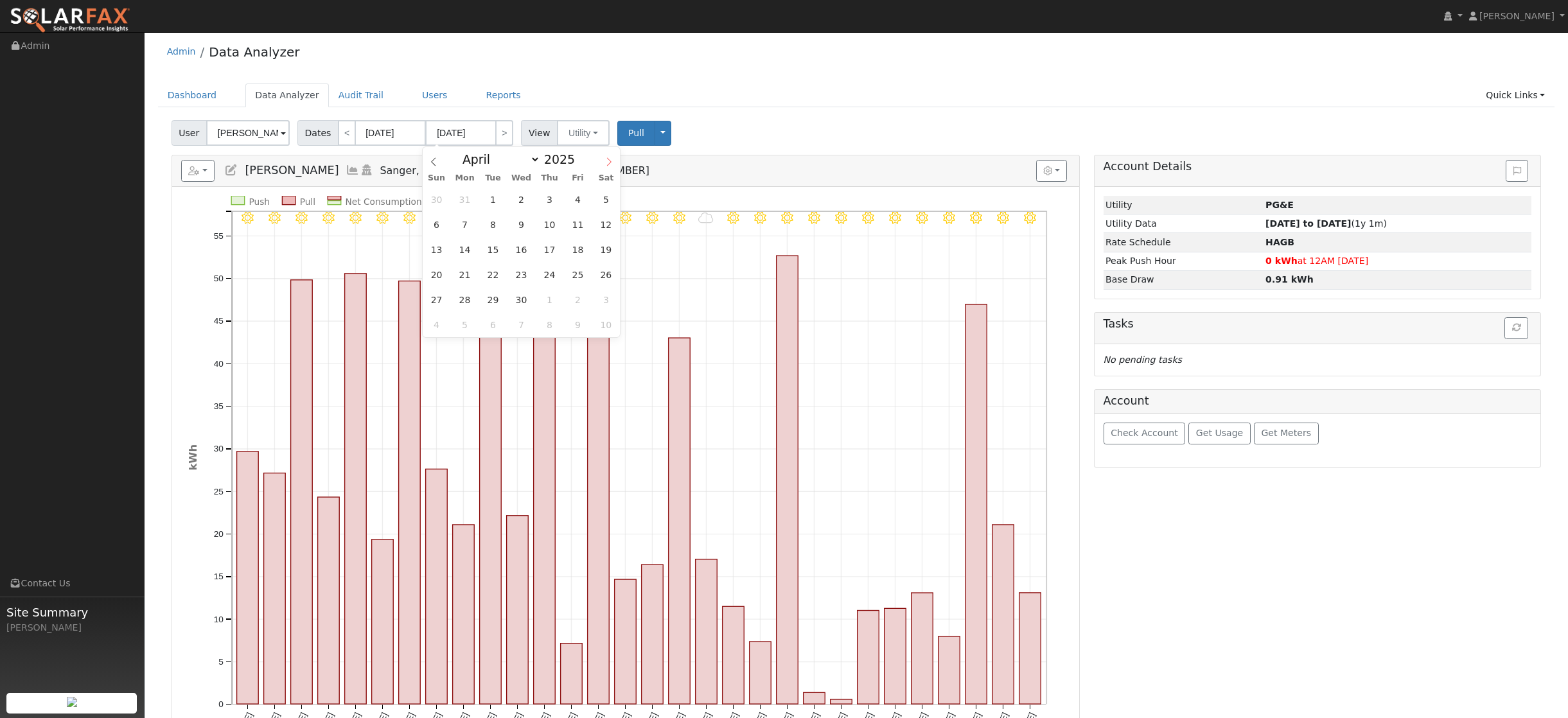
click at [611, 163] on icon at bounding box center [609, 162] width 5 height 8
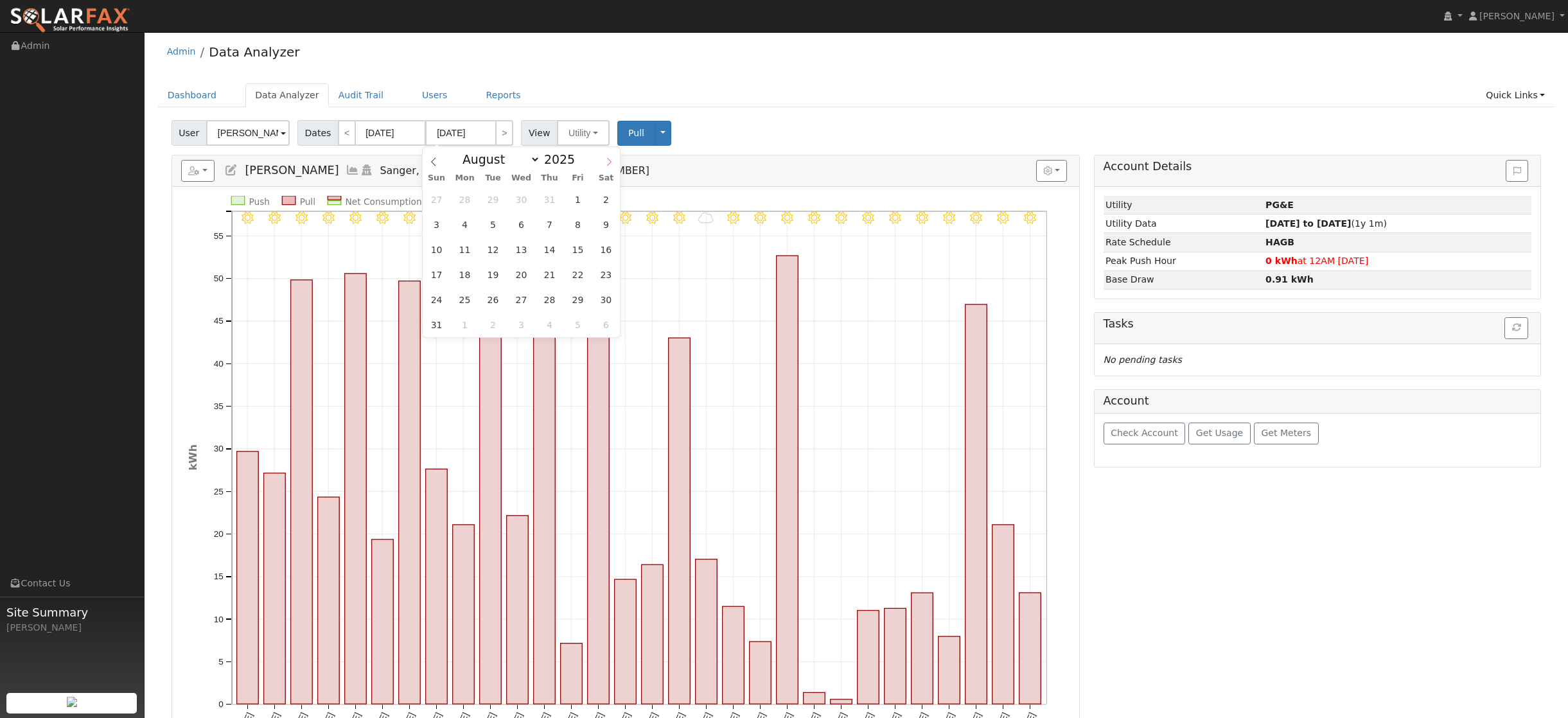
select select "8"
click at [470, 299] on span "29" at bounding box center [464, 299] width 25 height 25
type input "[DATE]"
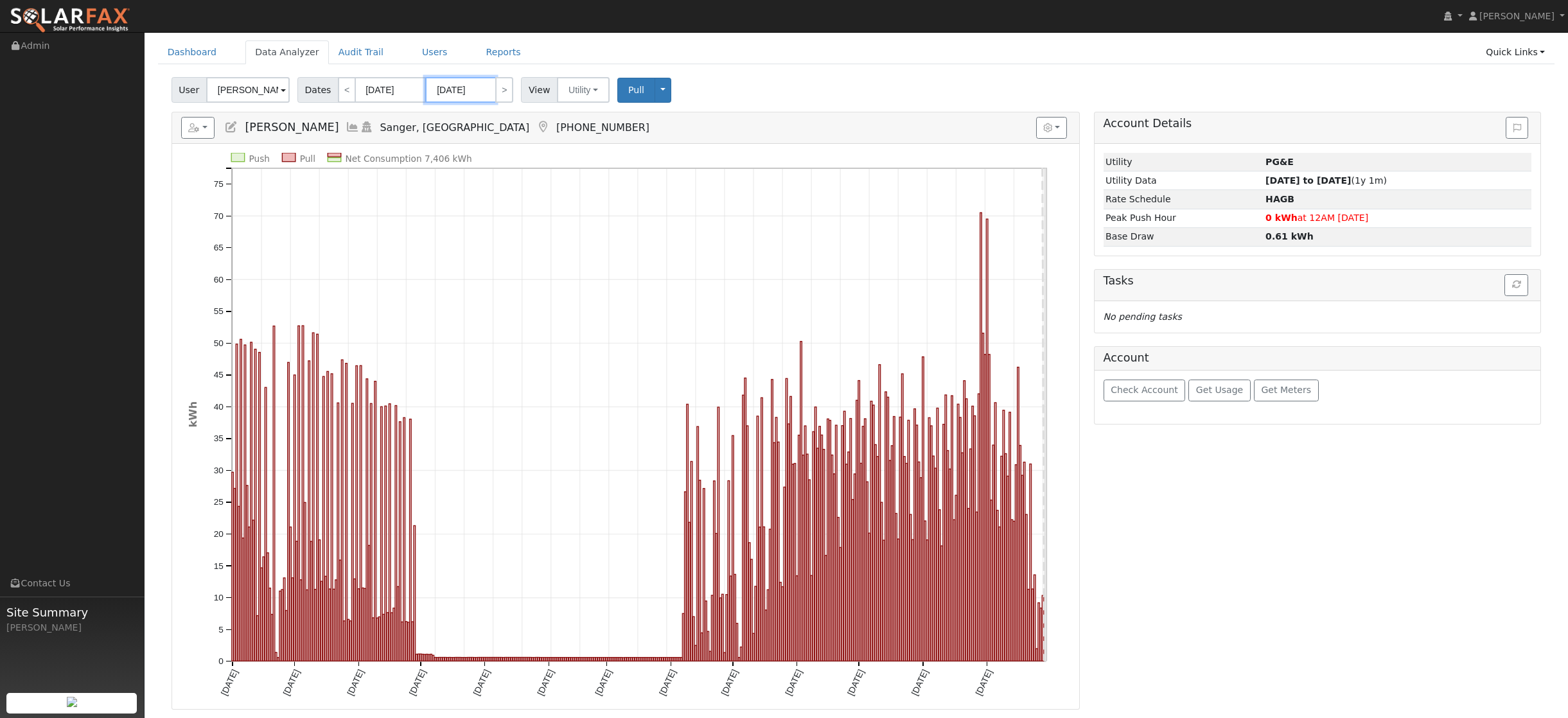
scroll to position [52, 0]
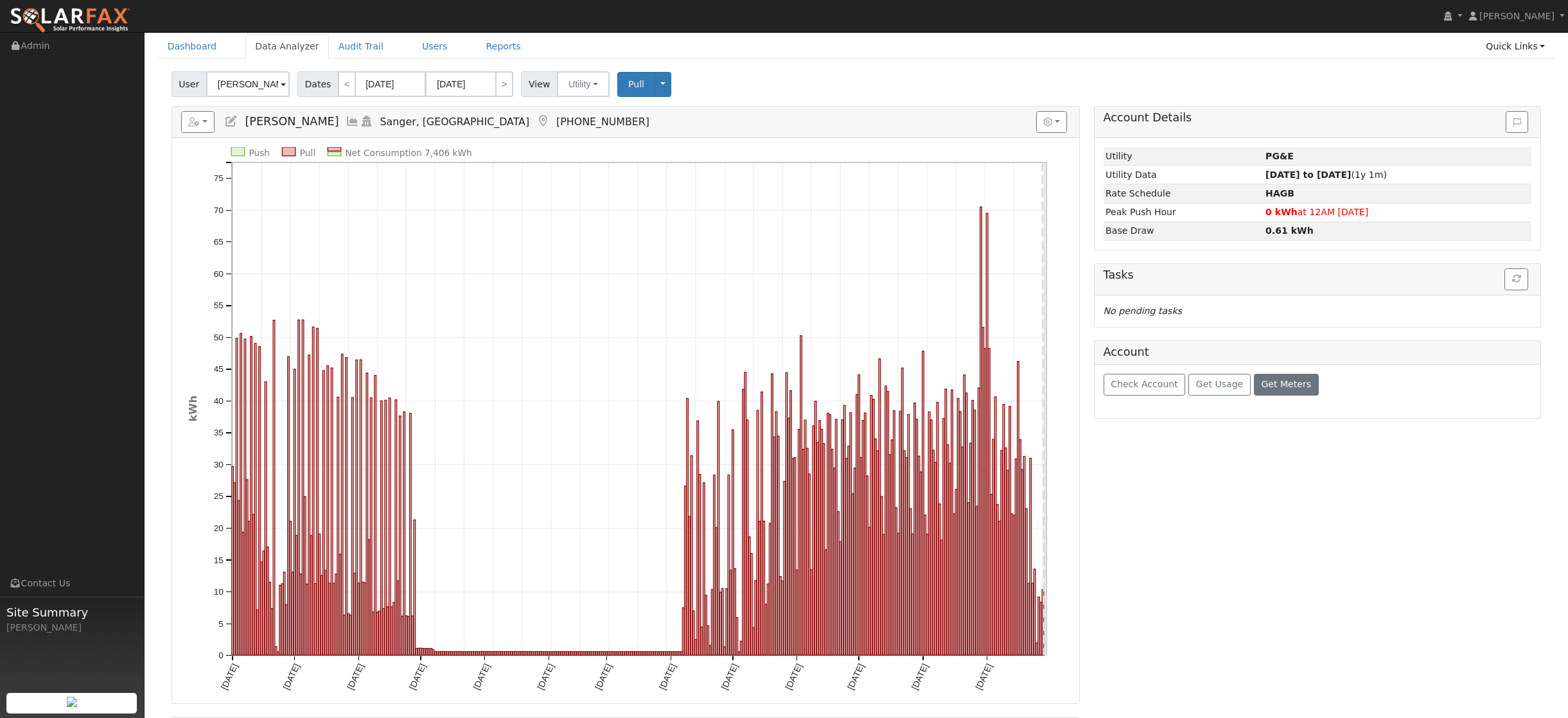
click at [1287, 383] on span "Get Meters" at bounding box center [1285, 384] width 50 height 10
